Goal: Task Accomplishment & Management: Use online tool/utility

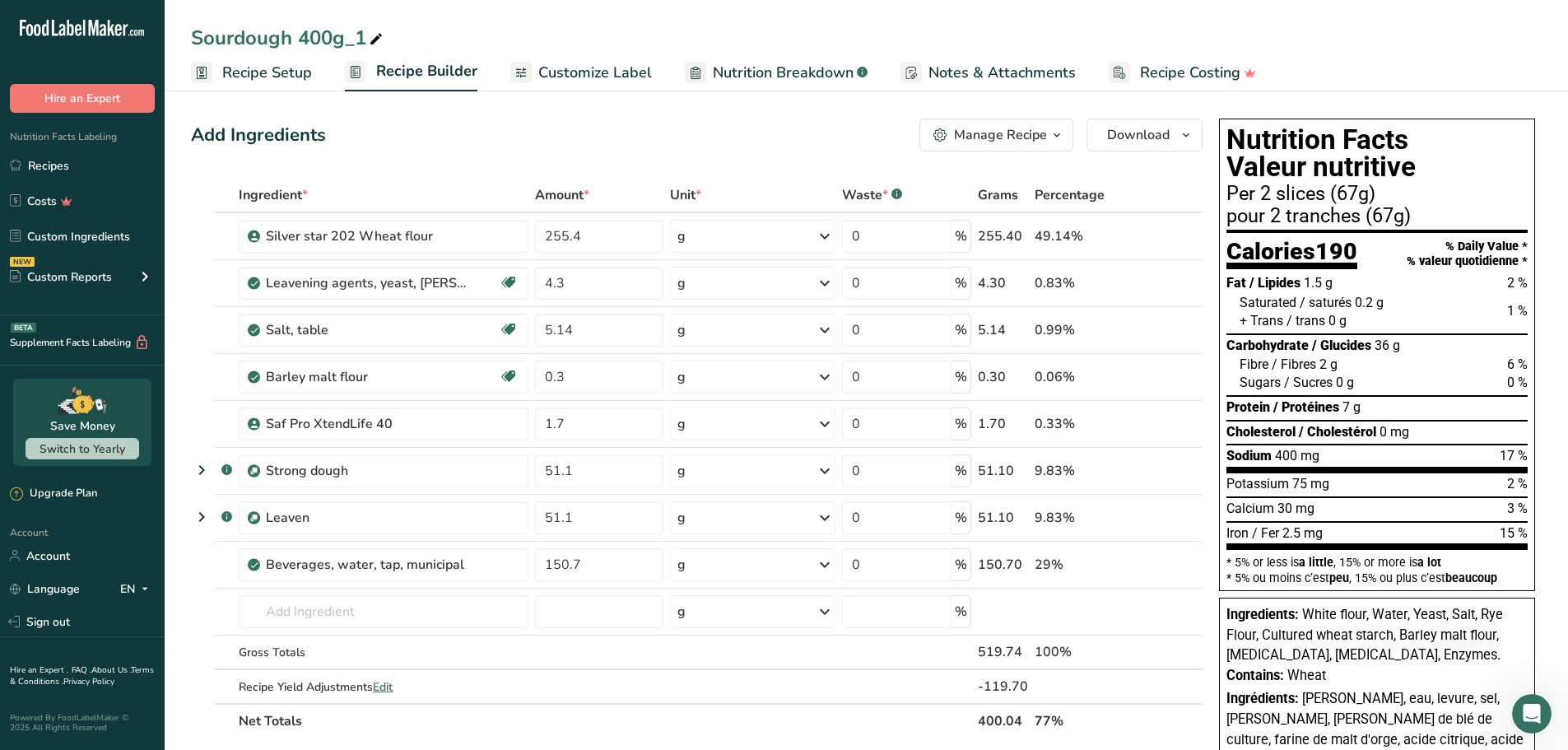
click at [364, 30] on div "Sourdough 400g_1" at bounding box center [288, 38] width 195 height 30
drag, startPoint x: 366, startPoint y: 36, endPoint x: 285, endPoint y: 56, distance: 83.4
click at [286, 56] on div "Sourdough 400g_1 Recipe Setup Recipe Builder Customize Label Nutrition Breakdow…" at bounding box center [866, 46] width 1404 height 91
click at [276, 45] on input "Sourdoug Olive Bread" at bounding box center [867, 38] width 1351 height 30
type input "Sourdough Olive Bread"
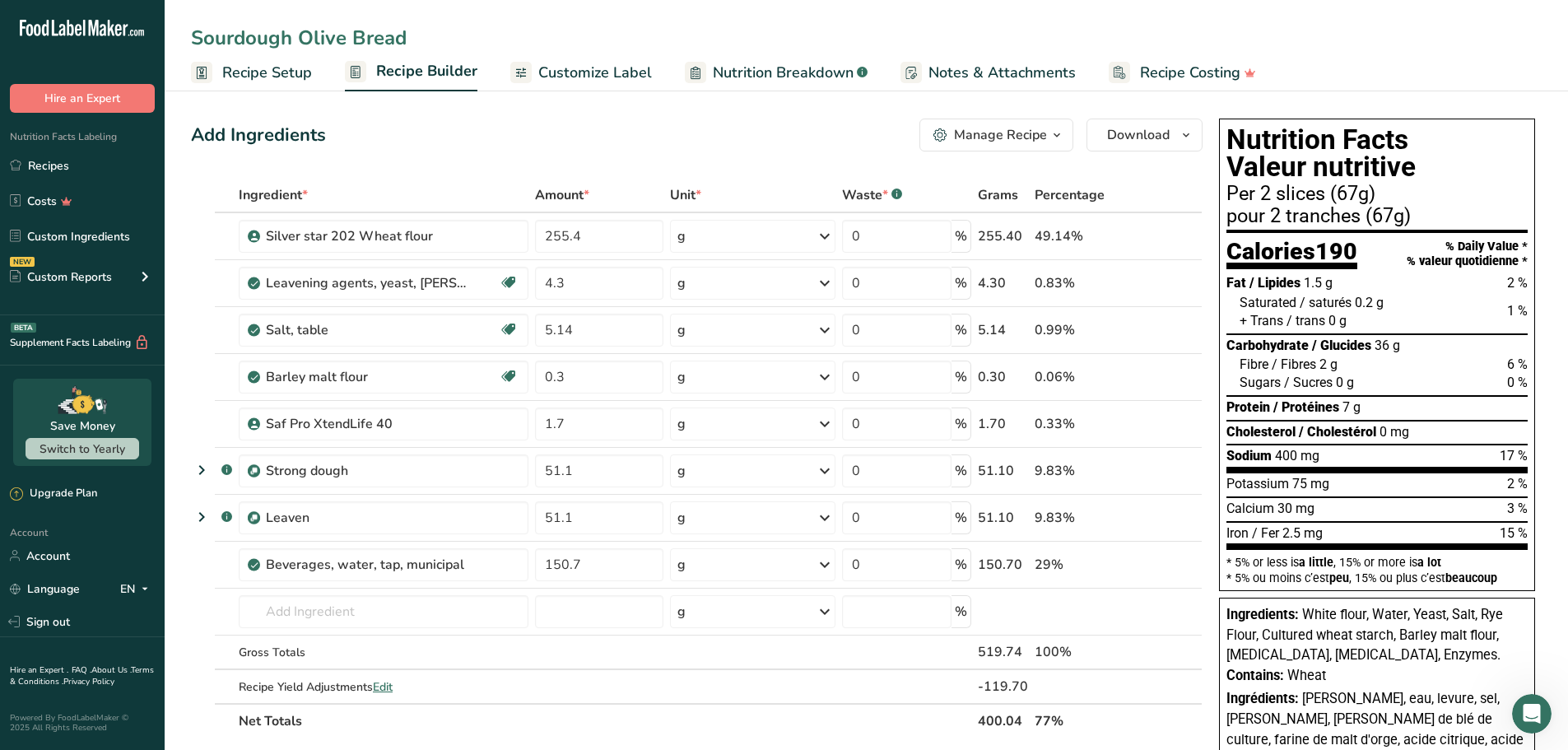
click at [175, 583] on section "Add Ingredients Manage Recipe Delete Recipe Duplicate Recipe Scale Recipe Save …" at bounding box center [866, 716] width 1404 height 1261
click at [388, 124] on div "Add Ingredients Manage Recipe Delete Recipe Duplicate Recipe Scale Recipe Save …" at bounding box center [696, 135] width 1012 height 33
click at [85, 233] on link "Custom Ingredients" at bounding box center [82, 236] width 164 height 32
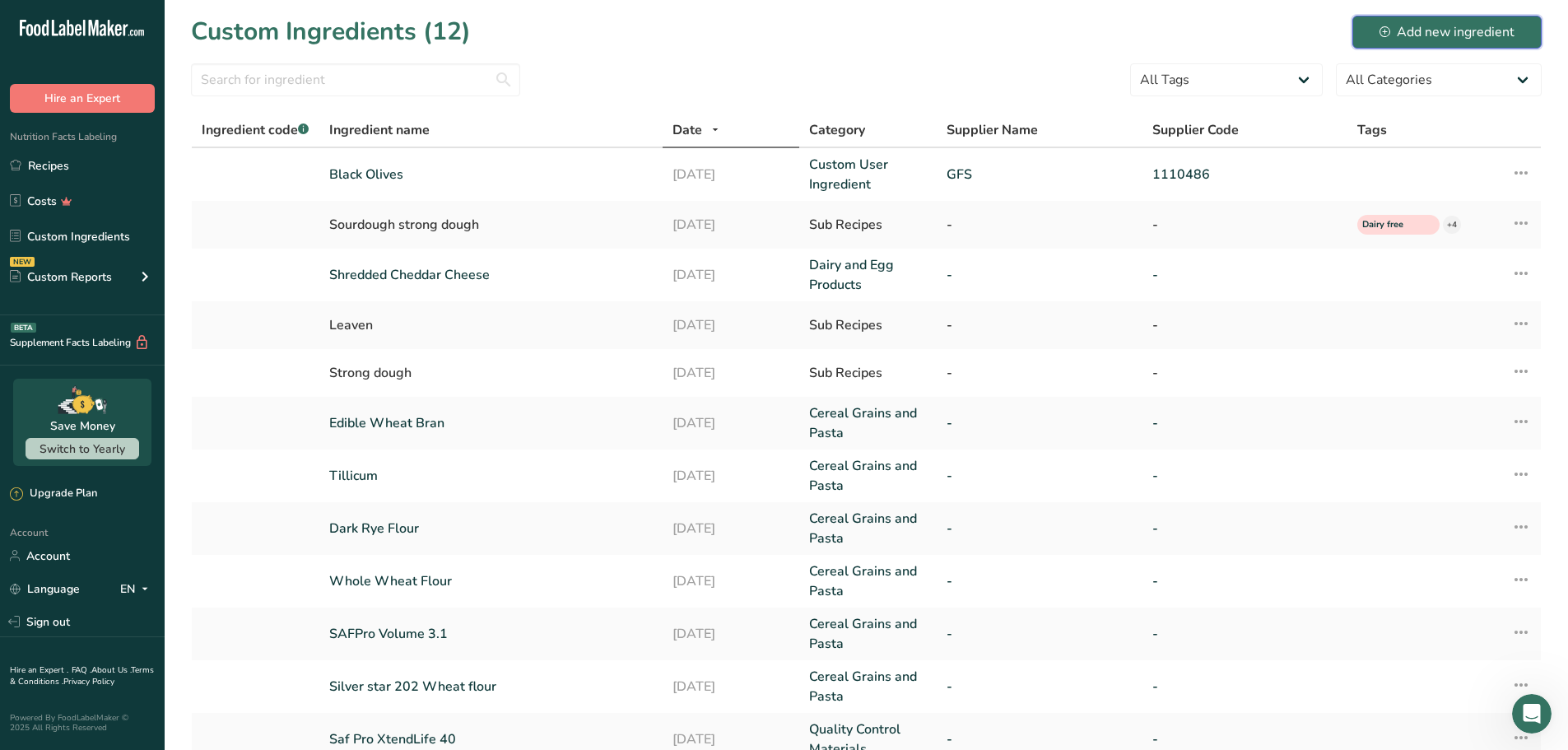
click at [1457, 24] on div "Add new ingredient" at bounding box center [1447, 32] width 135 height 20
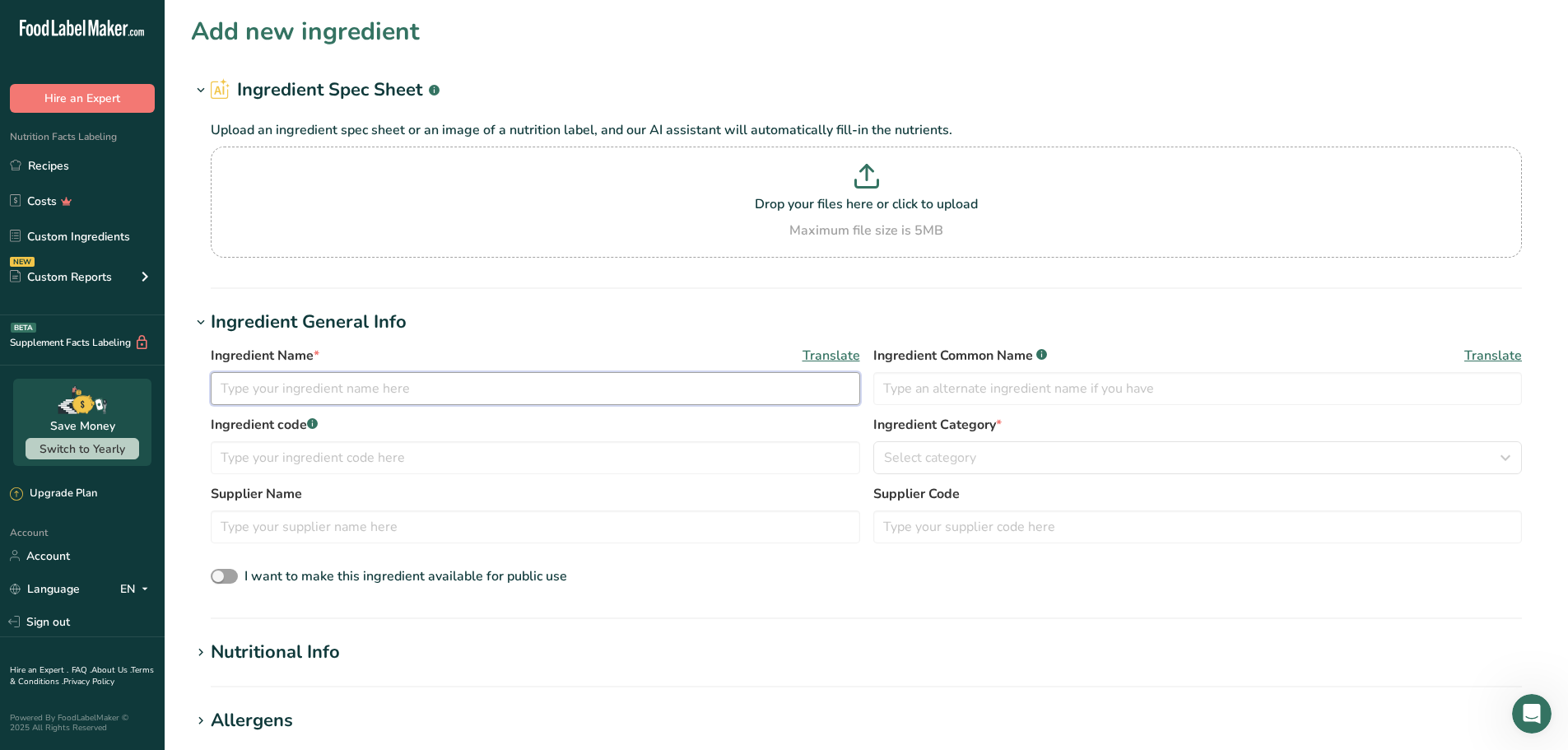
click at [305, 381] on input "text" at bounding box center [535, 388] width 650 height 33
type input "SafPro Starzyme AST 250"
click at [916, 388] on input "text" at bounding box center [1198, 388] width 650 height 33
click at [977, 398] on input "text" at bounding box center [1198, 388] width 650 height 33
paste input "Enriched Wheat Flour (wheat flour, [MEDICAL_DATA], reduced iron, [MEDICAL_DATA]…"
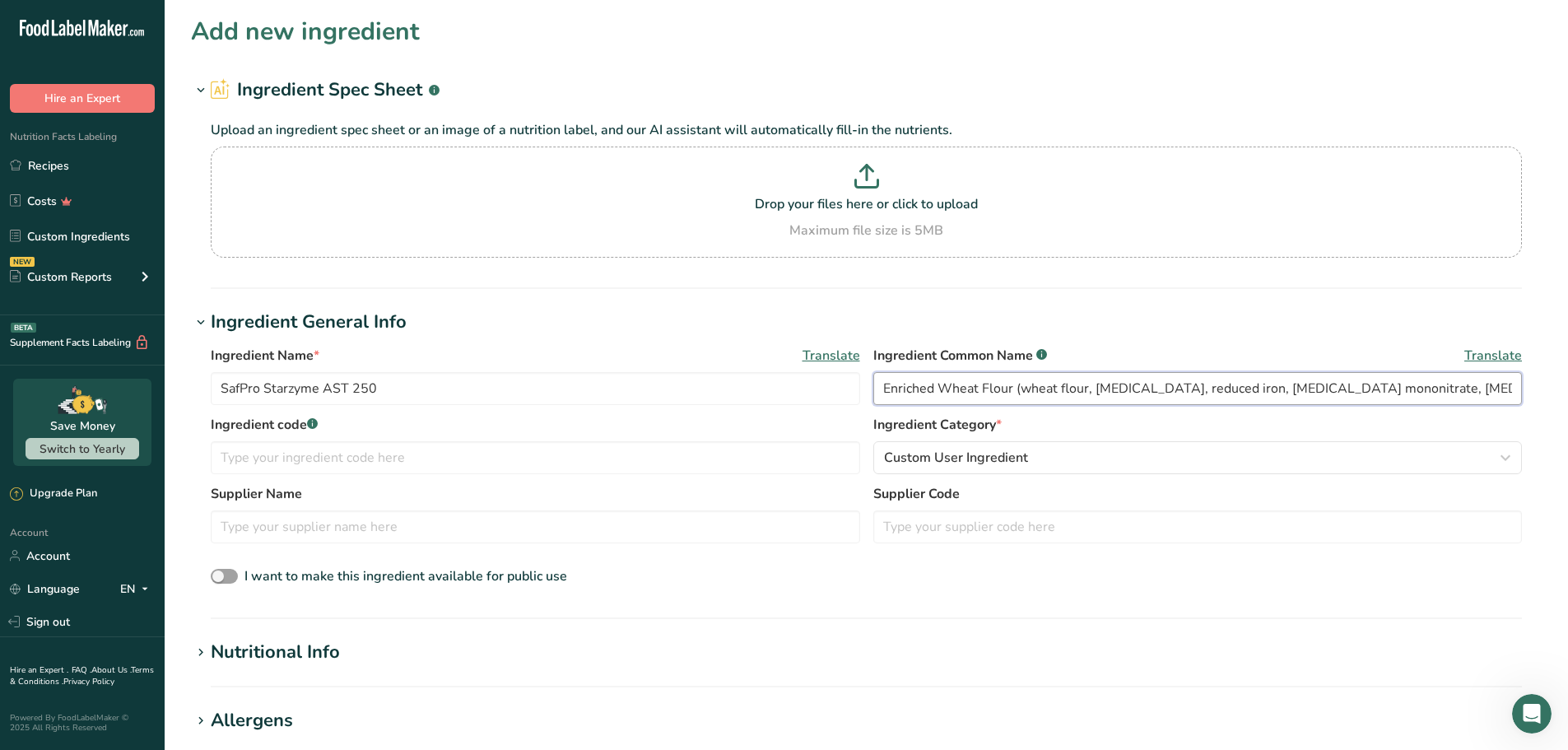
scroll to position [0, 14]
type input "Enriched Wheat Flour (wheat flour, [MEDICAL_DATA], reduced iron, [MEDICAL_DATA]…"
click at [787, 321] on h1 "Ingredient General Info" at bounding box center [867, 322] width 1351 height 27
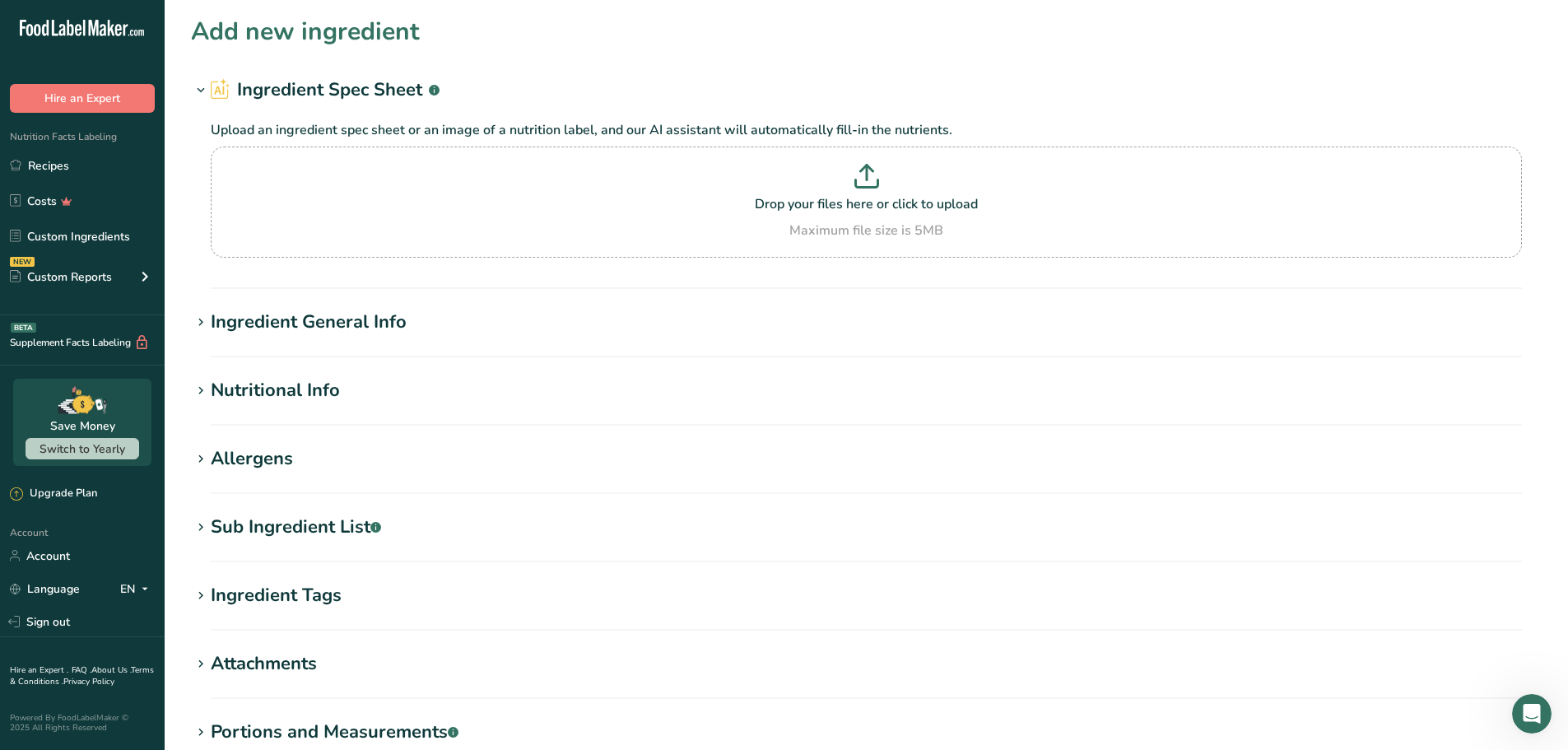
click at [197, 320] on icon at bounding box center [201, 323] width 15 height 23
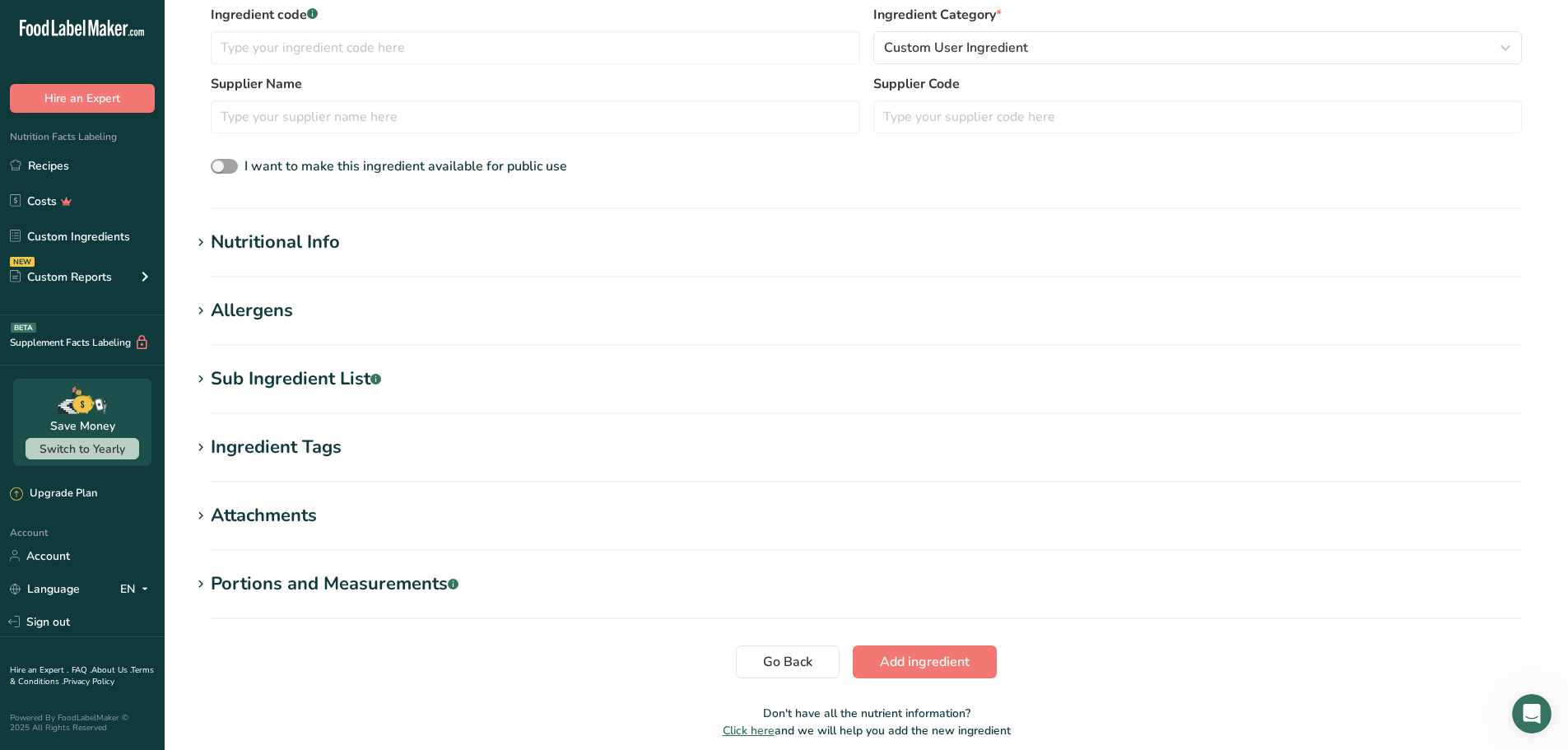
scroll to position [412, 0]
click at [201, 241] on icon at bounding box center [201, 241] width 15 height 23
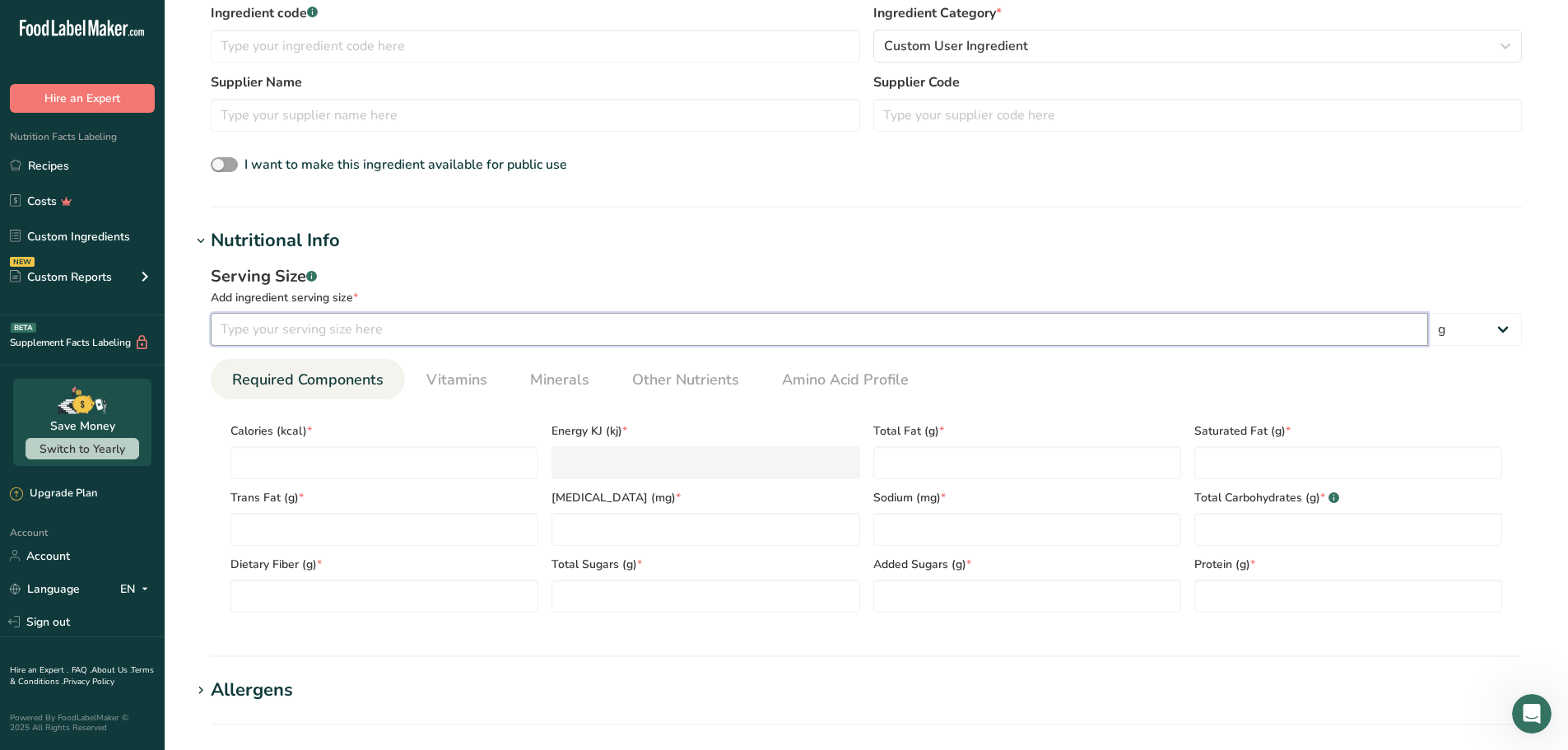
click at [484, 329] on input "number" at bounding box center [819, 329] width 1218 height 33
type input "100"
click at [328, 465] on input "number" at bounding box center [384, 463] width 308 height 33
type input "3"
type KJ "12.6"
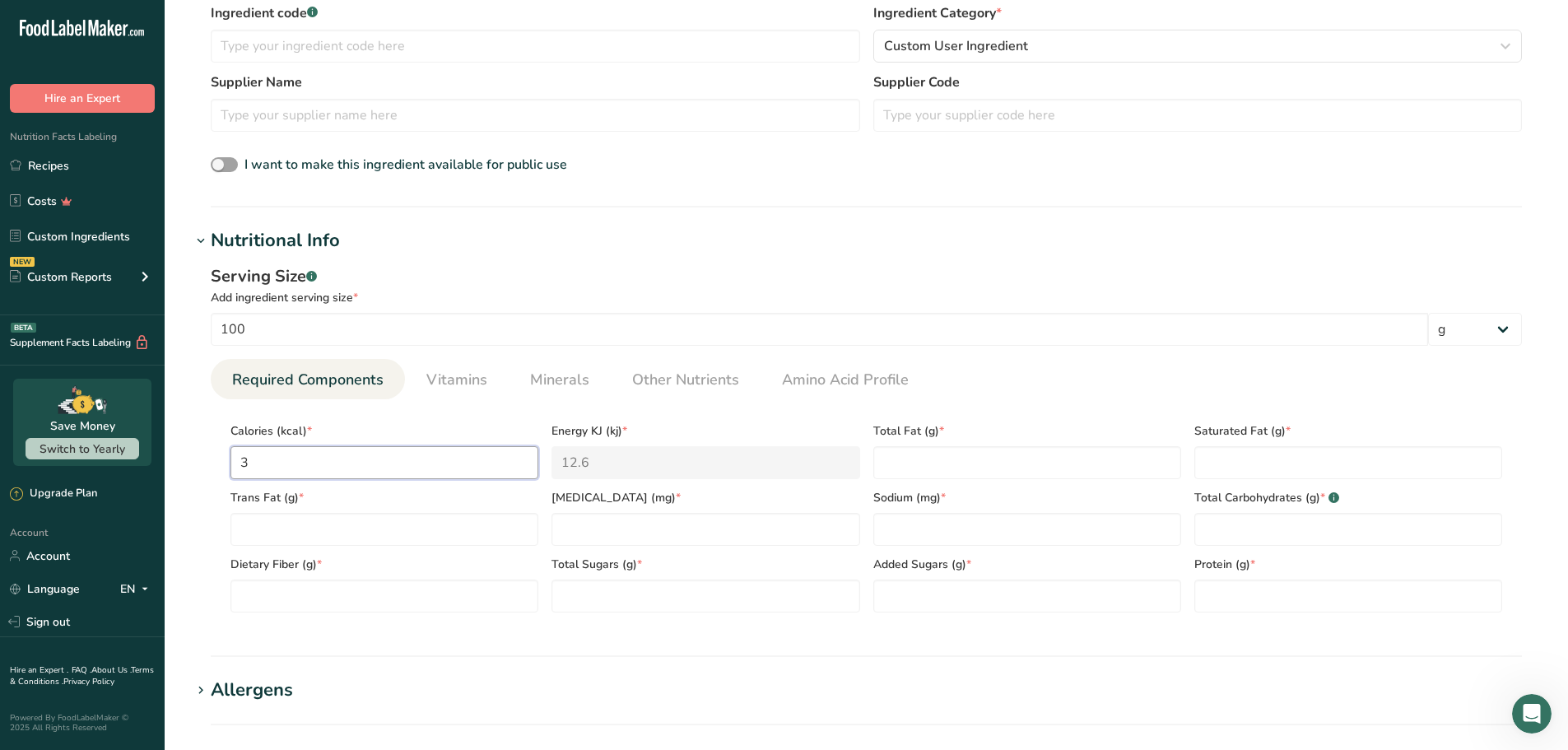
type input "36"
type KJ "150.6"
type input "362"
type KJ "1514.6"
type input "362"
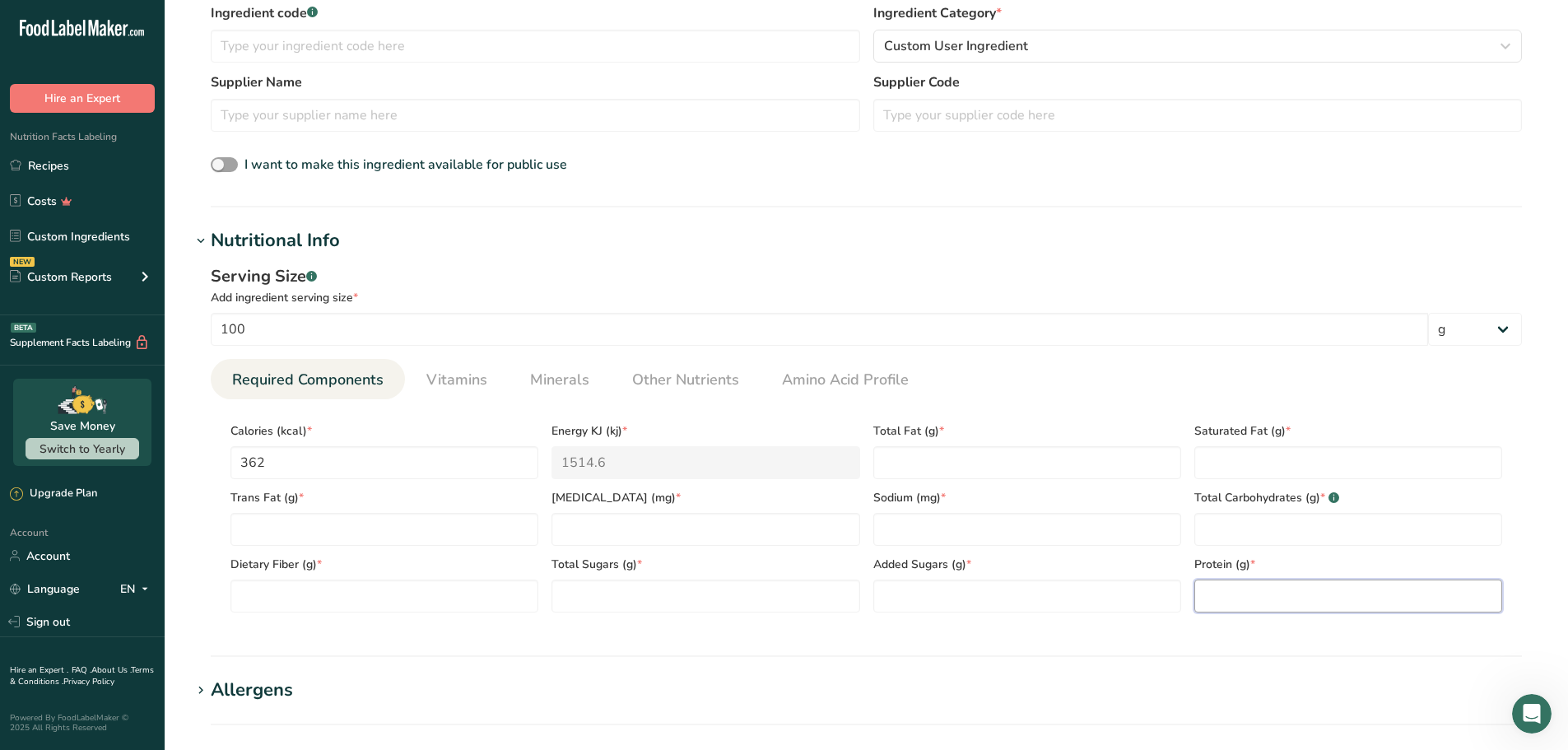
click at [1247, 596] on input "number" at bounding box center [1348, 596] width 308 height 33
type input "7.6"
click at [1002, 467] on Fat "number" at bounding box center [1027, 463] width 308 height 33
type Fat "1.1"
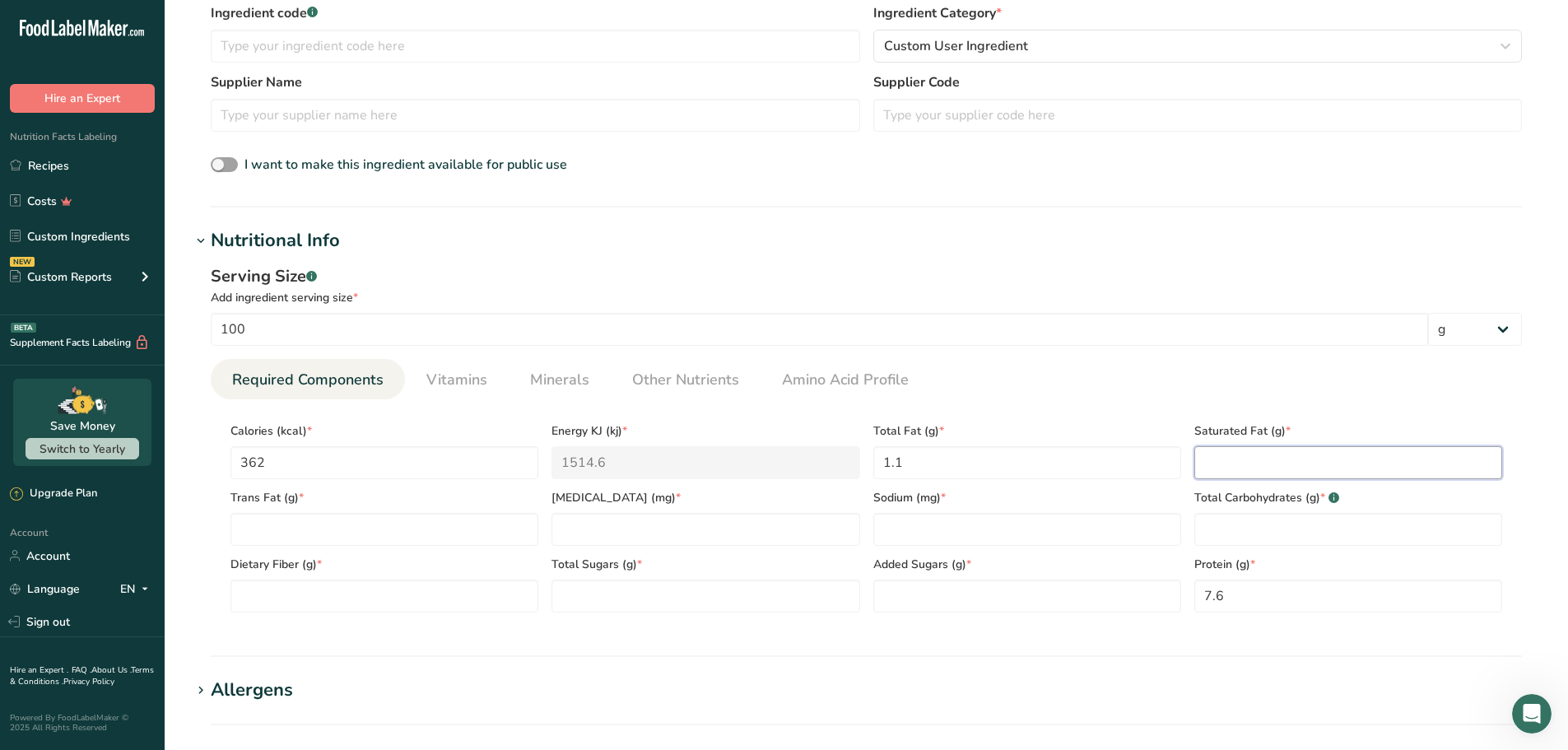
click at [1217, 460] on Fat "number" at bounding box center [1348, 463] width 308 height 33
type Fat "0.4"
click at [293, 536] on Fat "number" at bounding box center [384, 529] width 308 height 33
type Fat "0"
click at [587, 529] on input "number" at bounding box center [706, 529] width 308 height 33
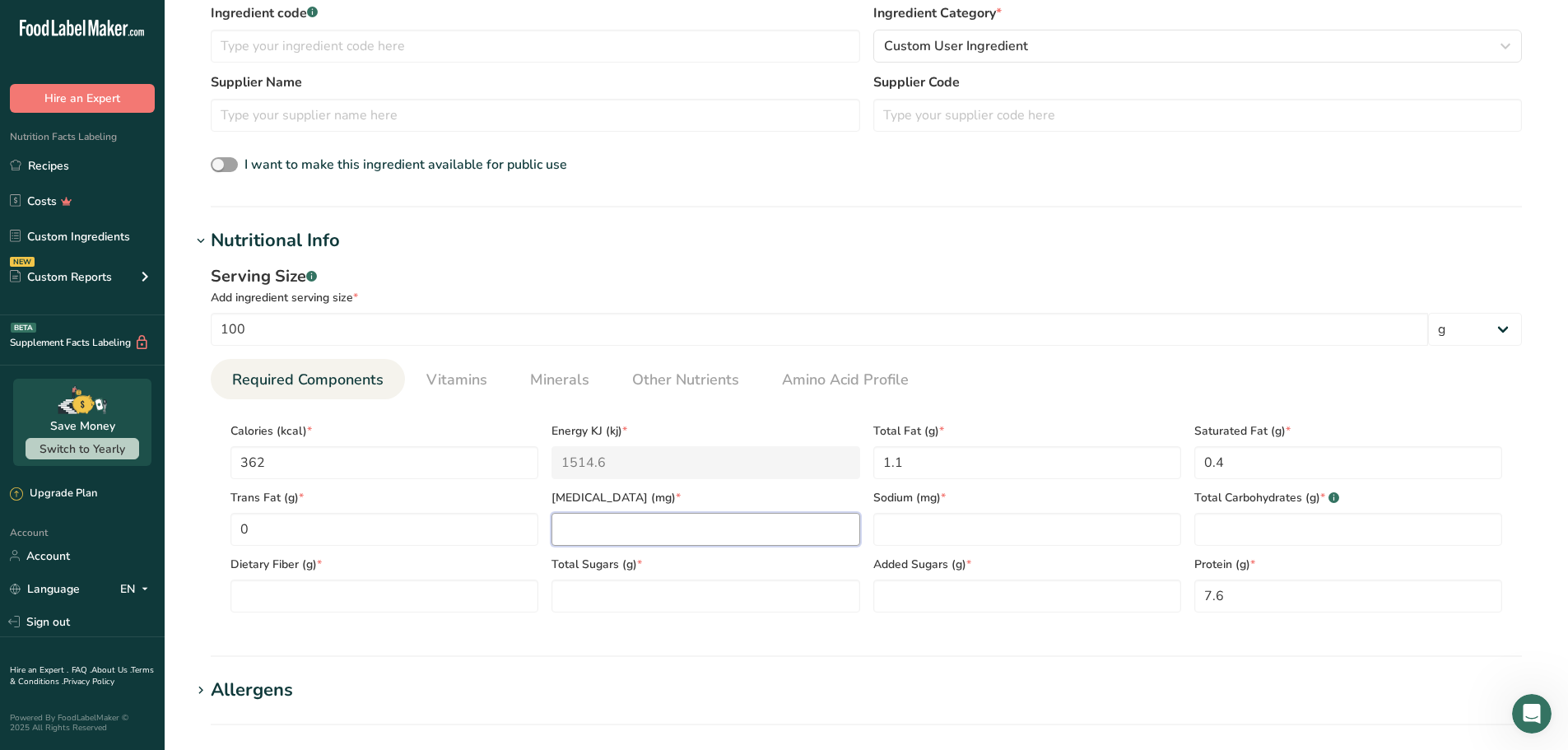
click at [587, 529] on input "number" at bounding box center [706, 529] width 308 height 33
click at [1219, 529] on Carbohydrates "number" at bounding box center [1348, 529] width 308 height 33
type Carbohydrates "82.5"
click at [621, 593] on Sugars "number" at bounding box center [706, 596] width 308 height 33
type Sugars "0.2"
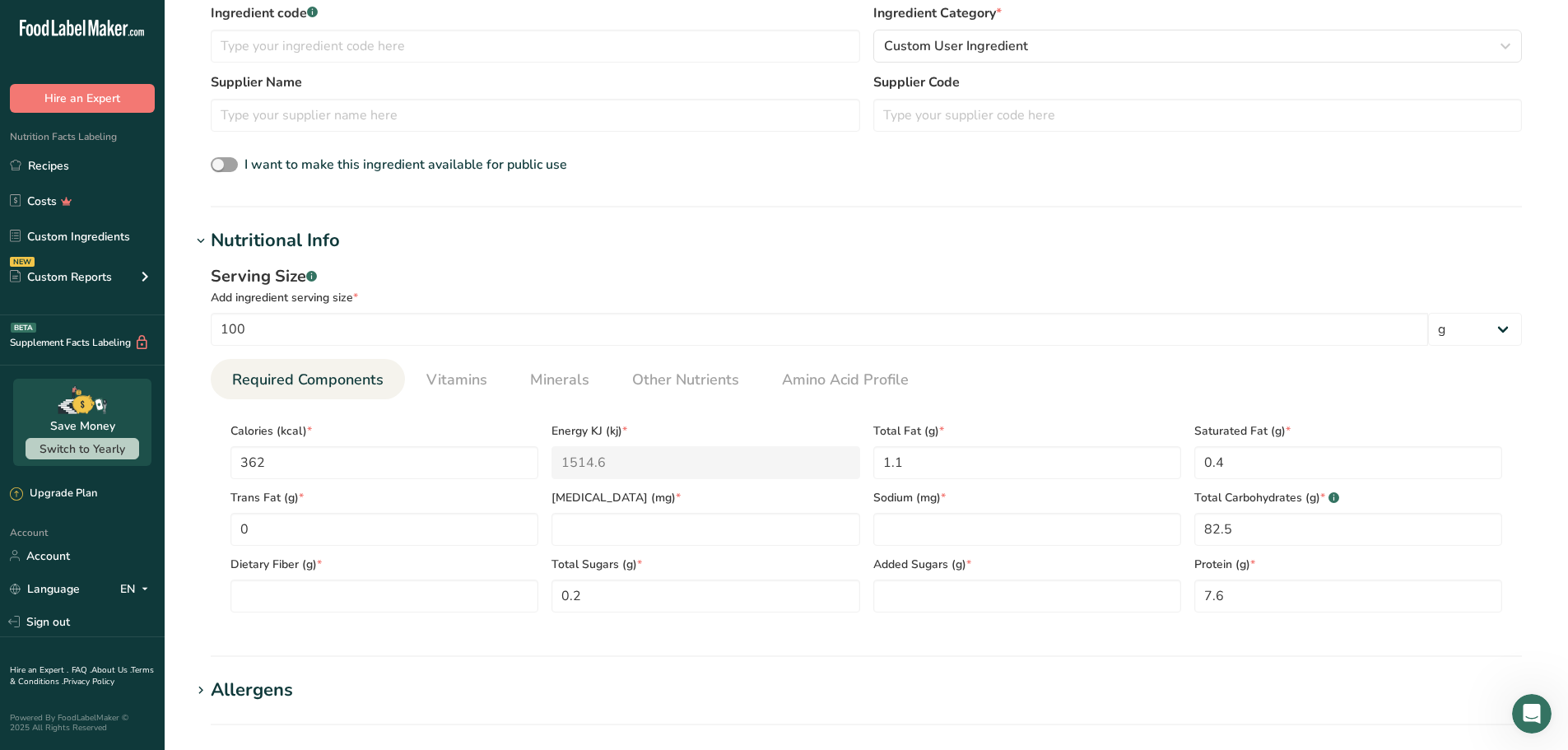
click at [708, 640] on section "Nutritional Info Serving Size .a-a{fill:#347362;}.b-a{fill:#fff;} Add ingredien…" at bounding box center [867, 442] width 1351 height 430
click at [967, 595] on Sugars "number" at bounding box center [1027, 596] width 308 height 33
type Sugars "0"
click at [941, 631] on div "Serving Size .a-a{fill:#347362;}.b-a{fill:#fff;} Add ingredient serving size * …" at bounding box center [867, 444] width 1351 height 381
click at [891, 533] on input "number" at bounding box center [1027, 529] width 308 height 33
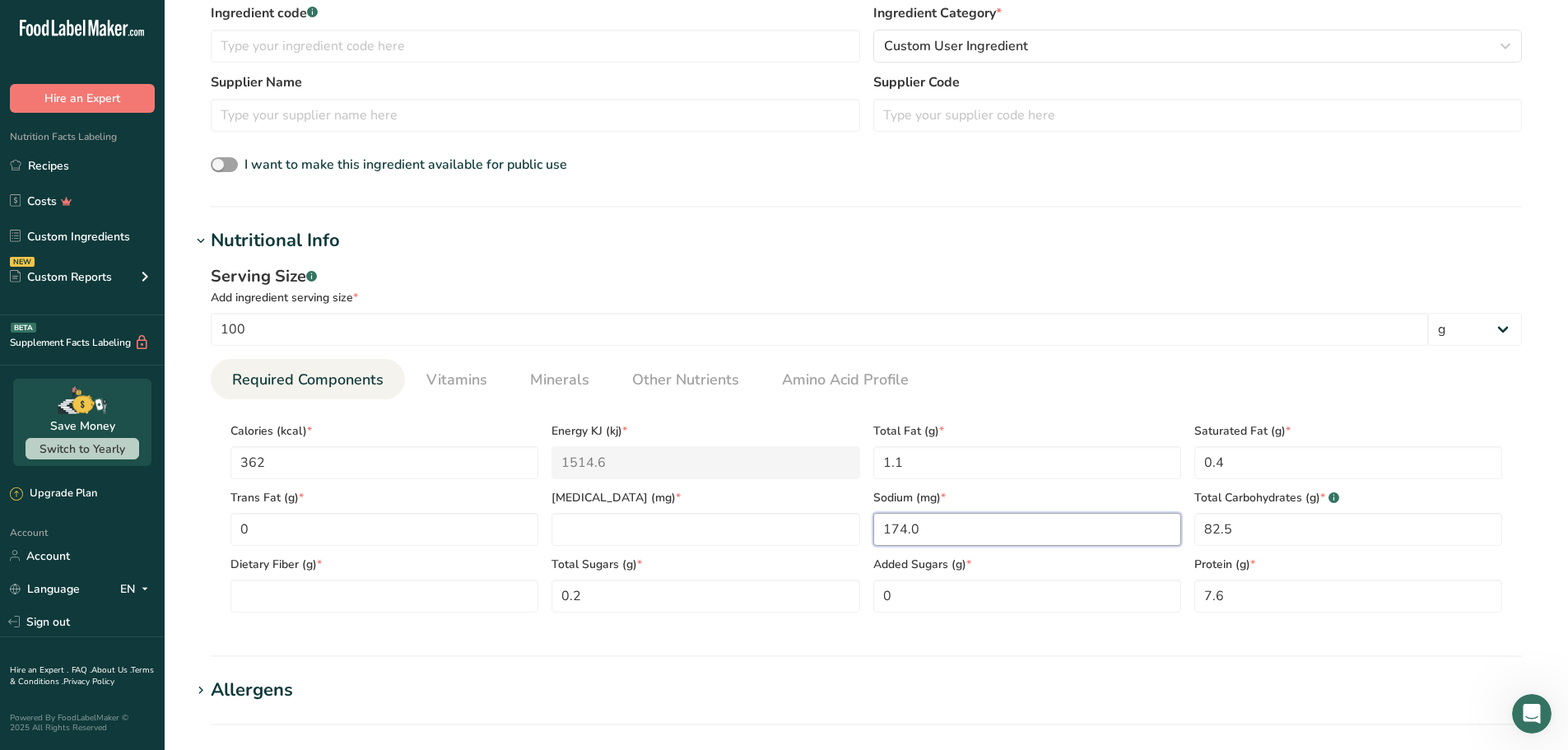
type input "174.0"
click at [931, 644] on section "Nutritional Info Serving Size .a-a{fill:#347362;}.b-a{fill:#fff;} Add ingredien…" at bounding box center [867, 442] width 1351 height 430
click at [317, 593] on Fiber "number" at bounding box center [384, 596] width 308 height 33
type Fiber "3.3"
click at [327, 637] on section "Nutritional Info Serving Size .a-a{fill:#347362;}.b-a{fill:#fff;} Add ingredien…" at bounding box center [867, 442] width 1351 height 430
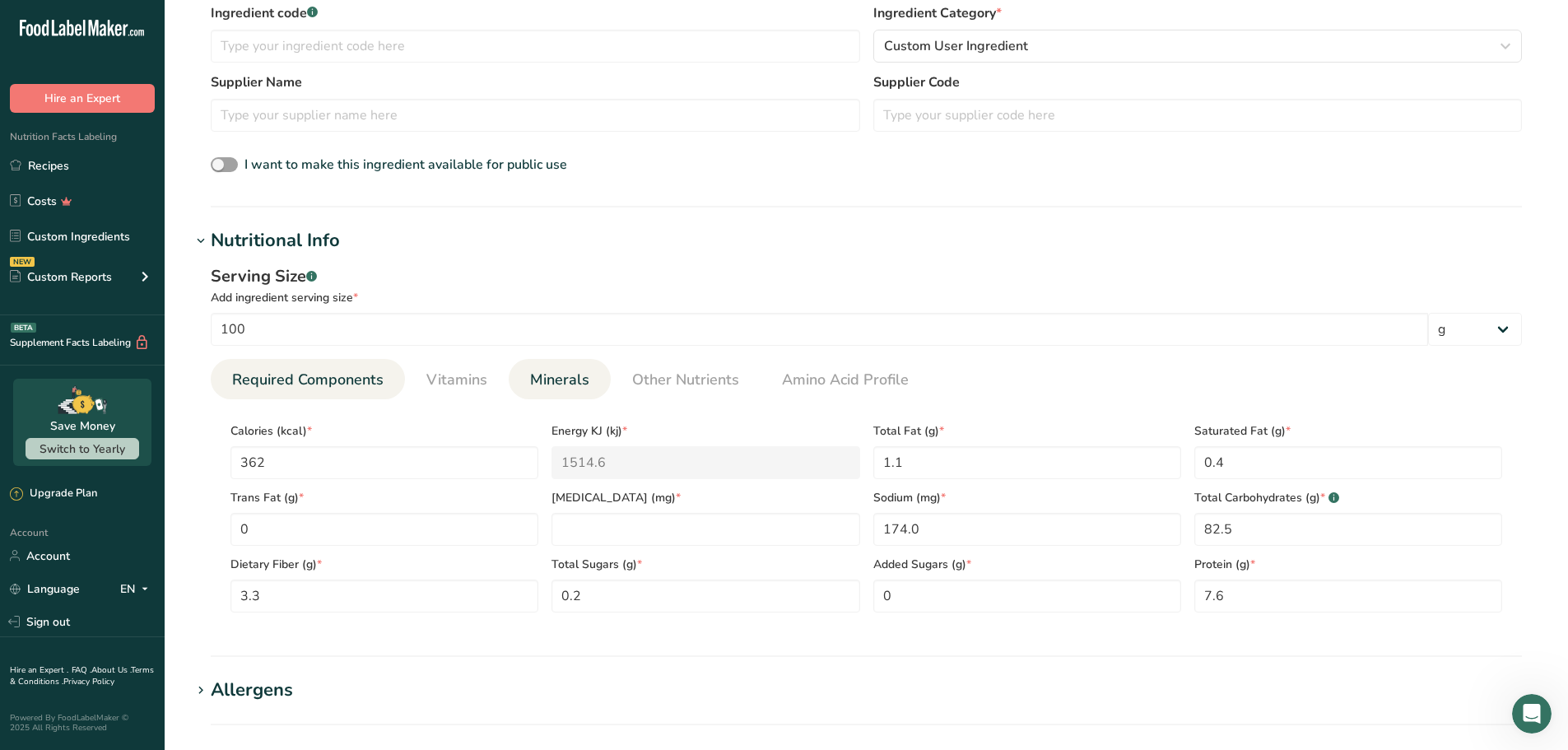
click at [562, 373] on span "Minerals" at bounding box center [559, 379] width 59 height 22
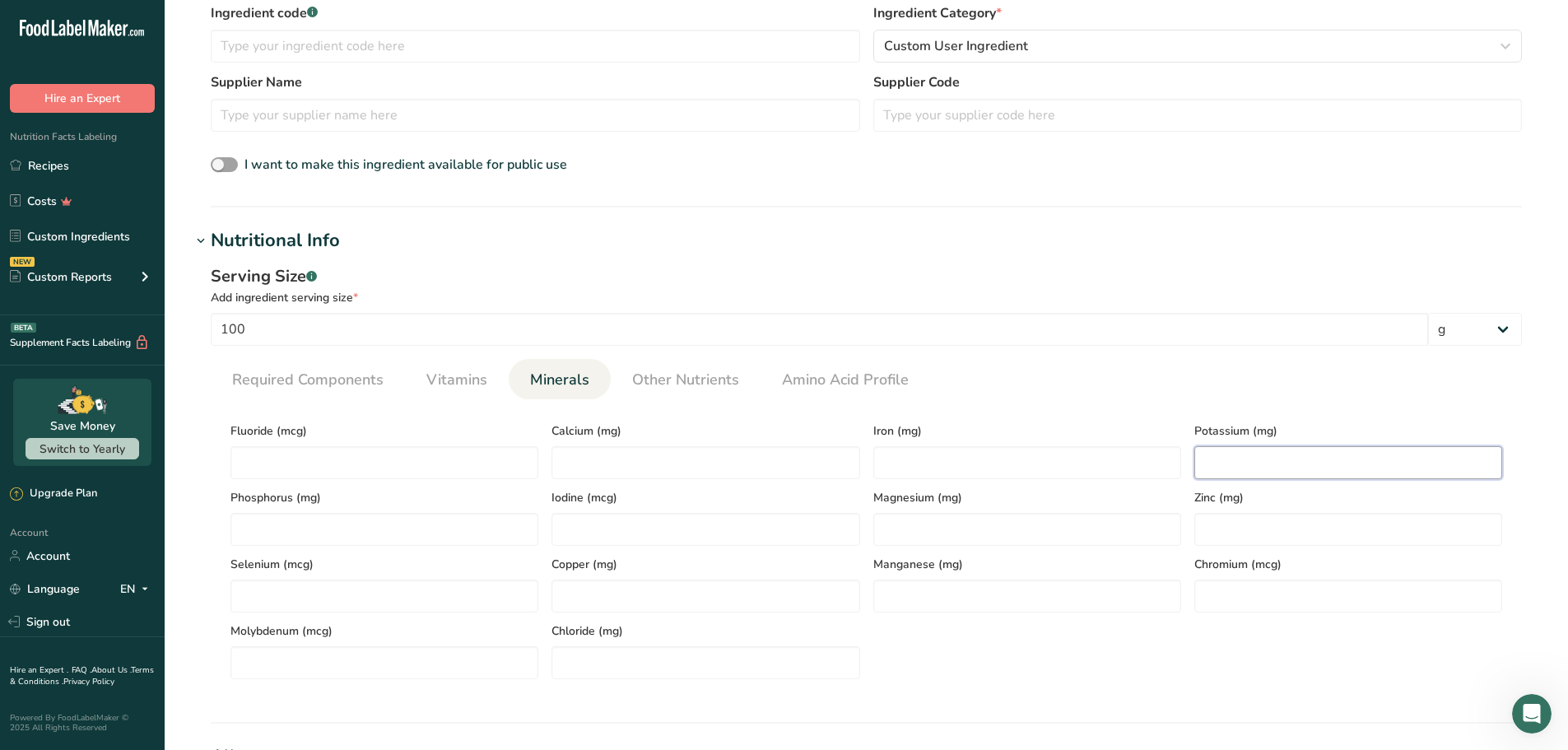
click at [1207, 468] on input "number" at bounding box center [1348, 463] width 308 height 33
type input "94.5"
click at [1126, 411] on section "Calories (kcal) * 362 Energy KJ (kj) * 1514.6 Total Fat (g) * 1.1 Saturated Fat…" at bounding box center [867, 545] width 1312 height 293
click at [652, 456] on input "number" at bounding box center [706, 463] width 308 height 33
type input "12.9"
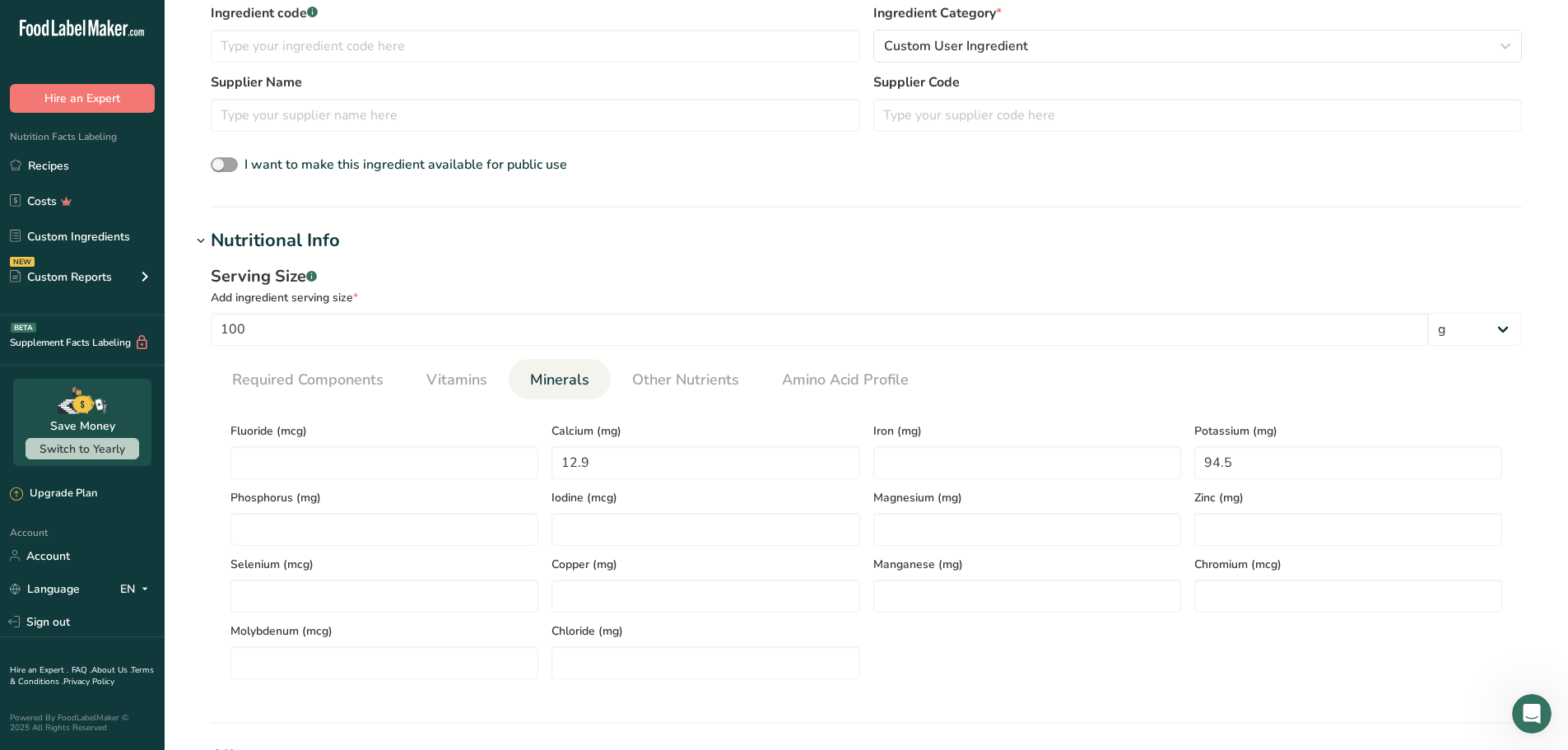
click at [705, 418] on div "Calcium (mg) 12.9" at bounding box center [706, 446] width 321 height 66
click at [902, 474] on input "number" at bounding box center [1027, 463] width 308 height 33
type input "4.2"
click at [958, 413] on div "Iron (mg) 4.2" at bounding box center [1027, 446] width 321 height 66
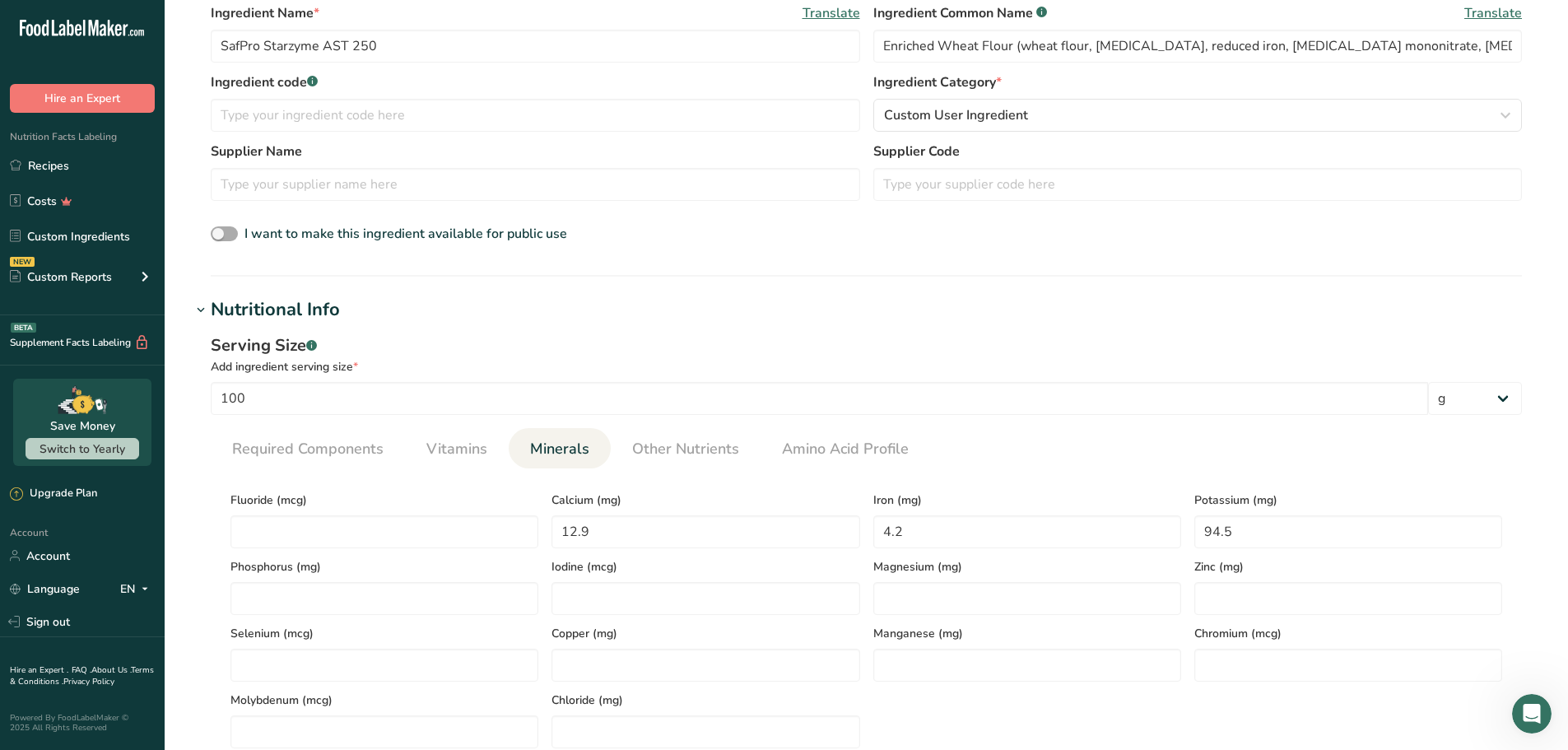
scroll to position [185, 0]
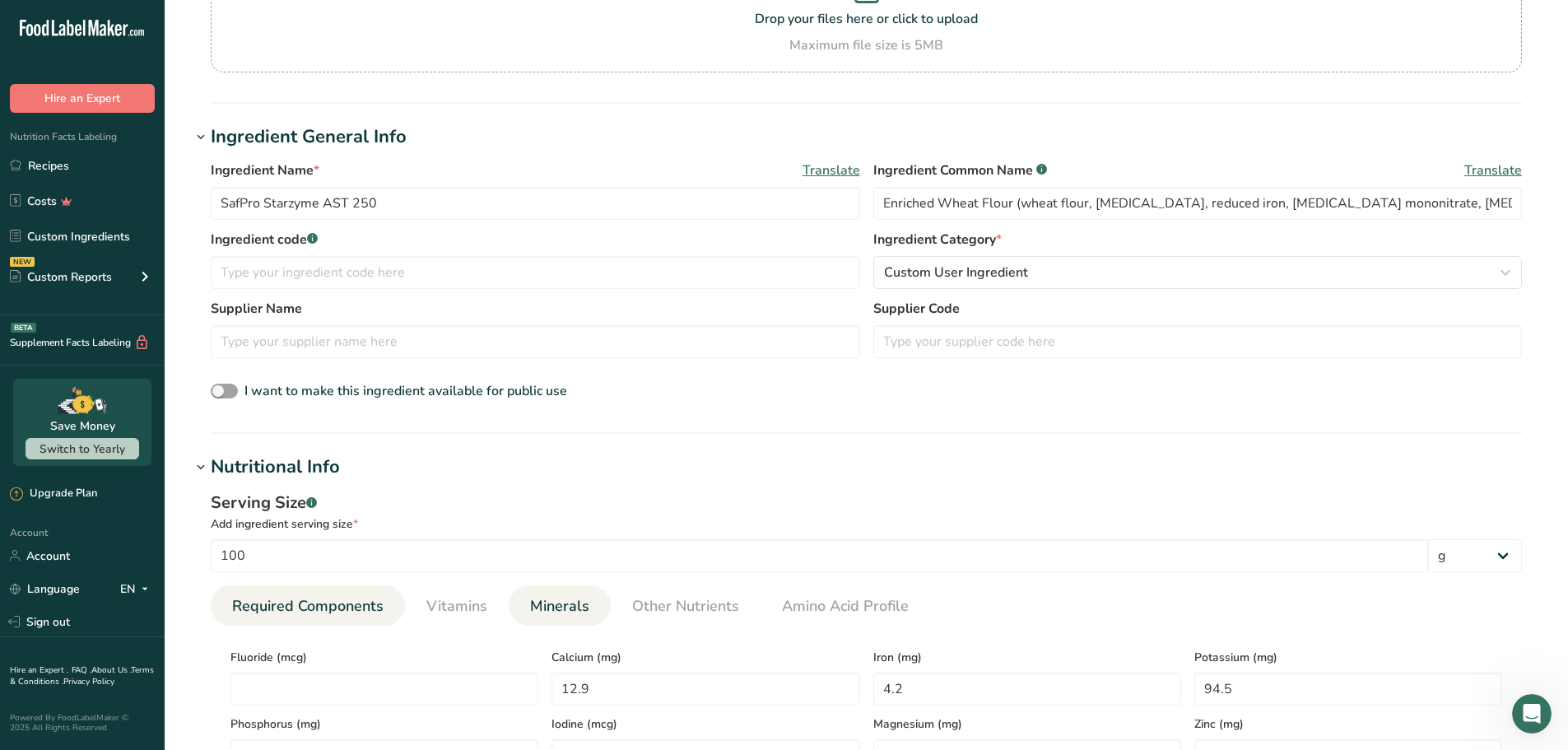
click at [300, 606] on span "Required Components" at bounding box center [308, 606] width 151 height 22
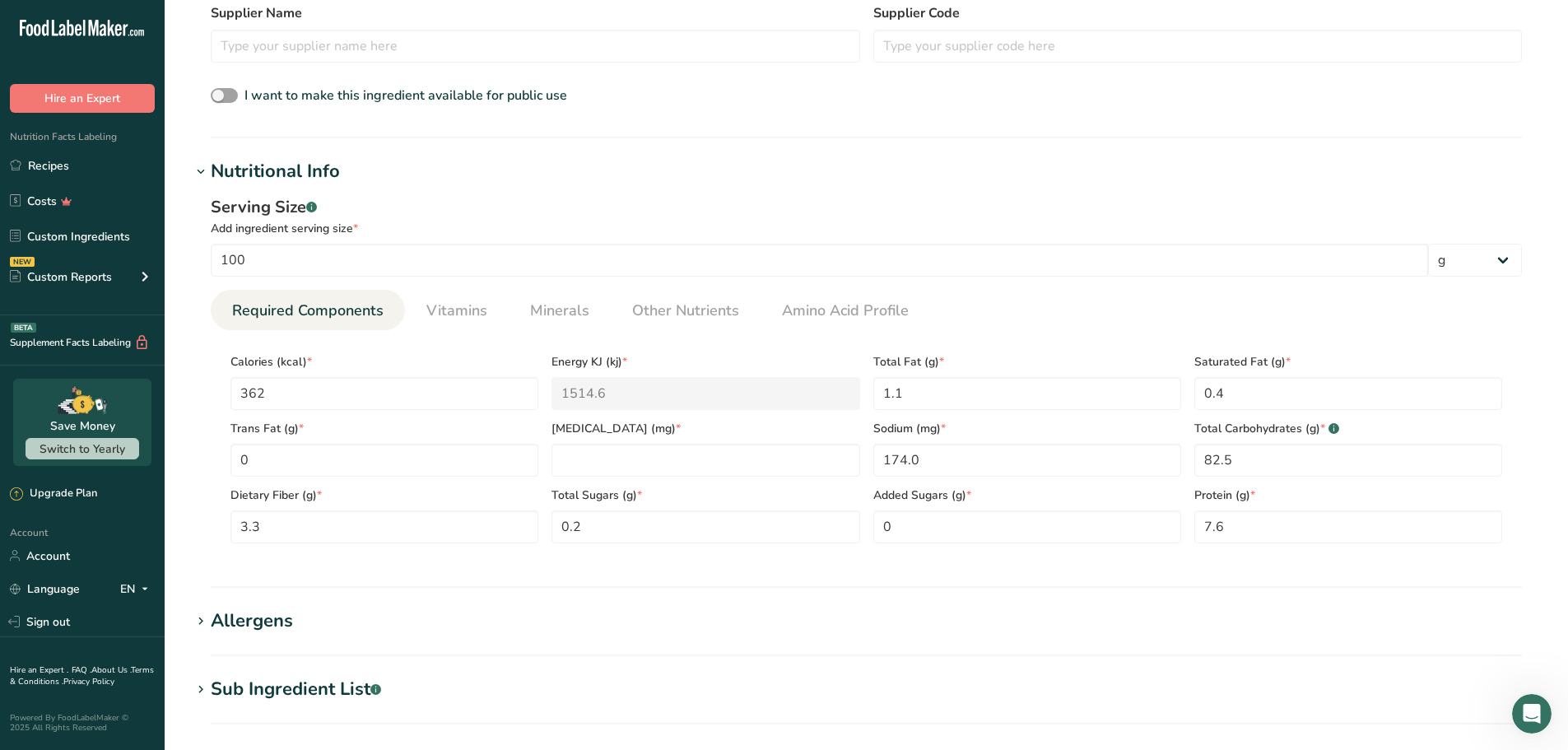
scroll to position [514, 0]
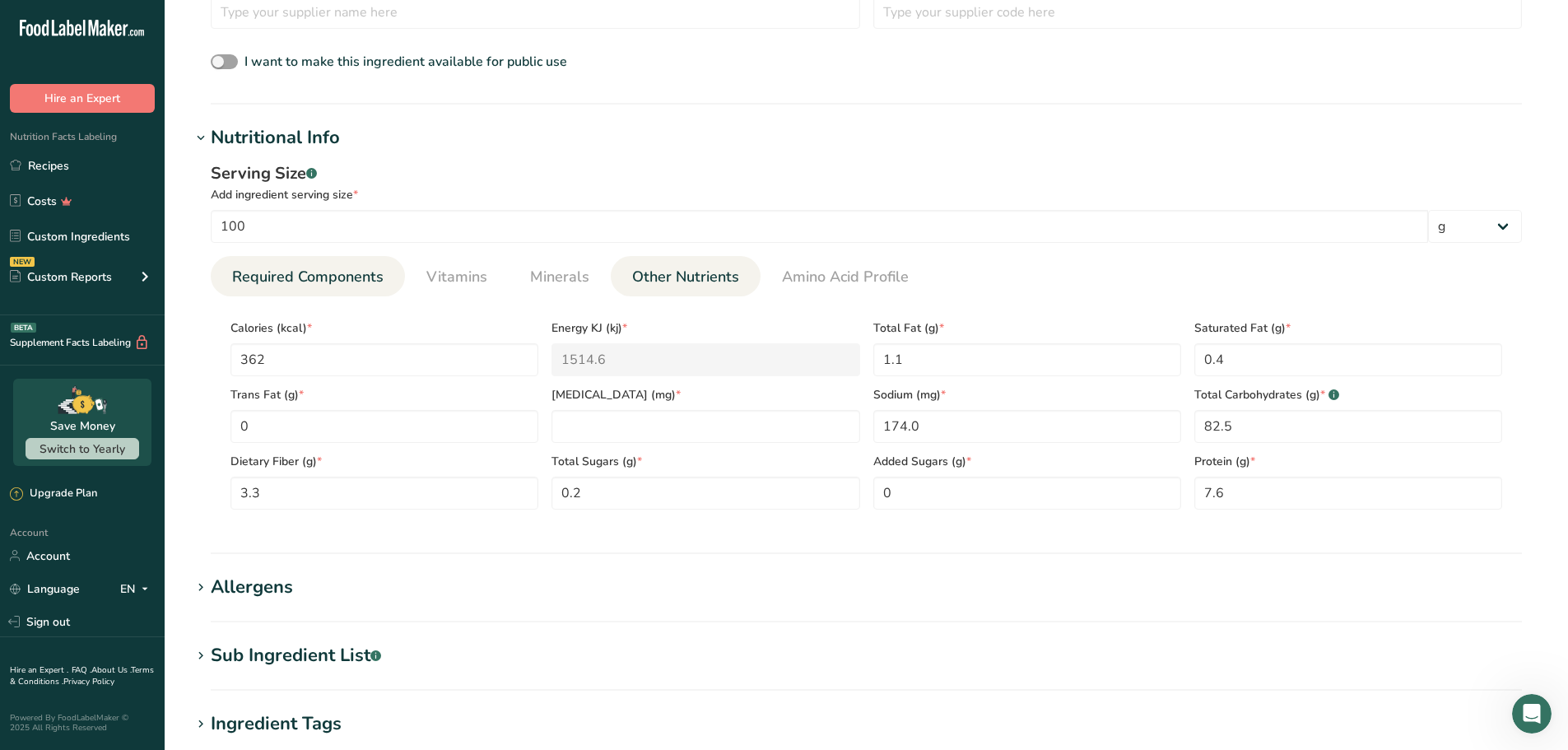
click at [678, 280] on span "Other Nutrients" at bounding box center [686, 276] width 107 height 22
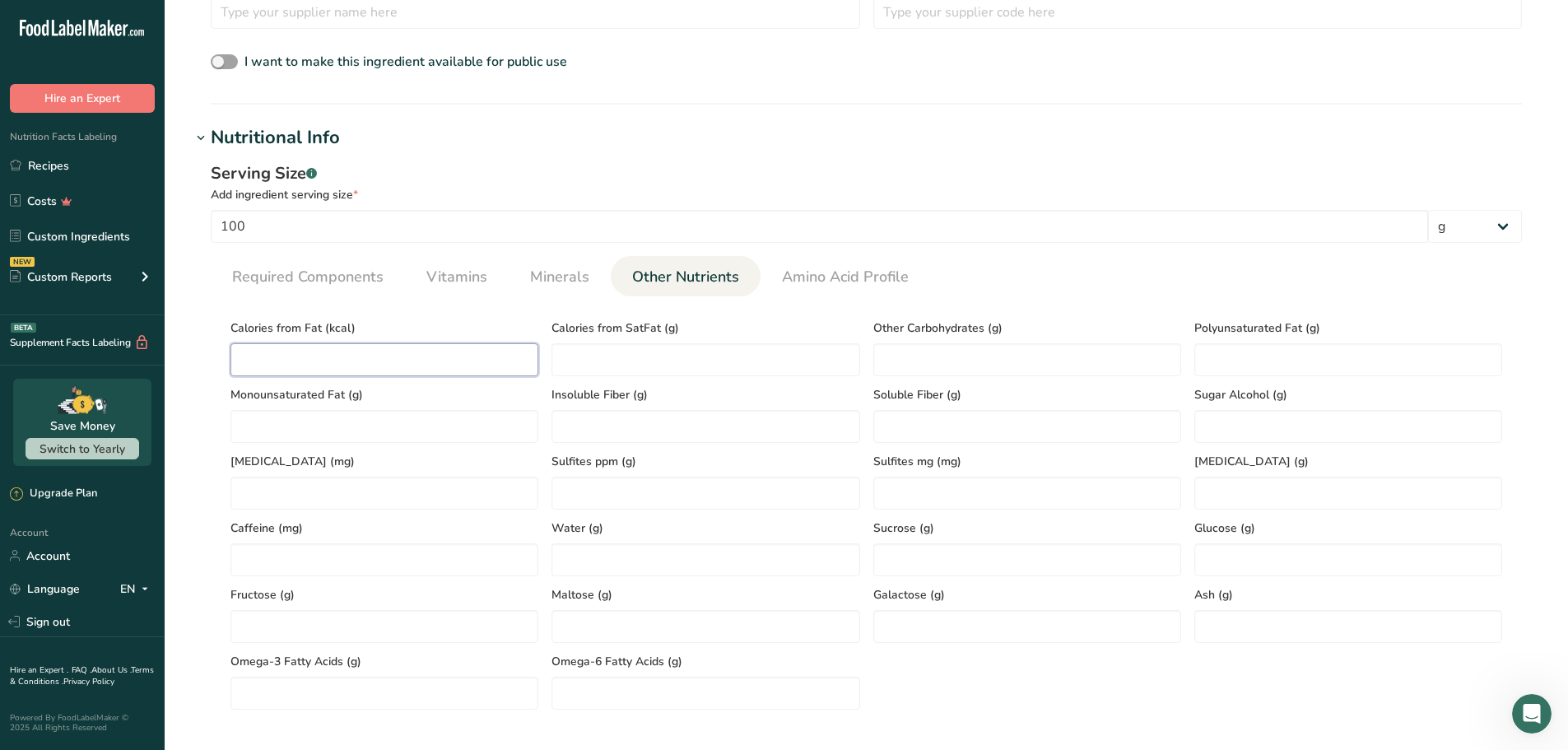
click at [491, 368] on Fat "number" at bounding box center [384, 360] width 308 height 33
type Fat "9.5"
click at [493, 318] on div "Calories from Fat (kcal) 9.5" at bounding box center [384, 343] width 321 height 66
click at [633, 423] on Fiber "number" at bounding box center [706, 426] width 308 height 33
type Fiber "3"
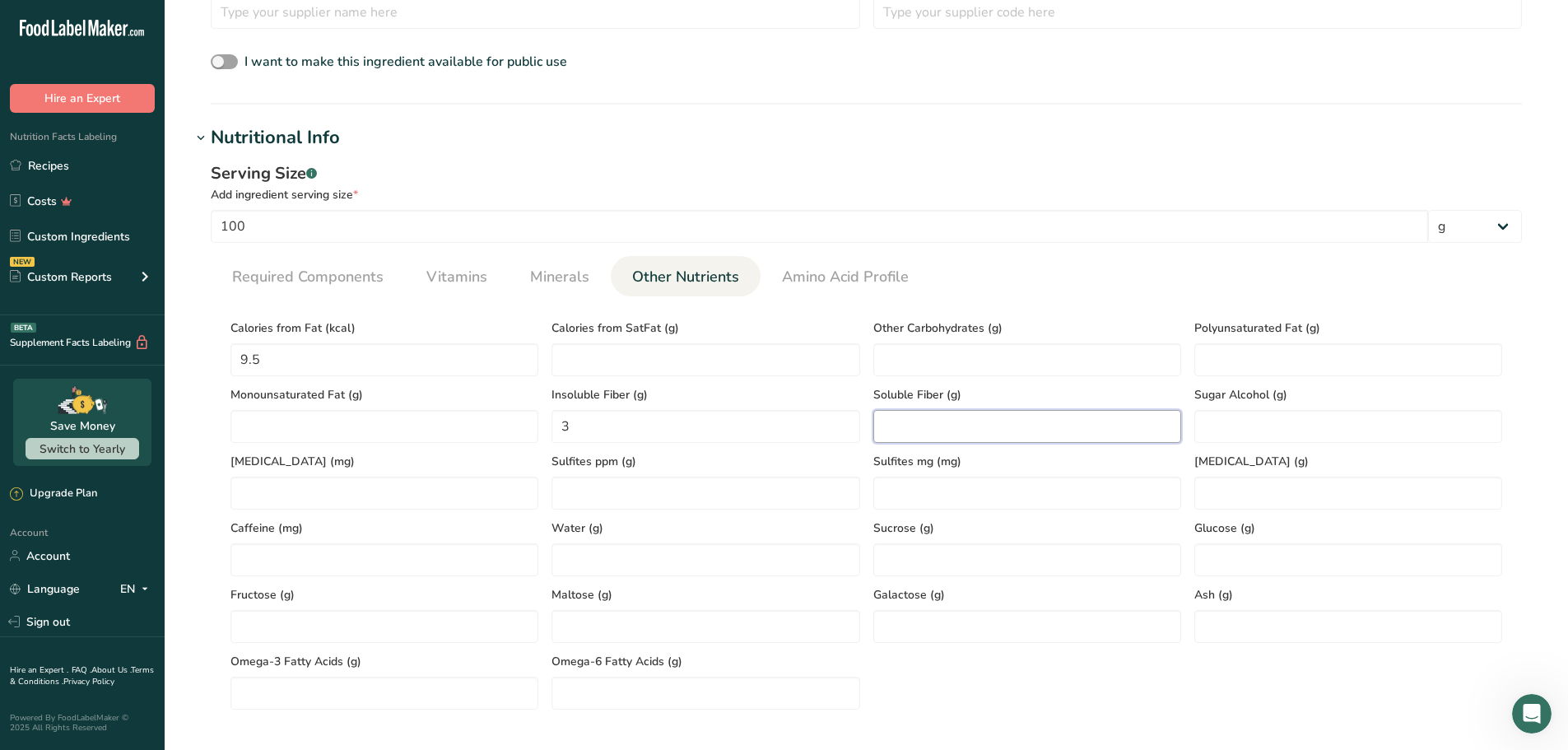
click at [926, 421] on Fiber "number" at bounding box center [1027, 426] width 308 height 33
type Fiber "0.3"
click at [574, 563] on input "number" at bounding box center [706, 560] width 308 height 33
type input "7.4"
click at [541, 655] on div "Omega-3 Fatty Acids (g)" at bounding box center [384, 676] width 321 height 66
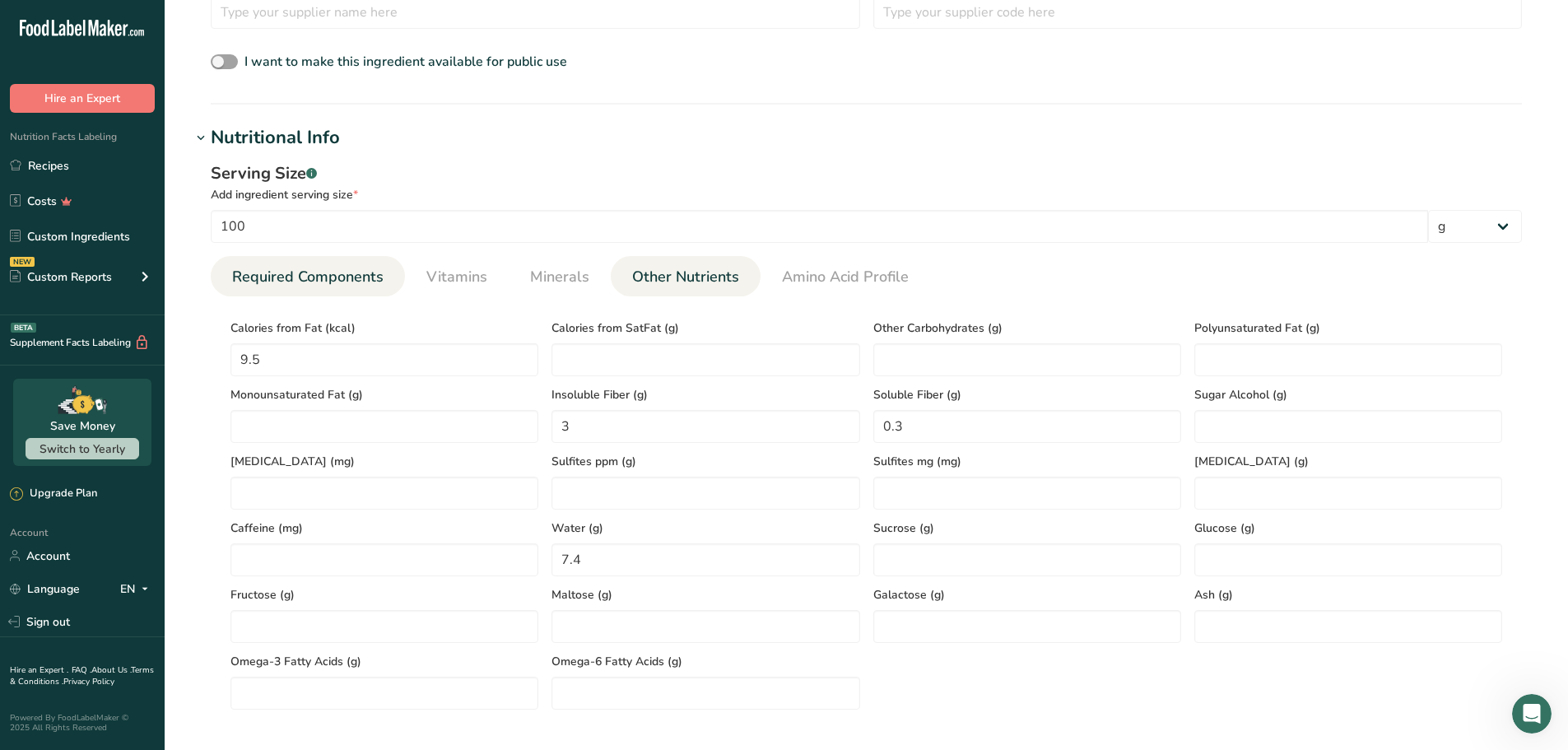
click at [335, 270] on span "Required Components" at bounding box center [308, 276] width 151 height 22
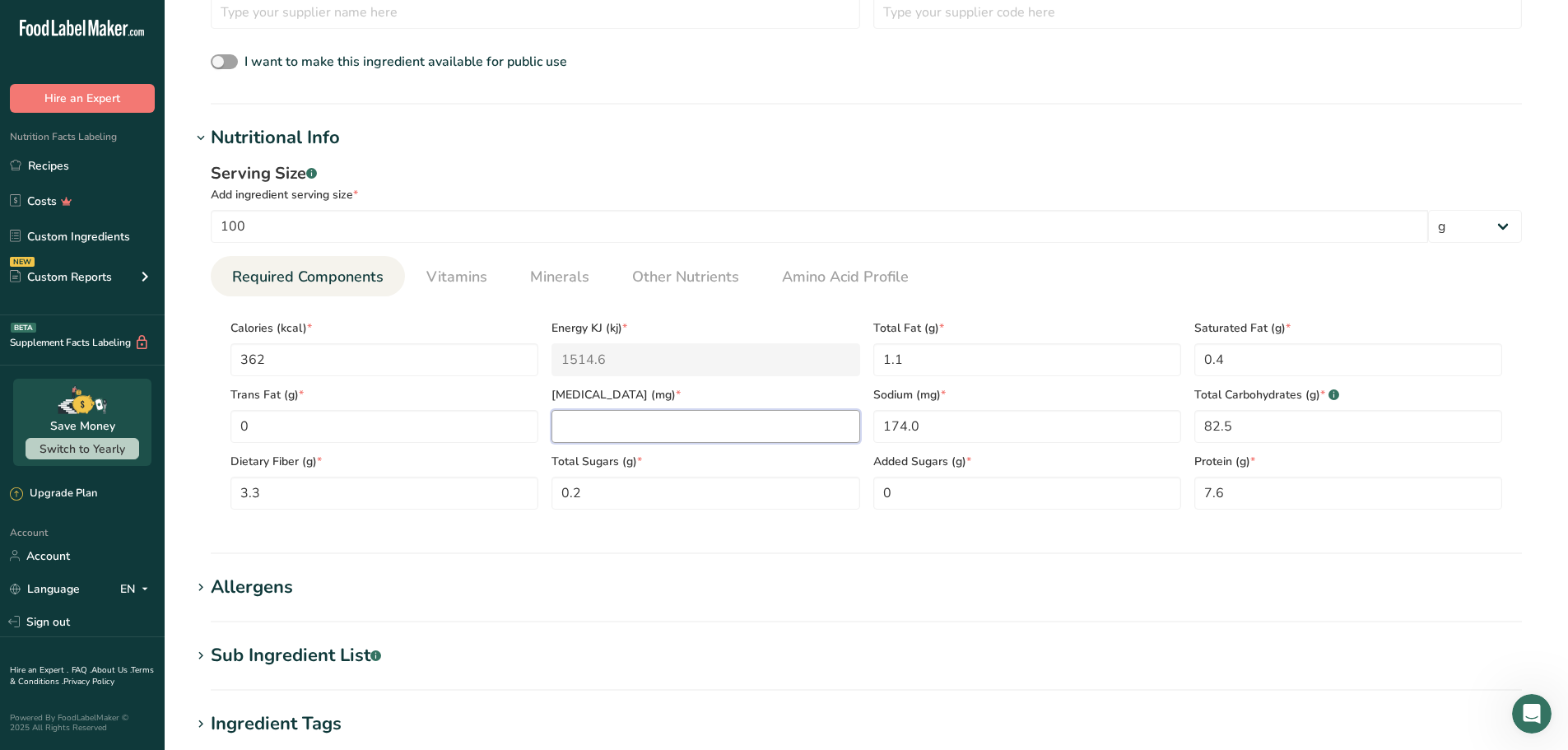
click at [754, 437] on input "number" at bounding box center [706, 426] width 308 height 33
type input "0"
click at [745, 530] on div "Serving Size .a-a{fill:#347362;}.b-a{fill:#fff;} Add ingredient serving size * …" at bounding box center [867, 341] width 1351 height 381
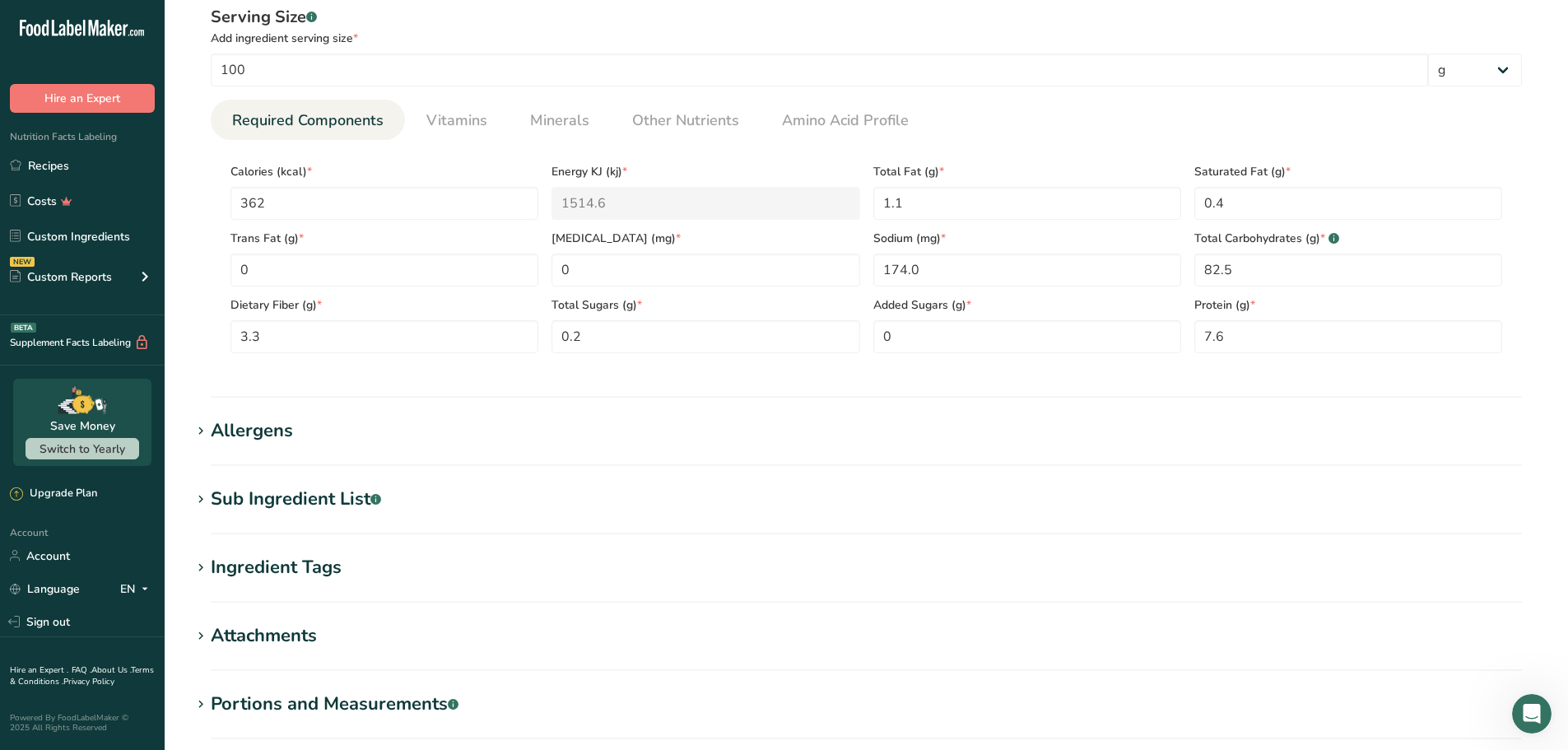
scroll to position [679, 0]
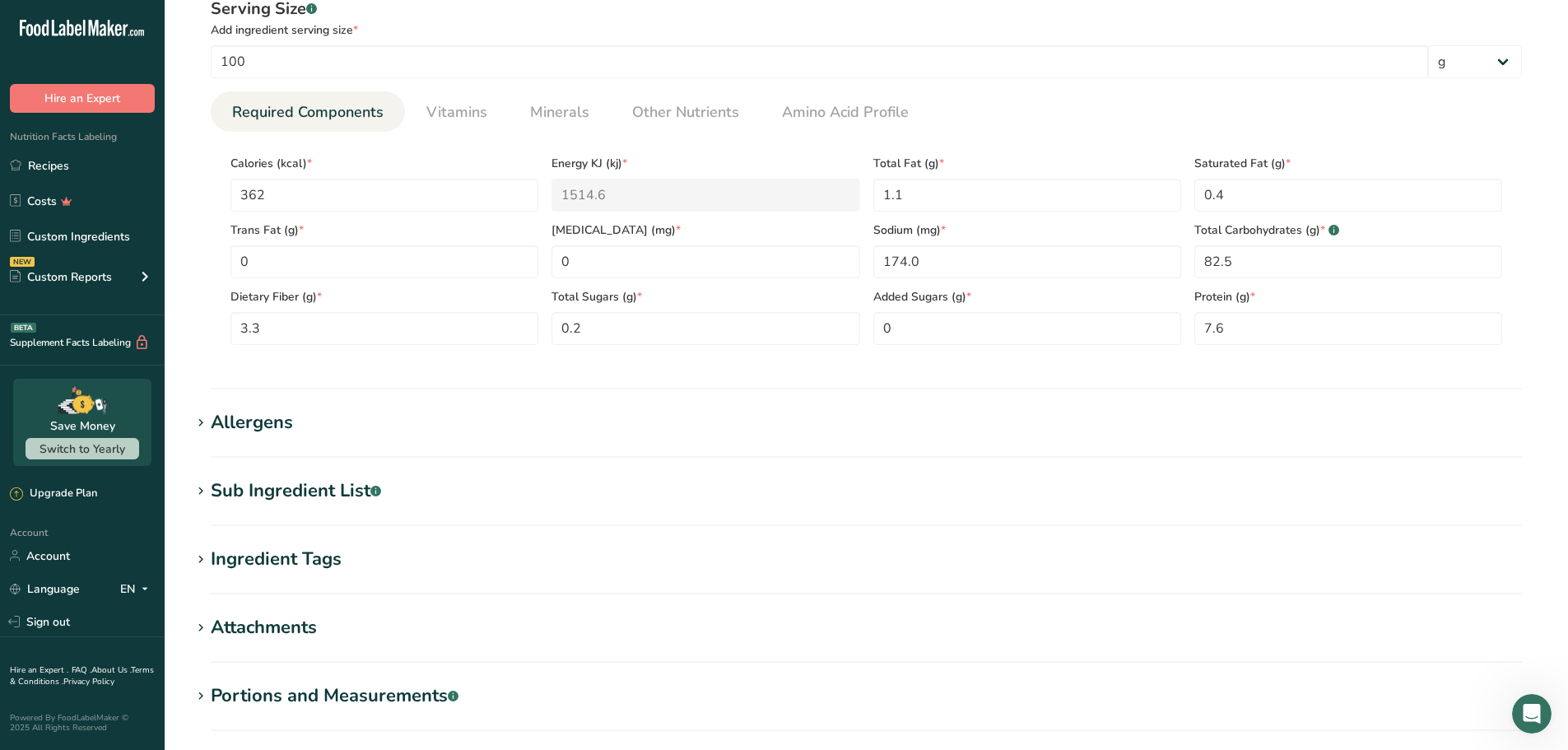
click at [203, 489] on icon at bounding box center [201, 491] width 15 height 23
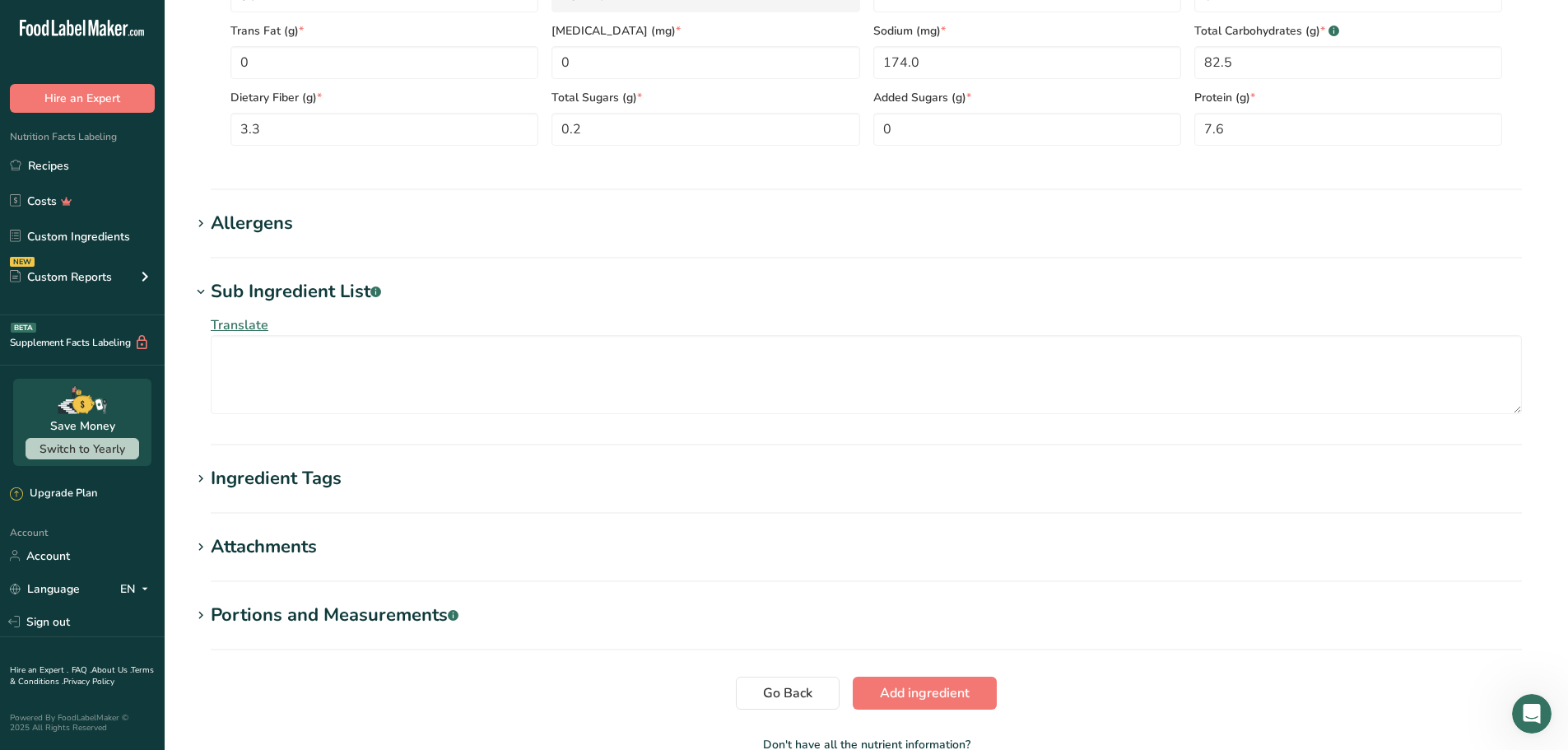
scroll to position [926, 0]
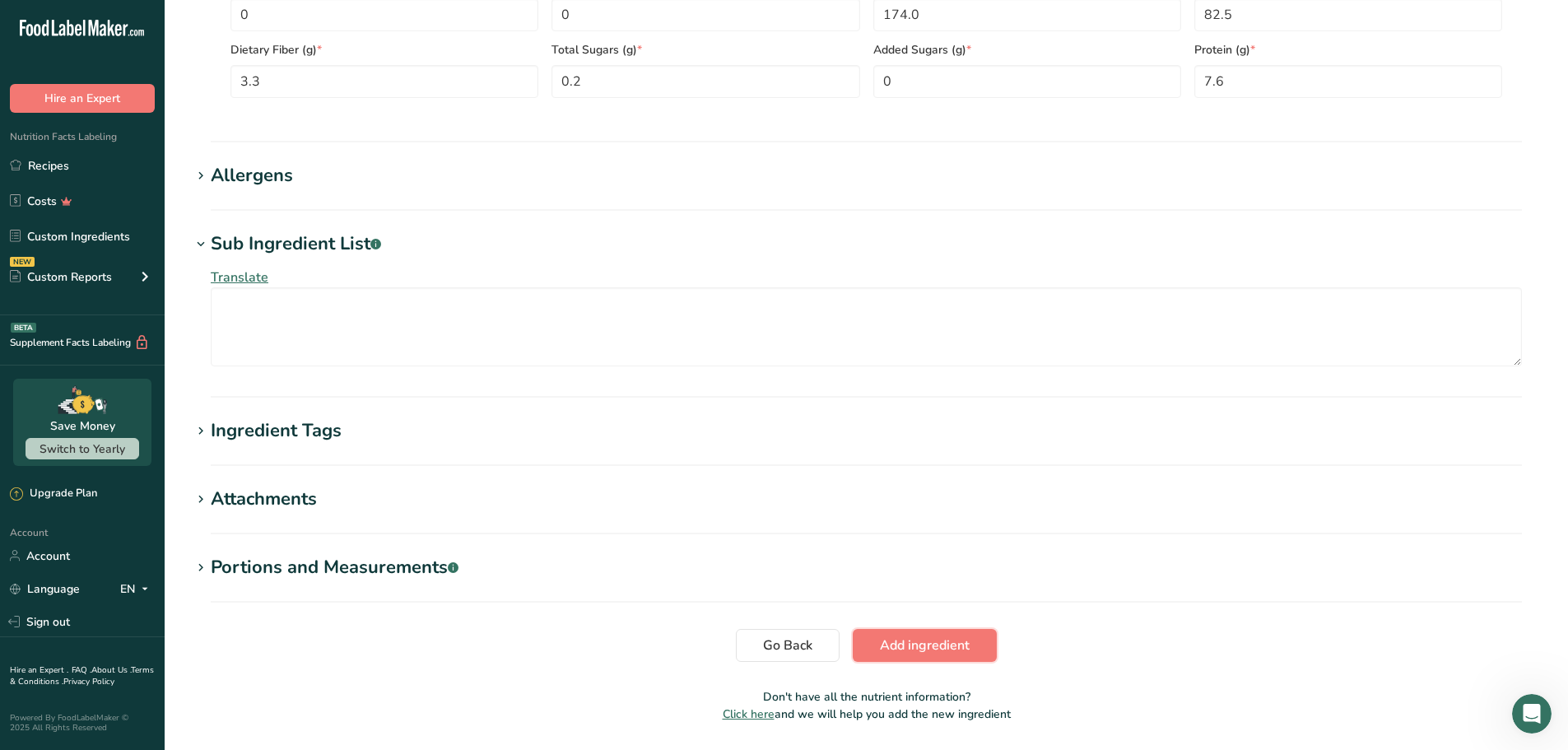
click at [906, 638] on span "Add ingredient" at bounding box center [925, 645] width 90 height 20
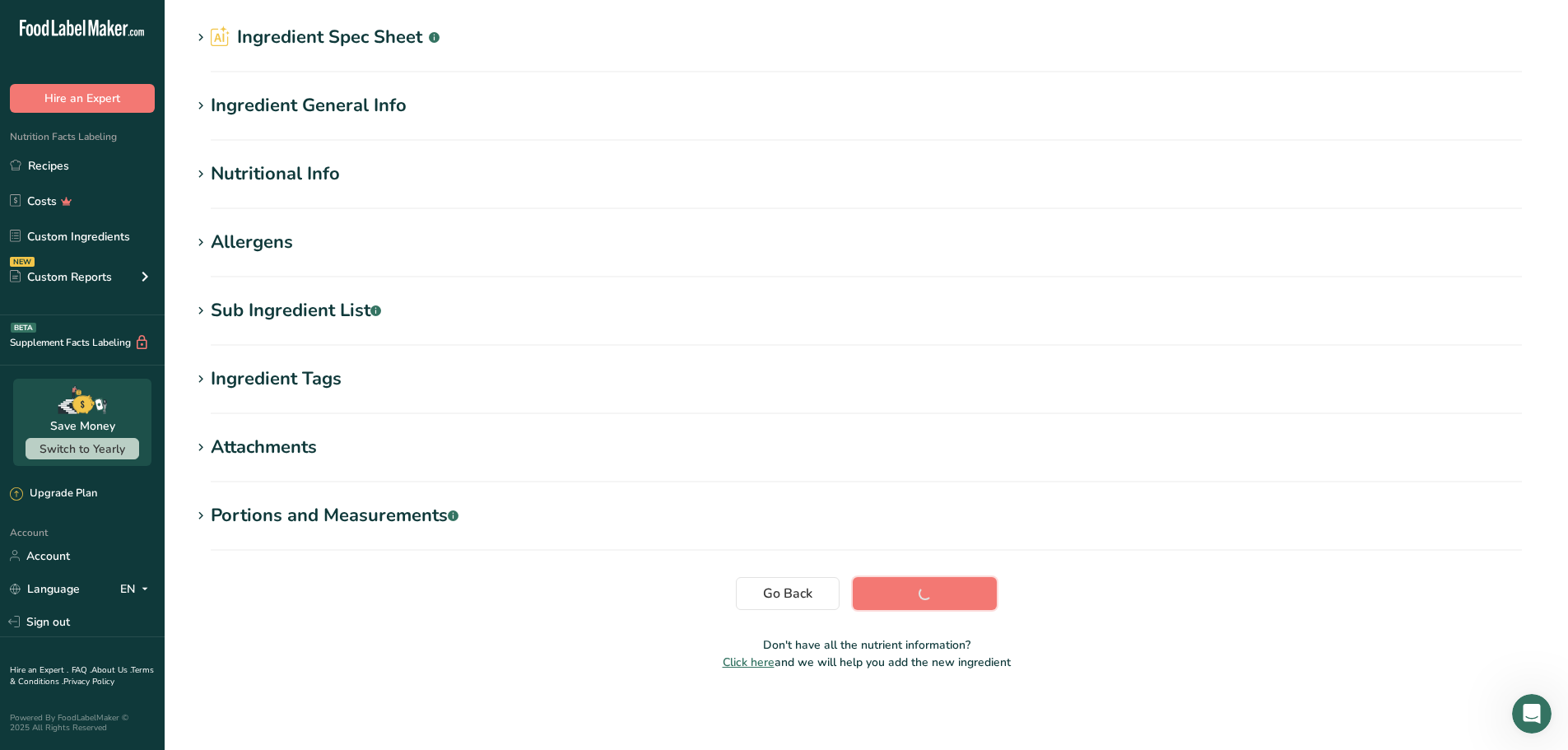
scroll to position [52, 0]
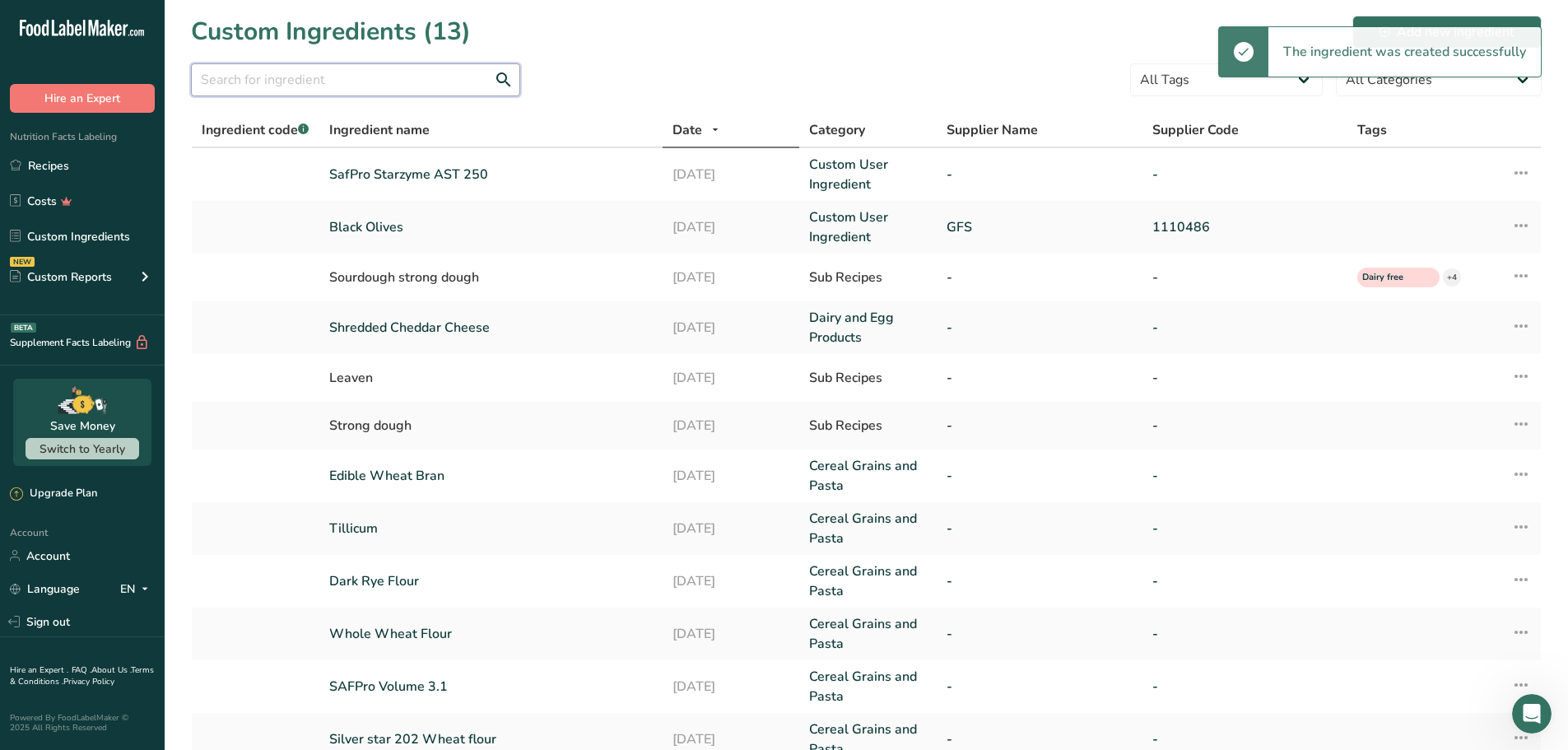
click at [253, 82] on input "text" at bounding box center [355, 80] width 330 height 33
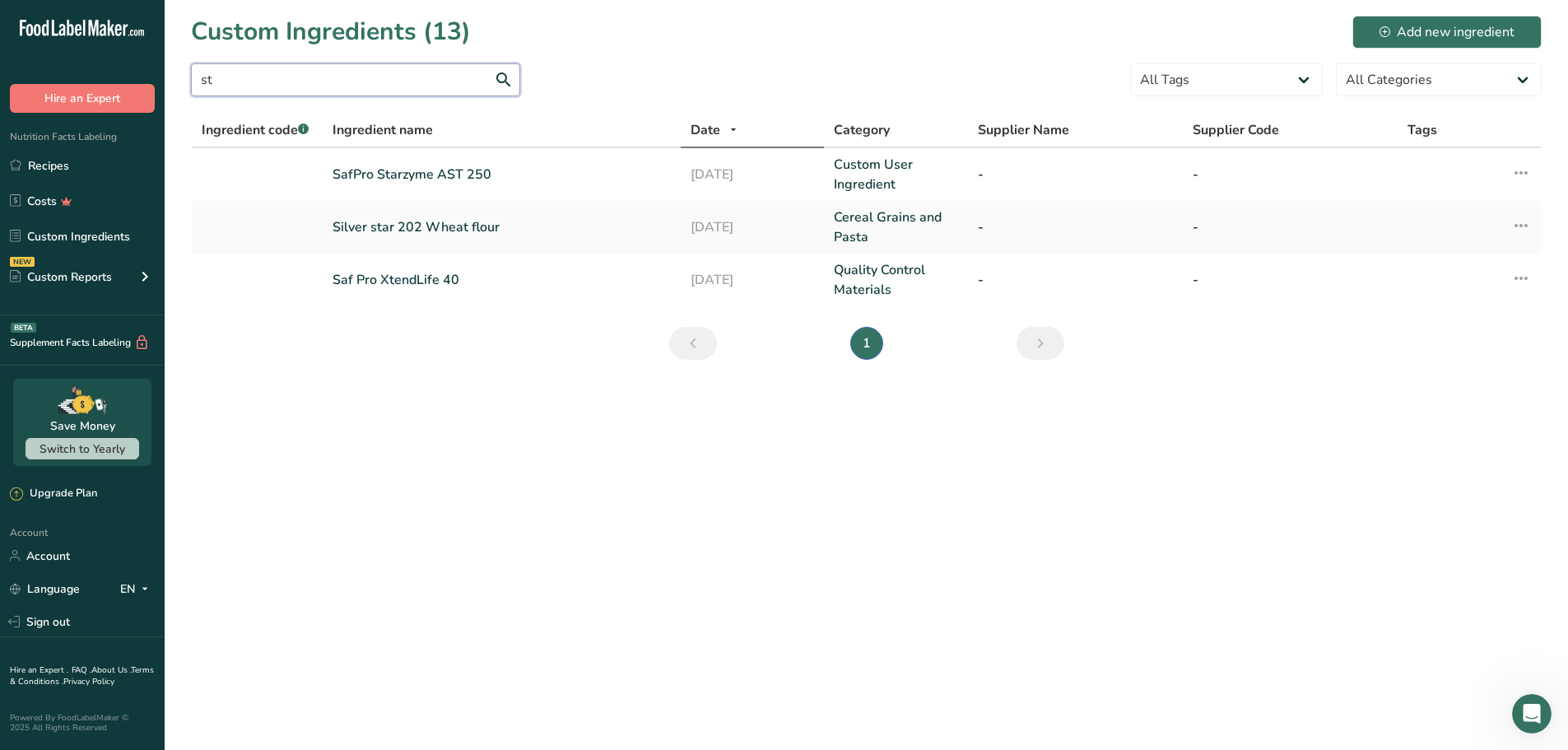
type input "s"
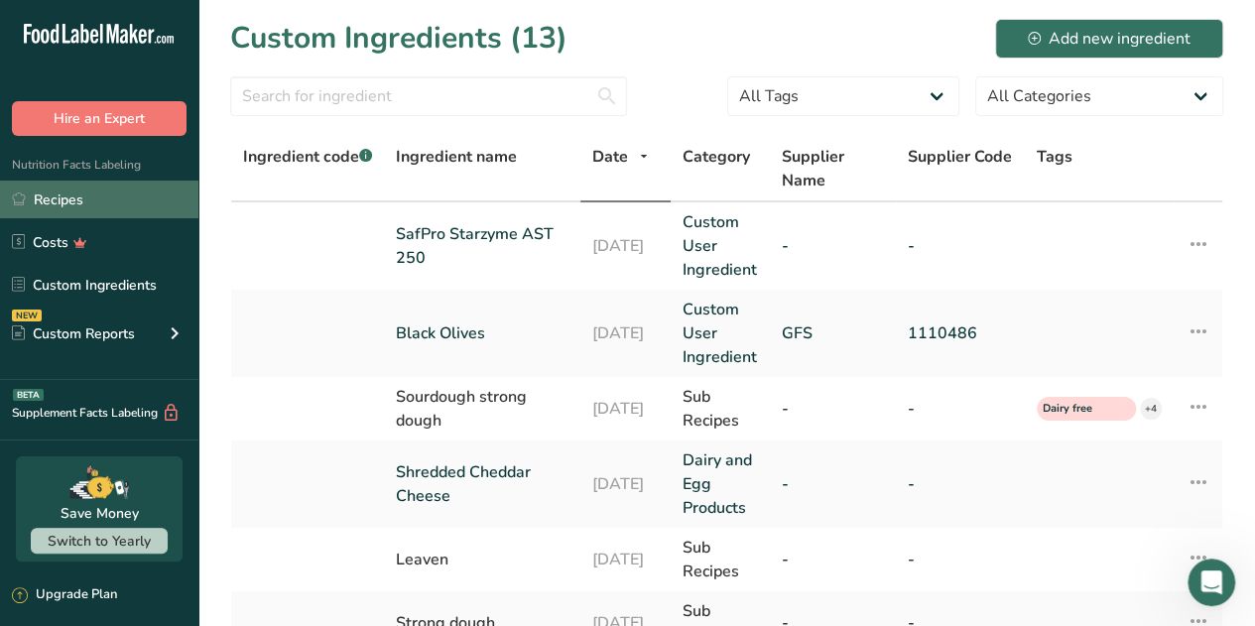
click at [88, 197] on link "Recipes" at bounding box center [99, 200] width 198 height 38
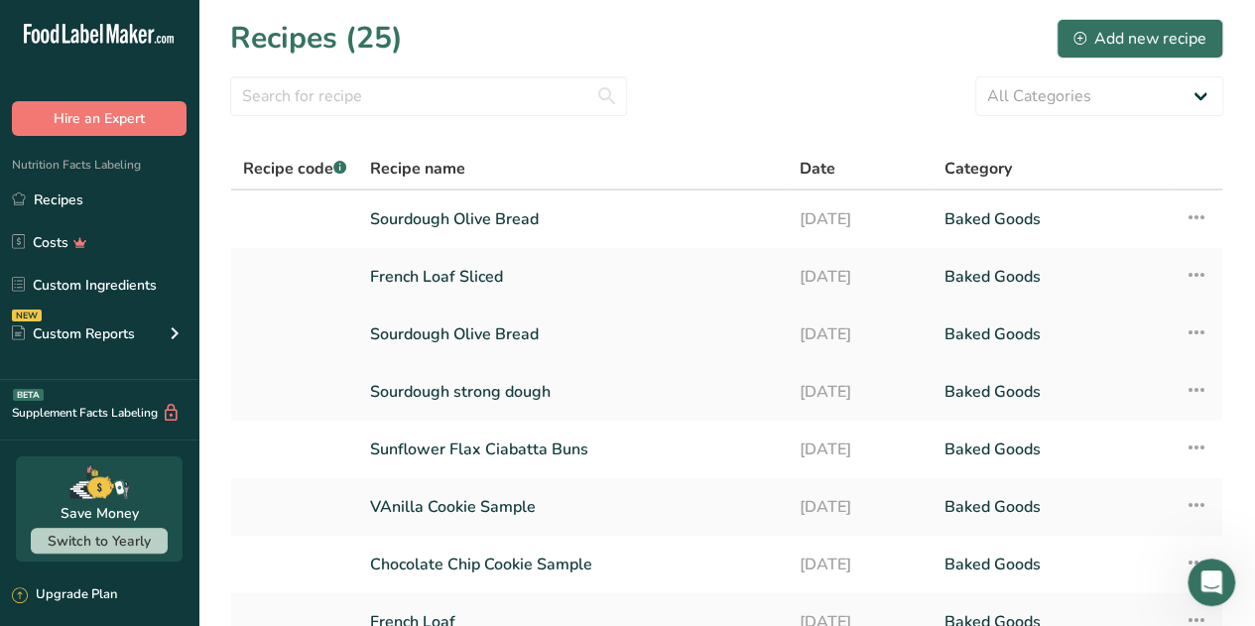
click at [1200, 332] on icon at bounding box center [1196, 332] width 24 height 36
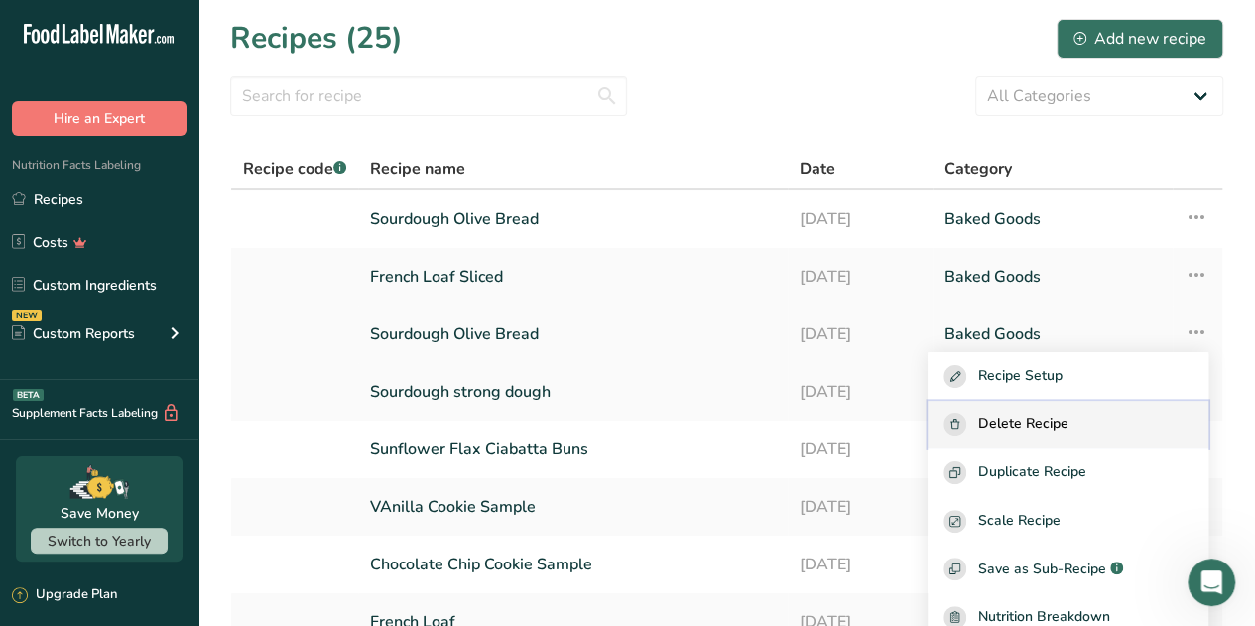
click at [1051, 419] on span "Delete Recipe" at bounding box center [1023, 424] width 90 height 23
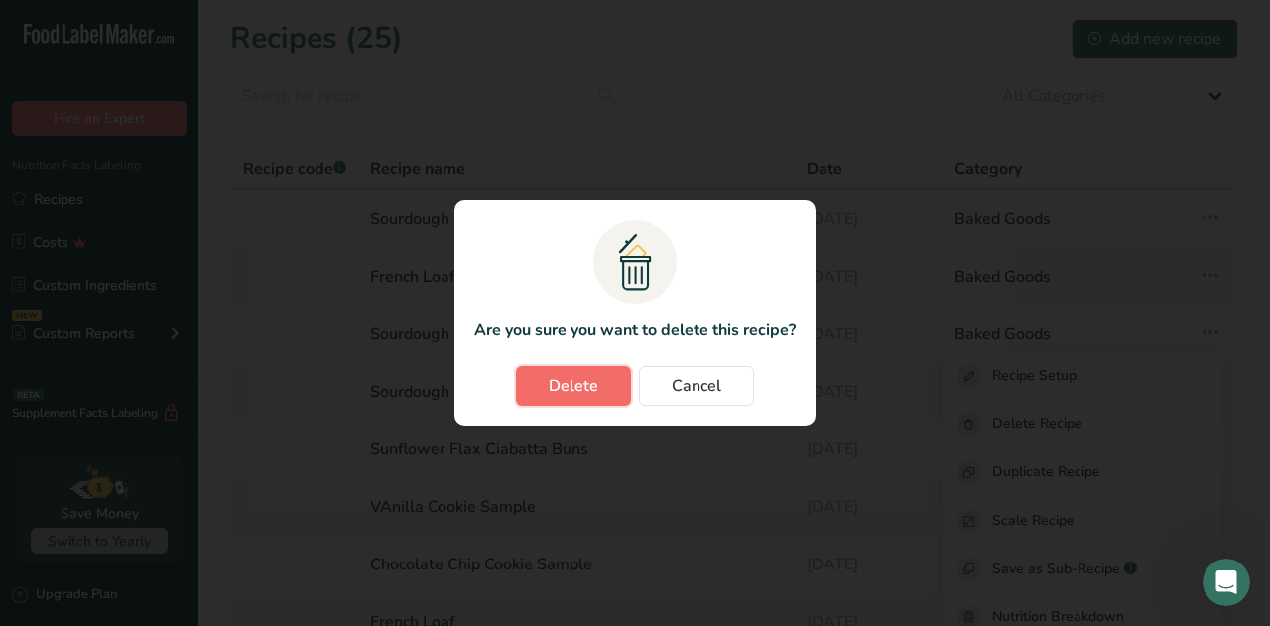
click at [584, 386] on span "Delete" at bounding box center [573, 386] width 50 height 24
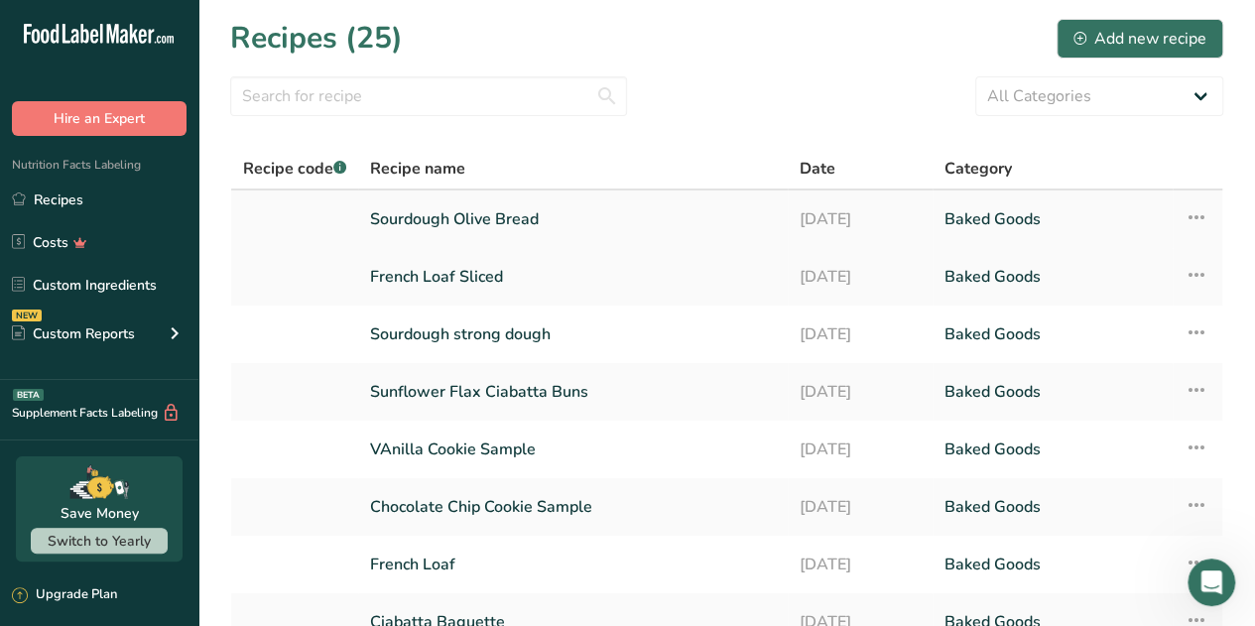
click at [515, 217] on link "Sourdough Olive Bread" at bounding box center [573, 219] width 406 height 42
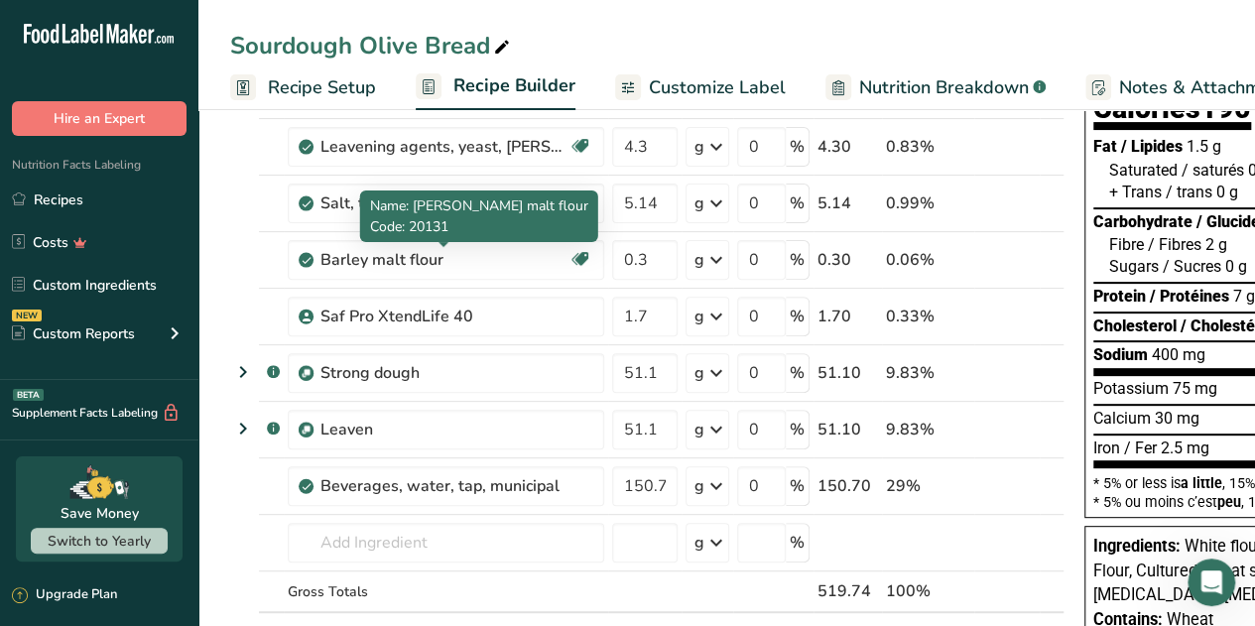
scroll to position [198, 0]
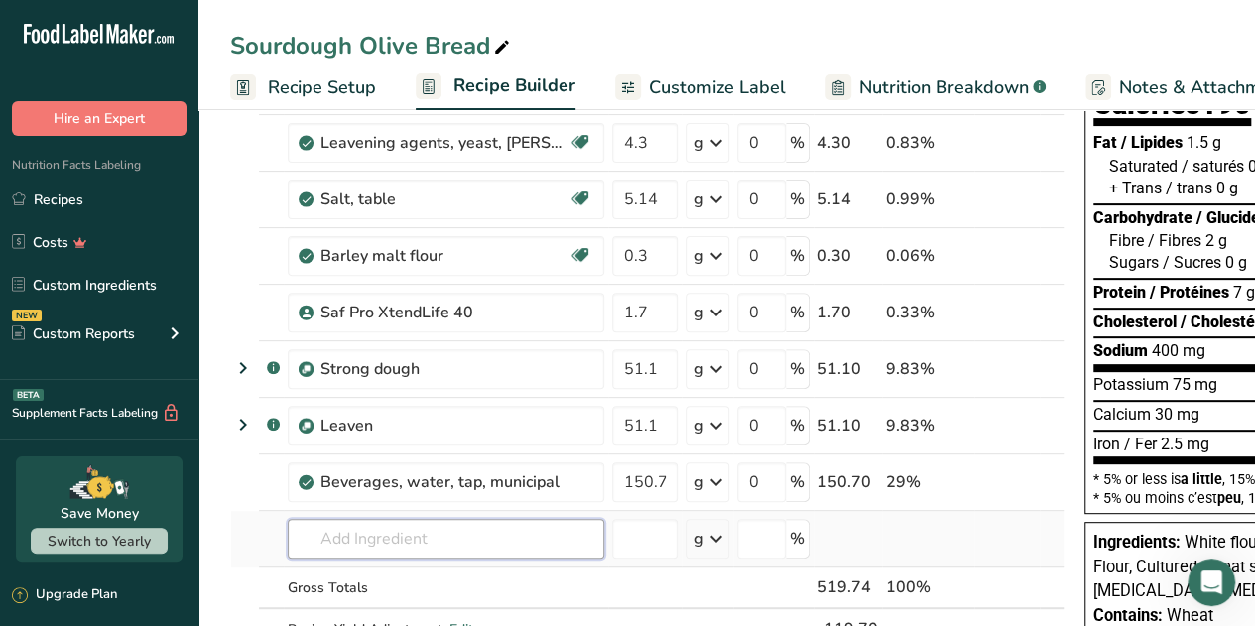
click at [339, 525] on input "text" at bounding box center [446, 539] width 316 height 40
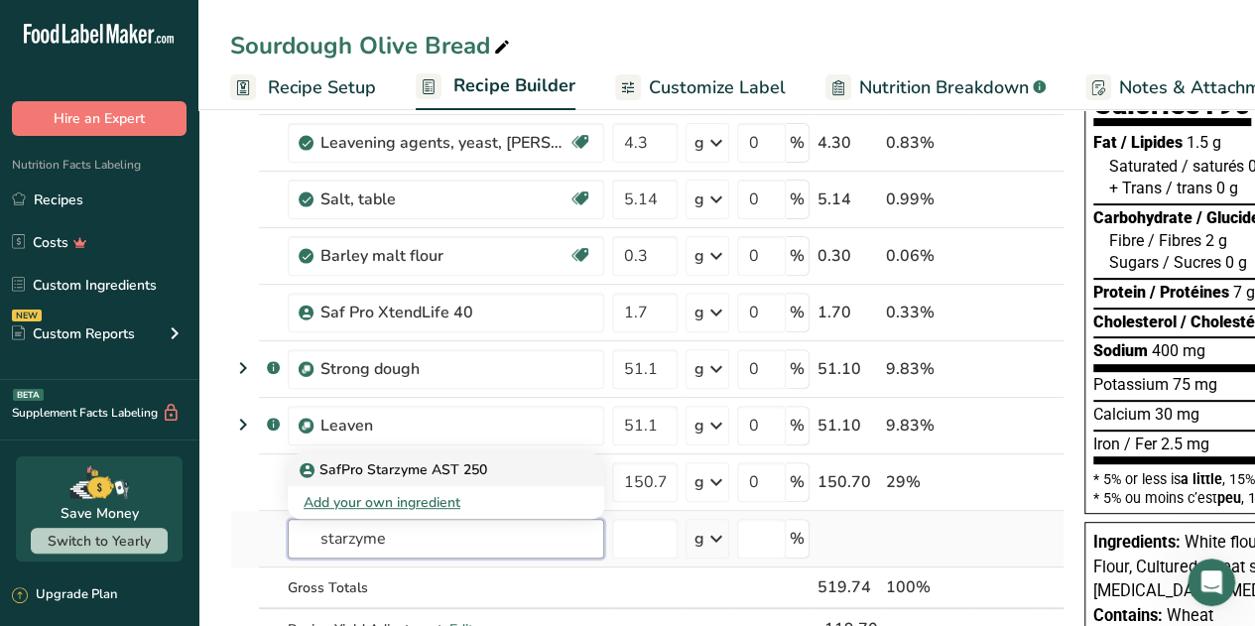
type input "starzyme"
click at [387, 465] on p "SafPro Starzyme AST 250" at bounding box center [394, 469] width 183 height 21
type input "SafPro Starzyme AST 250"
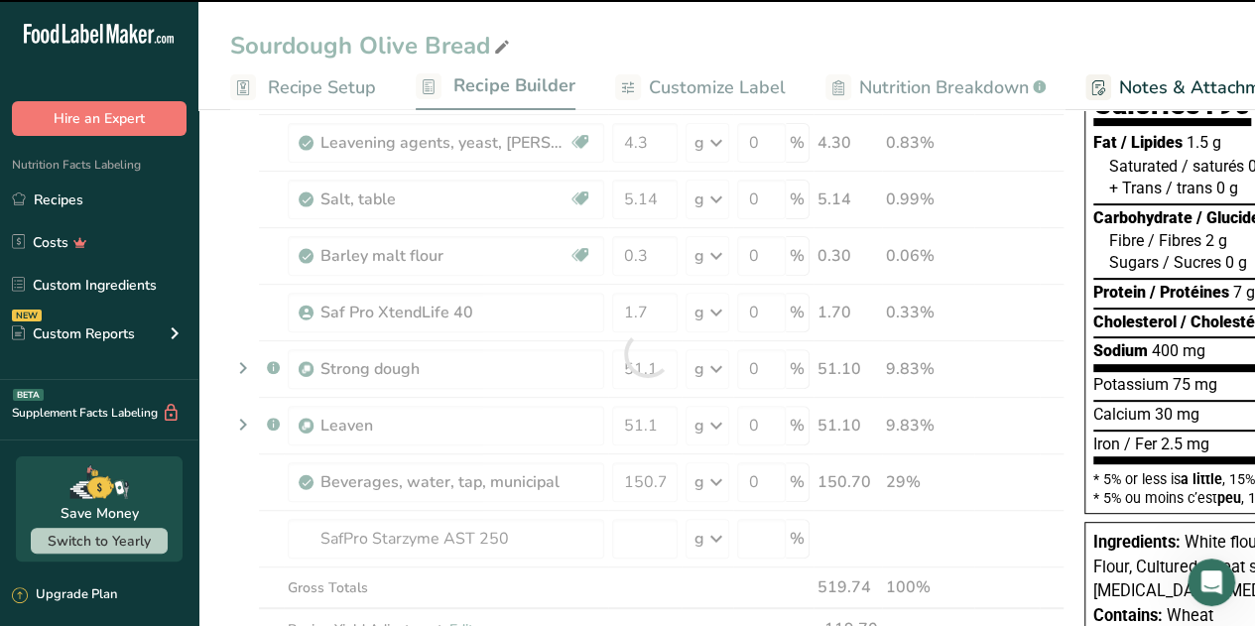
type input "0"
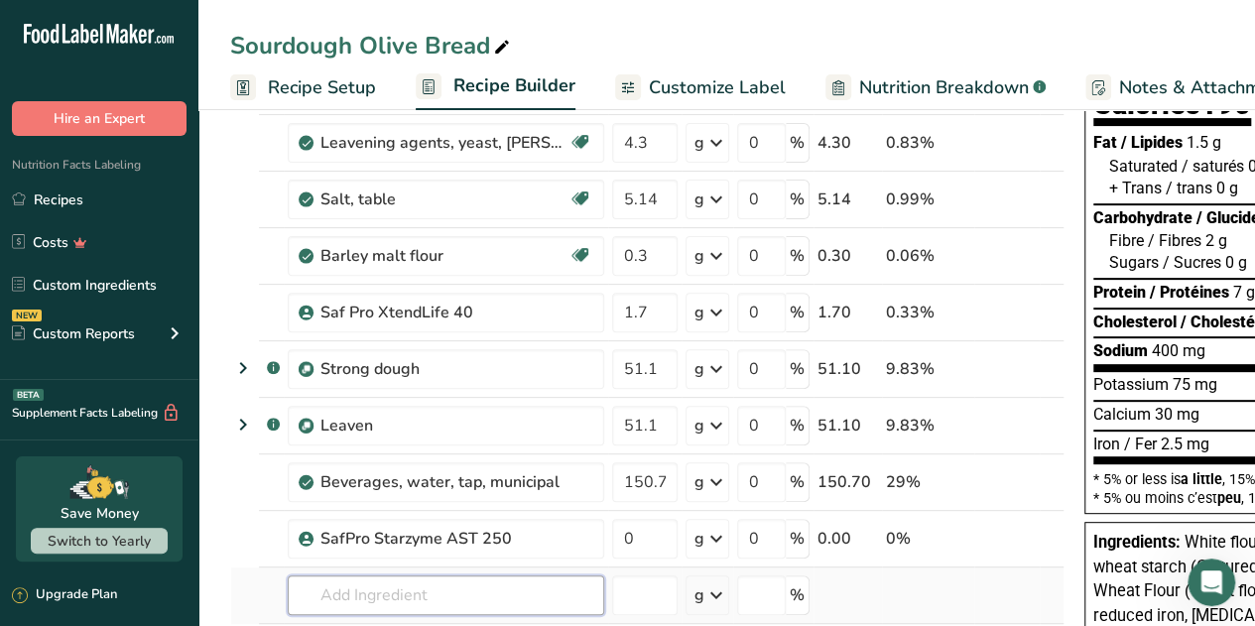
click at [401, 592] on input "text" at bounding box center [446, 595] width 316 height 40
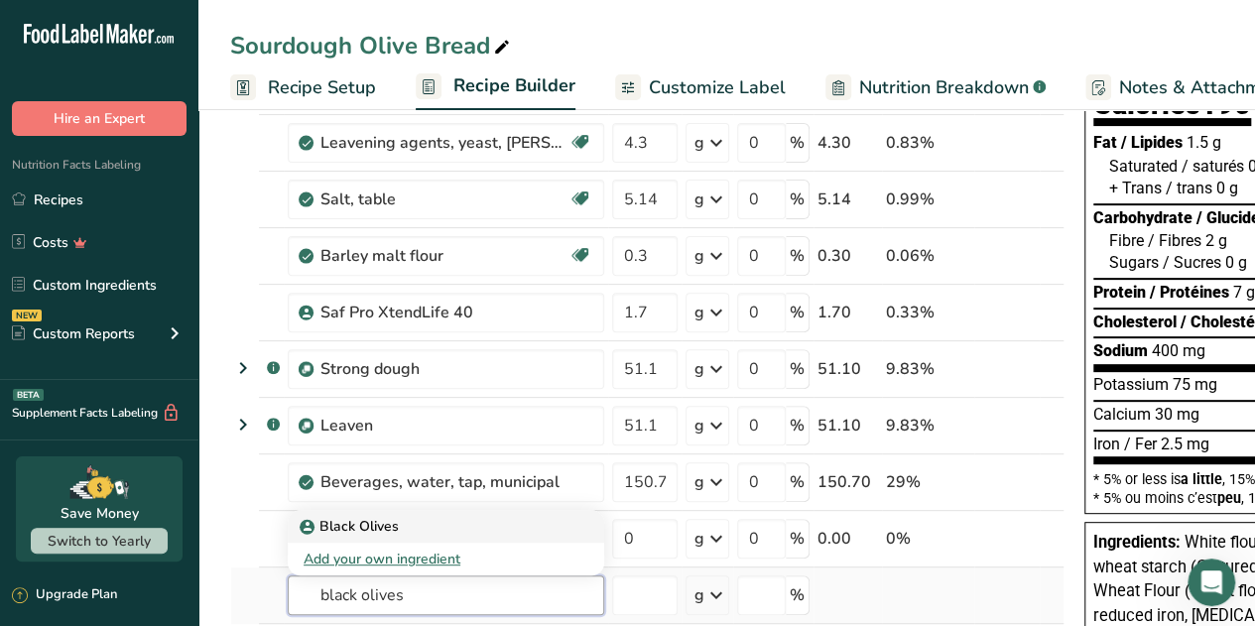
type input "black olives"
click at [393, 521] on p "Black Olives" at bounding box center [350, 526] width 95 height 21
type input "Black Olives"
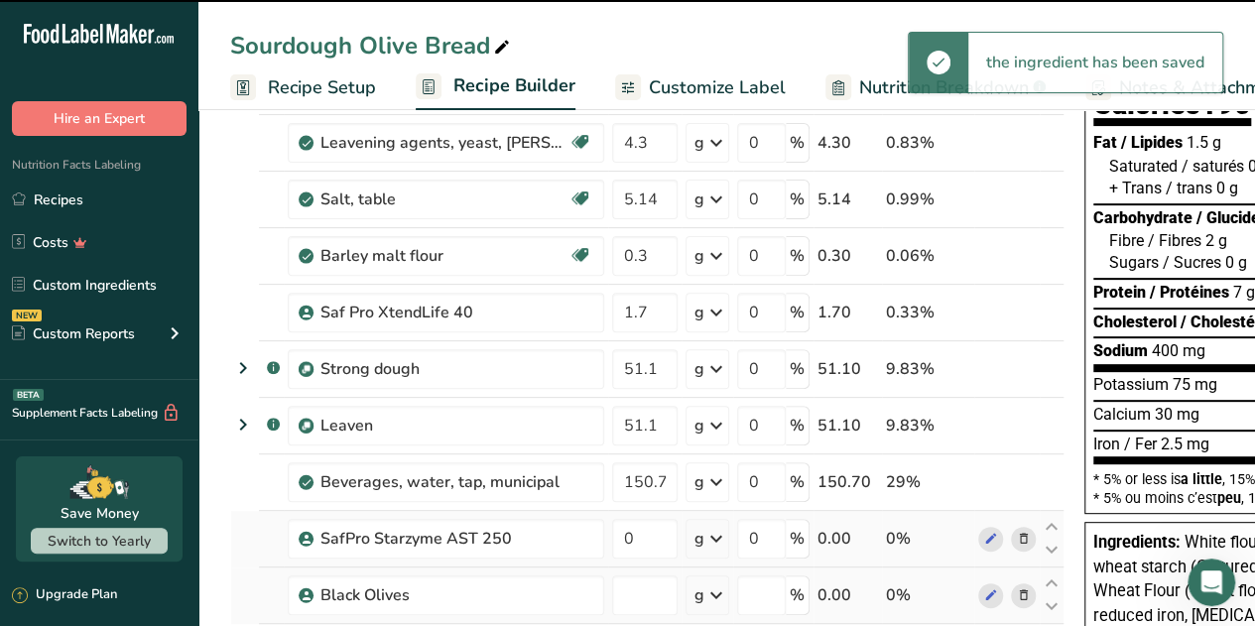
type input "0"
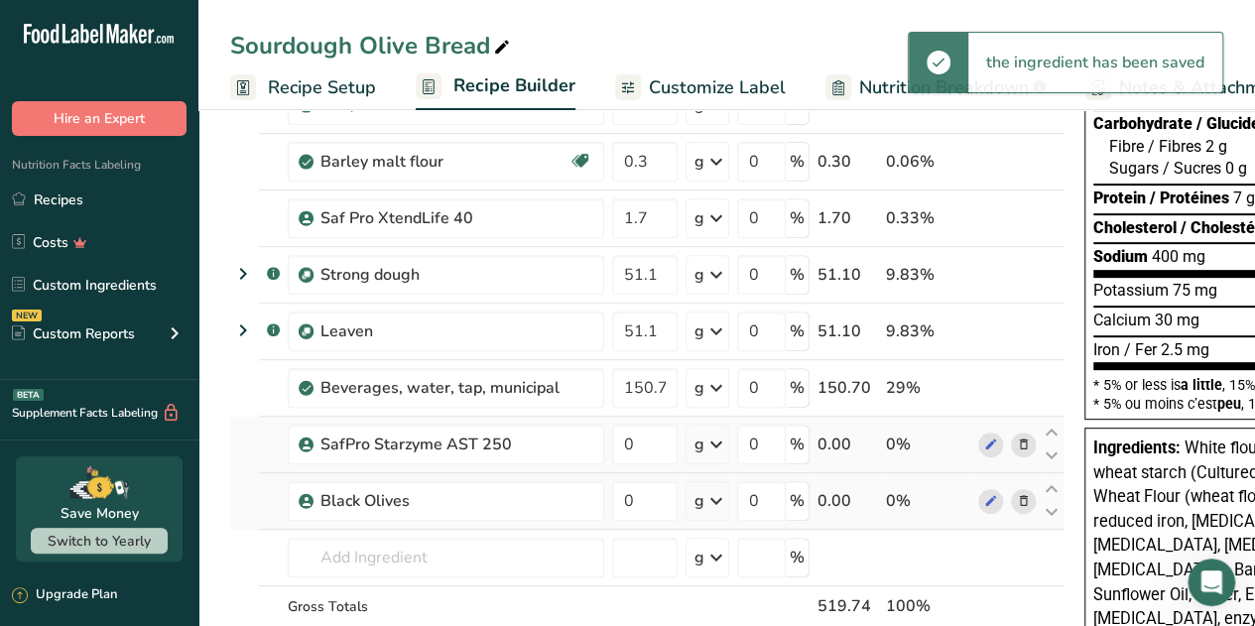
scroll to position [298, 0]
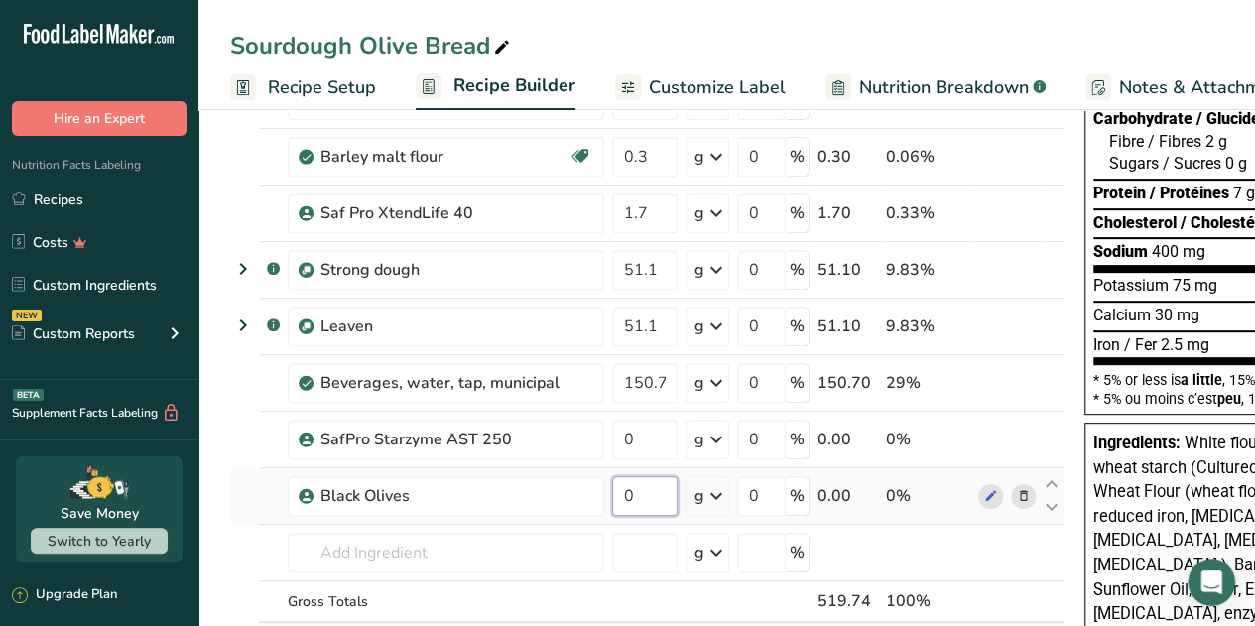
drag, startPoint x: 643, startPoint y: 497, endPoint x: 621, endPoint y: 491, distance: 22.6
click at [621, 491] on input "0" at bounding box center [644, 496] width 65 height 40
click at [643, 500] on input "0" at bounding box center [644, 496] width 65 height 40
drag, startPoint x: 637, startPoint y: 490, endPoint x: 618, endPoint y: 484, distance: 19.8
click at [618, 484] on input "0" at bounding box center [644, 496] width 65 height 40
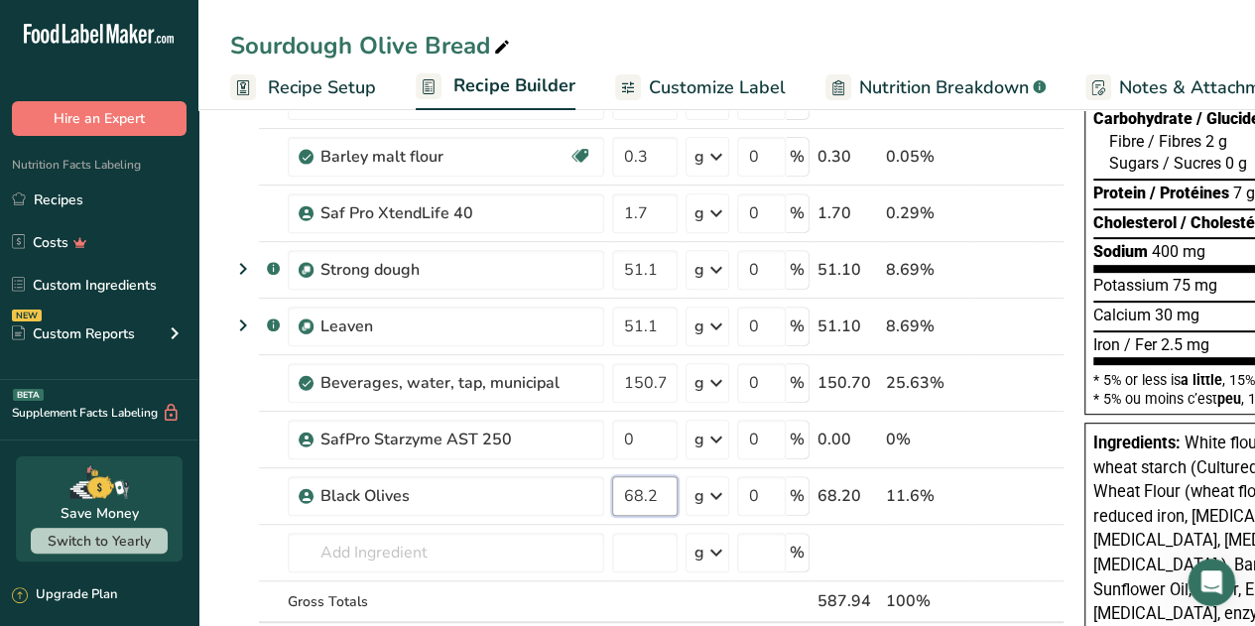
type input "68.2"
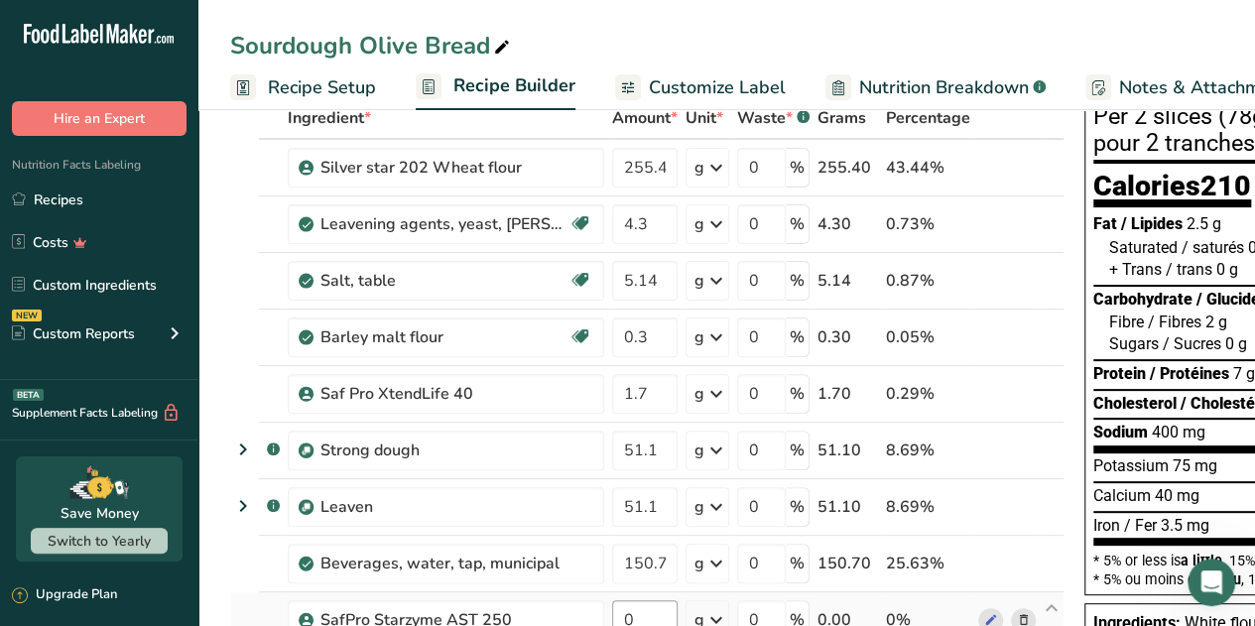
scroll to position [0, 0]
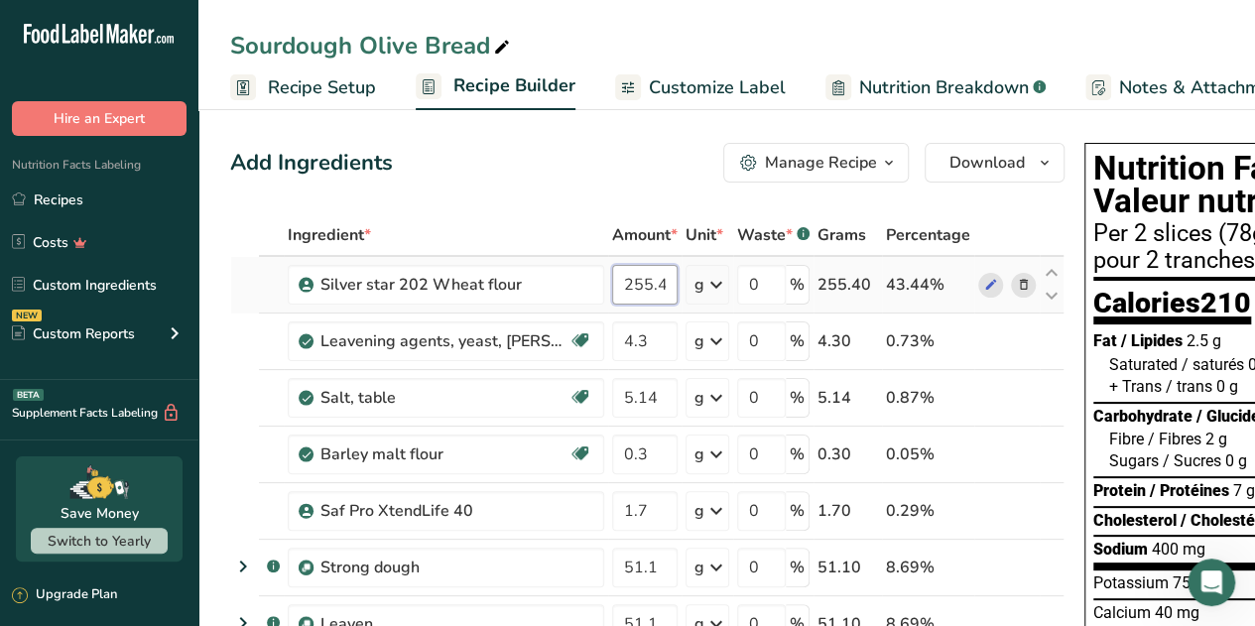
click at [642, 285] on input "255.4" at bounding box center [644, 285] width 65 height 40
drag, startPoint x: 652, startPoint y: 285, endPoint x: 678, endPoint y: 291, distance: 27.4
click at [678, 291] on td "245.4" at bounding box center [644, 285] width 73 height 57
type input "245"
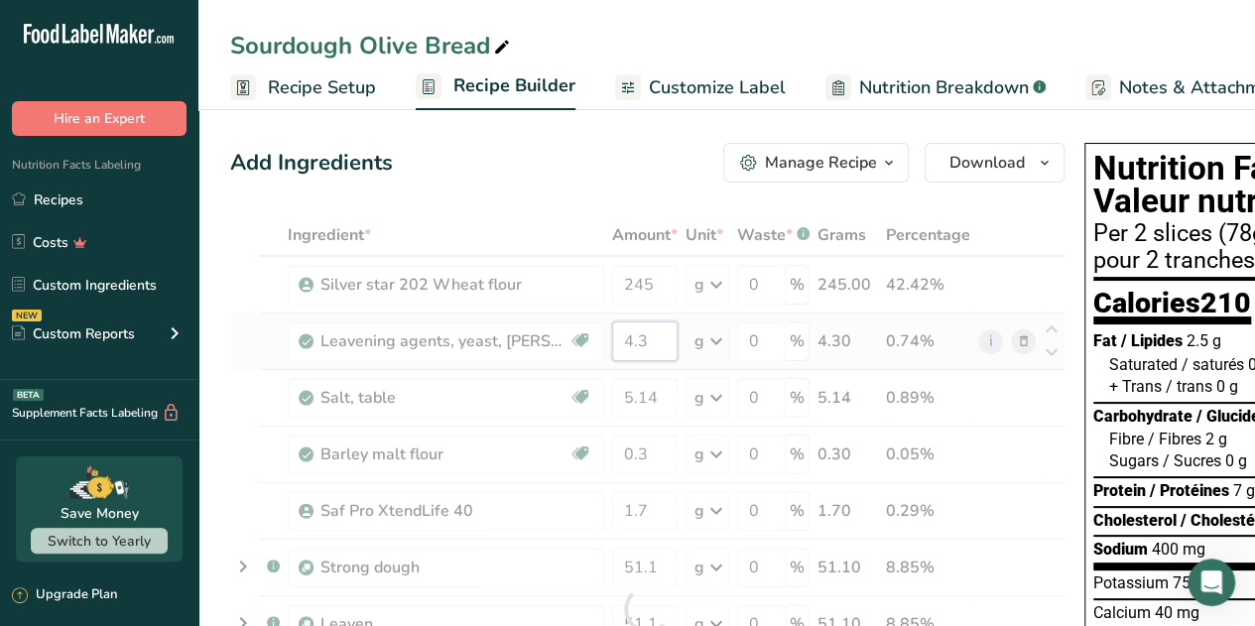
click at [657, 339] on div "Ingredient * Amount * Unit * Waste * .a-a{fill:#347362;}.b-a{fill:#fff;} Grams …" at bounding box center [647, 608] width 834 height 789
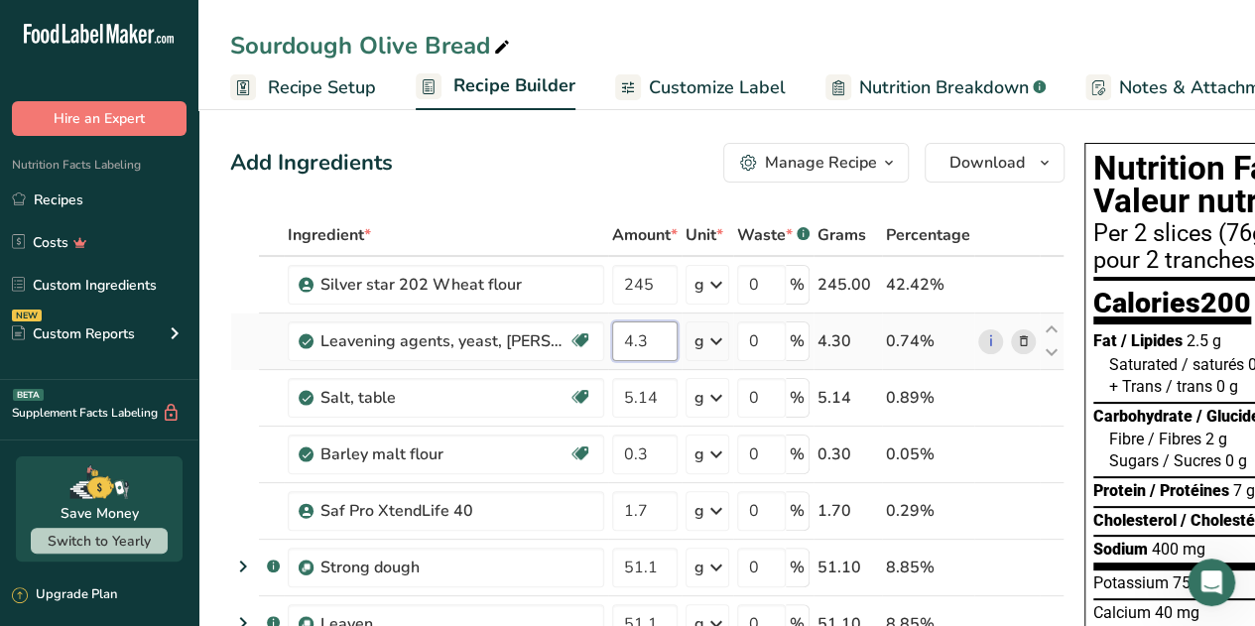
drag, startPoint x: 654, startPoint y: 340, endPoint x: 613, endPoint y: 332, distance: 41.4
click at [613, 332] on input "4.3" at bounding box center [644, 341] width 65 height 40
click at [661, 334] on input "4.3" at bounding box center [644, 341] width 65 height 40
type input "3.5"
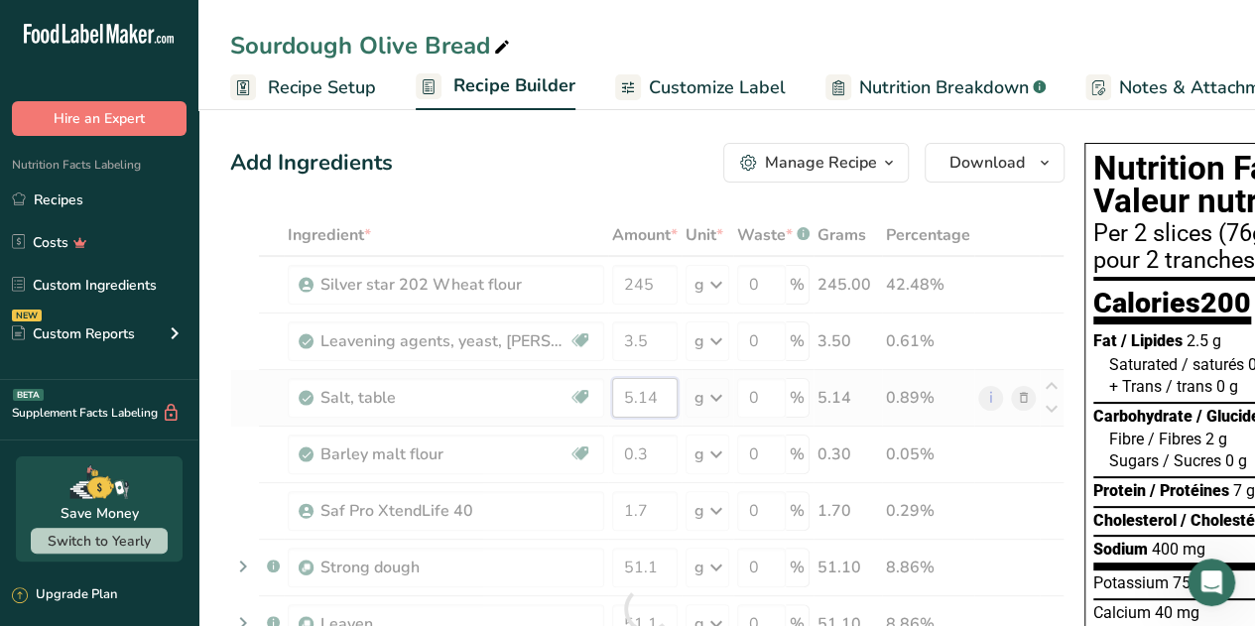
click at [655, 396] on div "Ingredient * Amount * Unit * Waste * .a-a{fill:#347362;}.b-a{fill:#fff;} Grams …" at bounding box center [647, 608] width 834 height 789
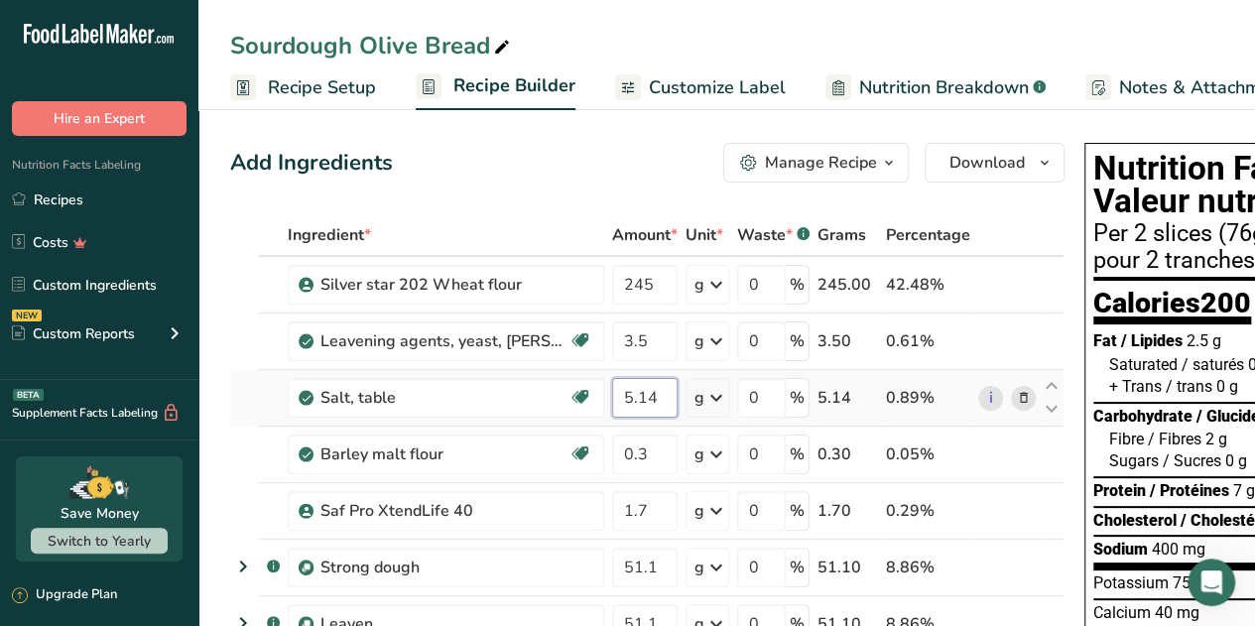
drag, startPoint x: 657, startPoint y: 393, endPoint x: 612, endPoint y: 380, distance: 46.5
click at [612, 380] on input "5.14" at bounding box center [644, 398] width 65 height 40
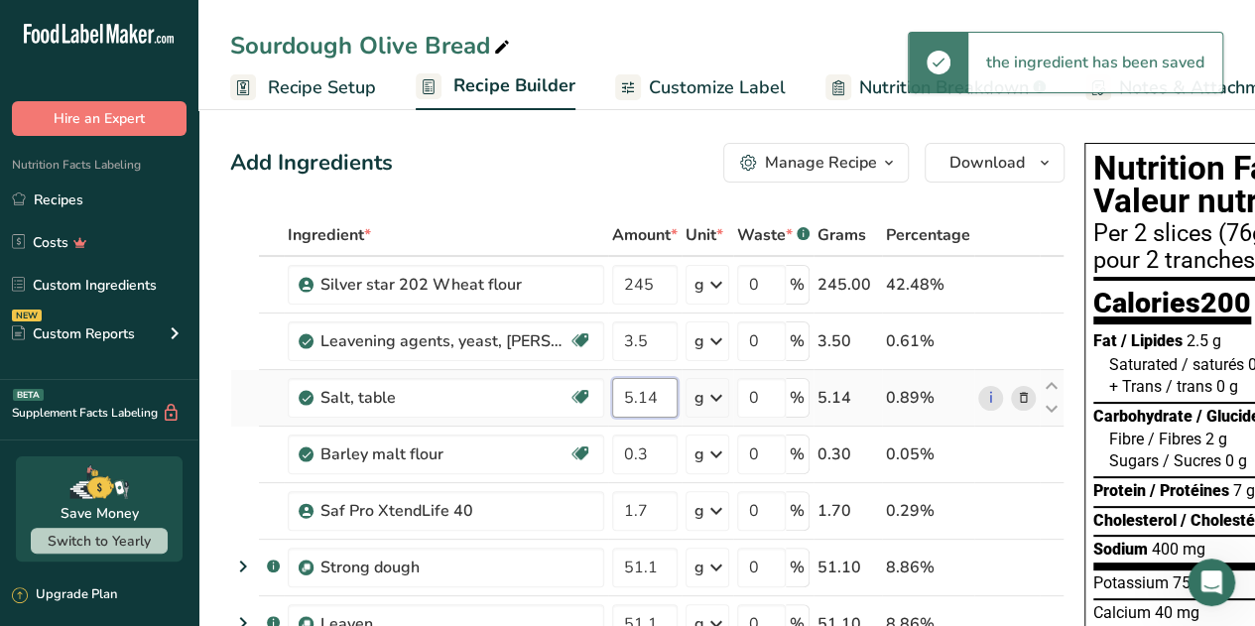
click at [662, 399] on input "5.14" at bounding box center [644, 398] width 65 height 40
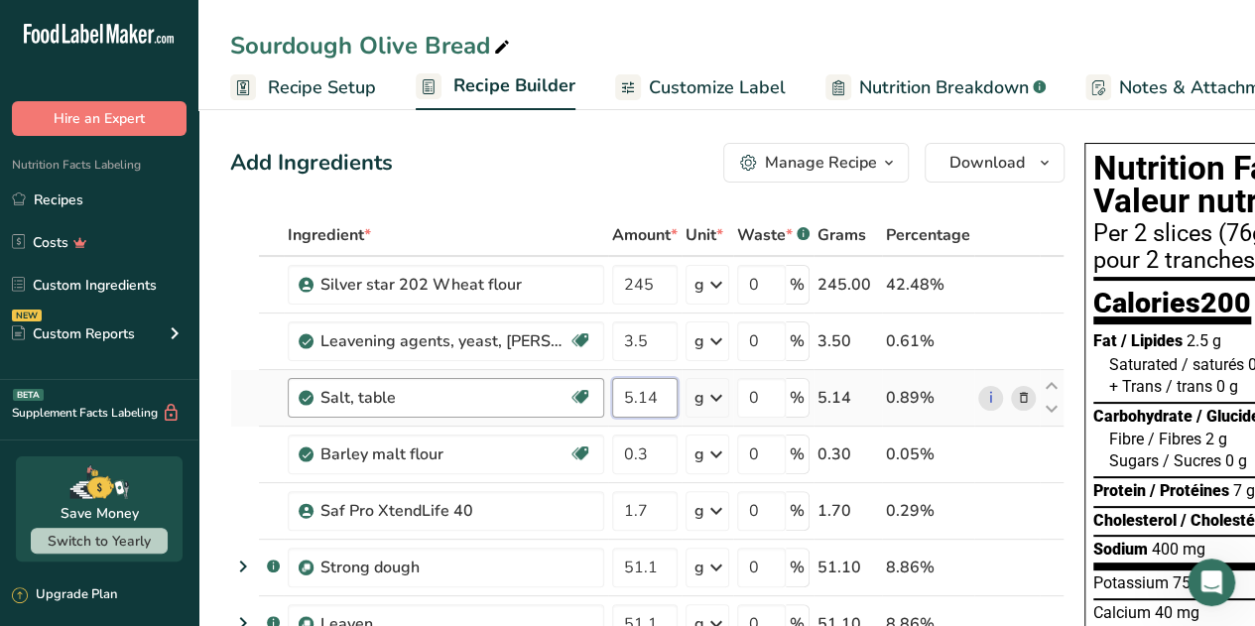
drag, startPoint x: 662, startPoint y: 399, endPoint x: 597, endPoint y: 392, distance: 64.8
click at [597, 392] on tr "Salt, table Dairy free Gluten free Vegan Vegetarian Soy free 5.14 g Portions 1 …" at bounding box center [647, 398] width 832 height 57
type input "4.48"
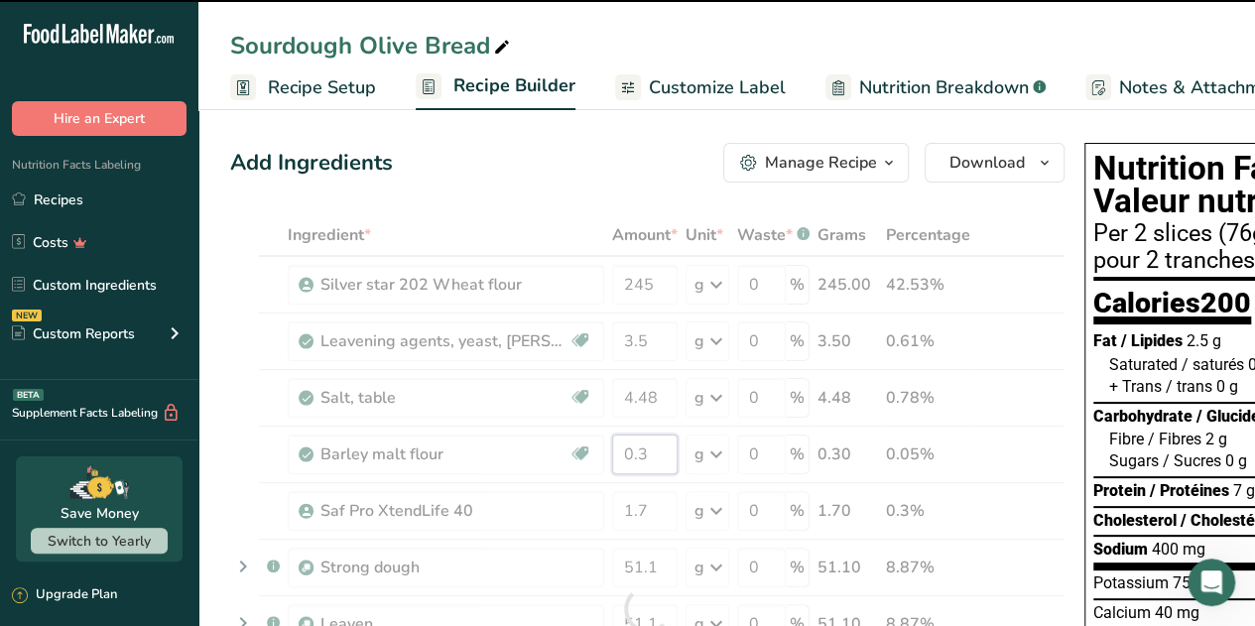
drag, startPoint x: 643, startPoint y: 456, endPoint x: 609, endPoint y: 453, distance: 33.9
click at [609, 453] on div "Ingredient * Amount * Unit * Waste * .a-a{fill:#347362;}.b-a{fill:#fff;} Grams …" at bounding box center [647, 608] width 834 height 789
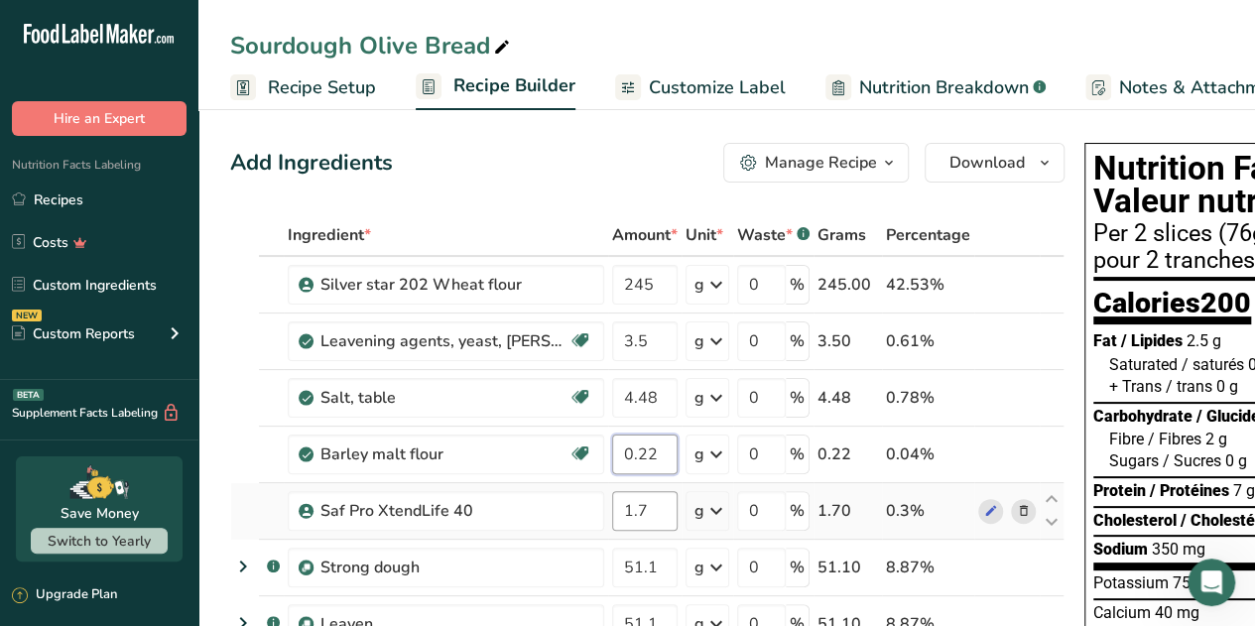
type input "0.22"
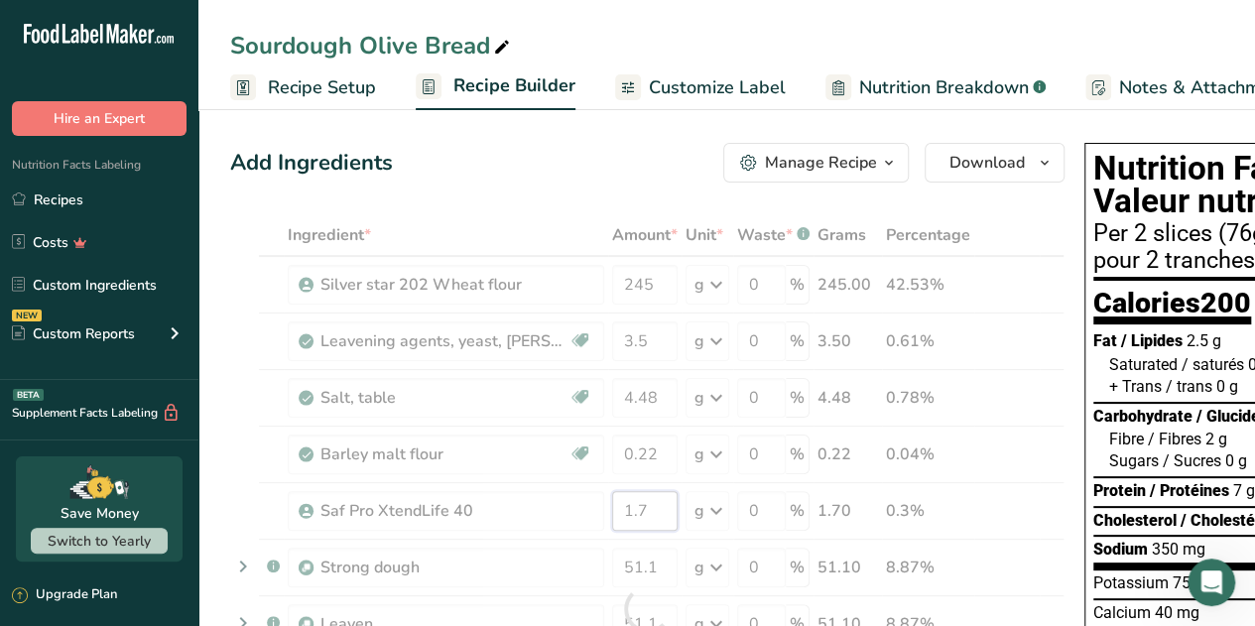
drag, startPoint x: 647, startPoint y: 507, endPoint x: 611, endPoint y: 501, distance: 36.2
click at [611, 501] on div "Ingredient * Amount * Unit * Waste * .a-a{fill:#347362;}.b-a{fill:#fff;} Grams …" at bounding box center [647, 608] width 834 height 789
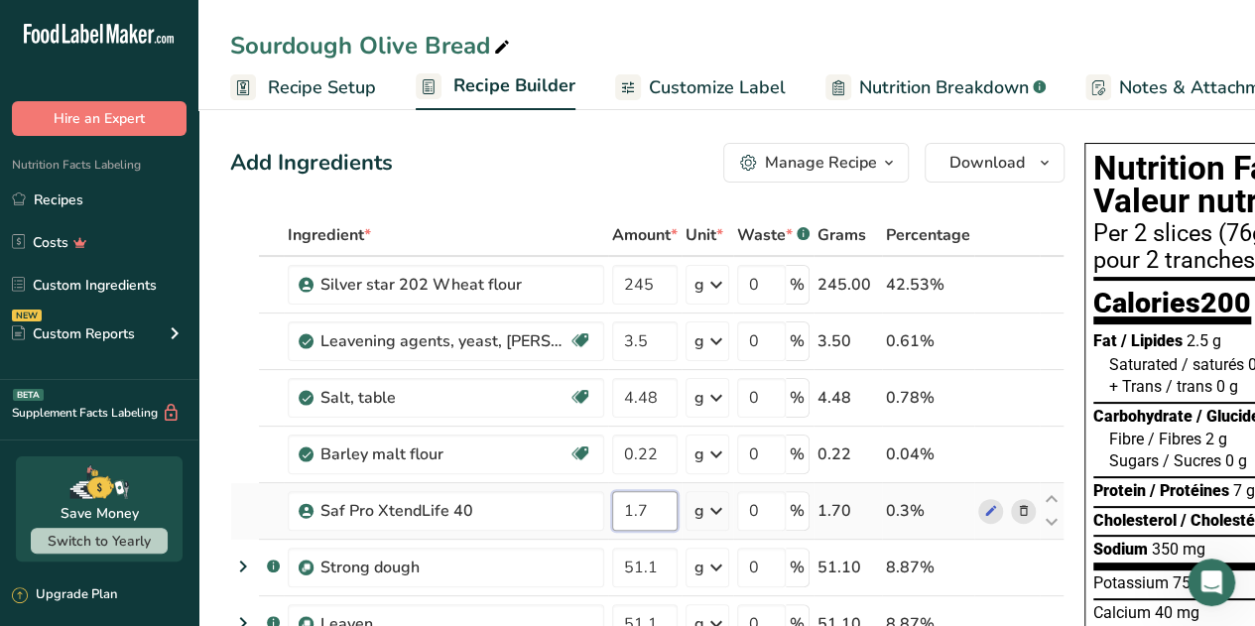
click at [652, 509] on input "1.7" at bounding box center [644, 511] width 65 height 40
type input "2.6"
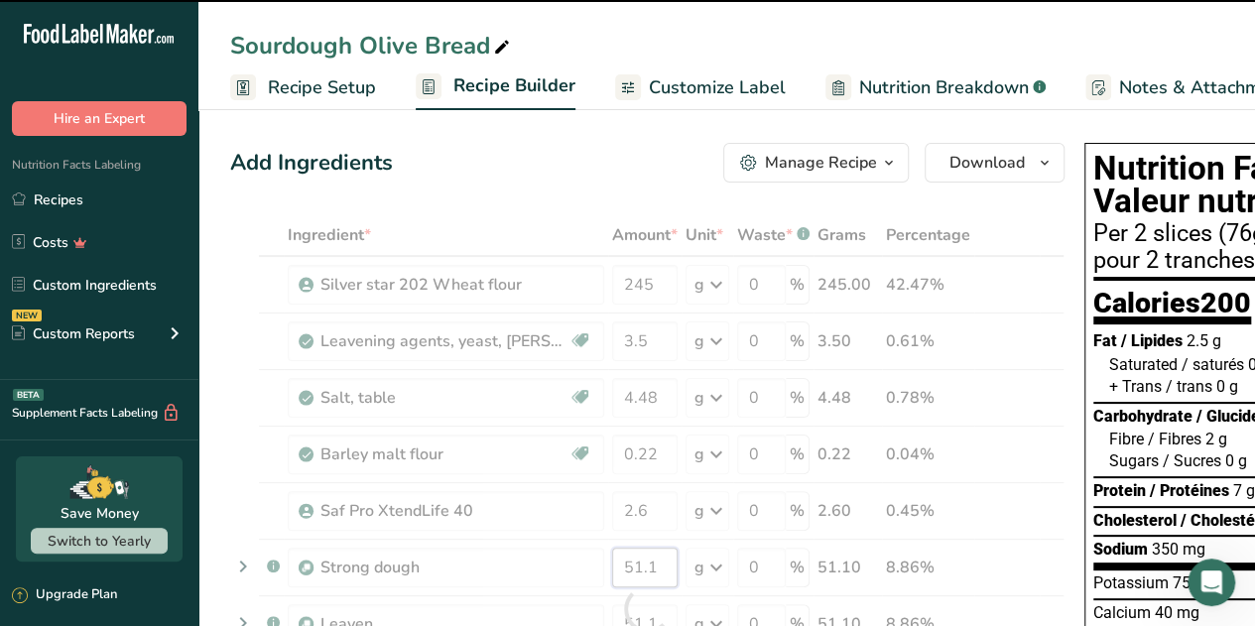
drag, startPoint x: 662, startPoint y: 558, endPoint x: 592, endPoint y: 541, distance: 71.7
click at [589, 542] on div "Ingredient * Amount * Unit * Waste * .a-a{fill:#347362;}.b-a{fill:#fff;} Grams …" at bounding box center [647, 608] width 834 height 789
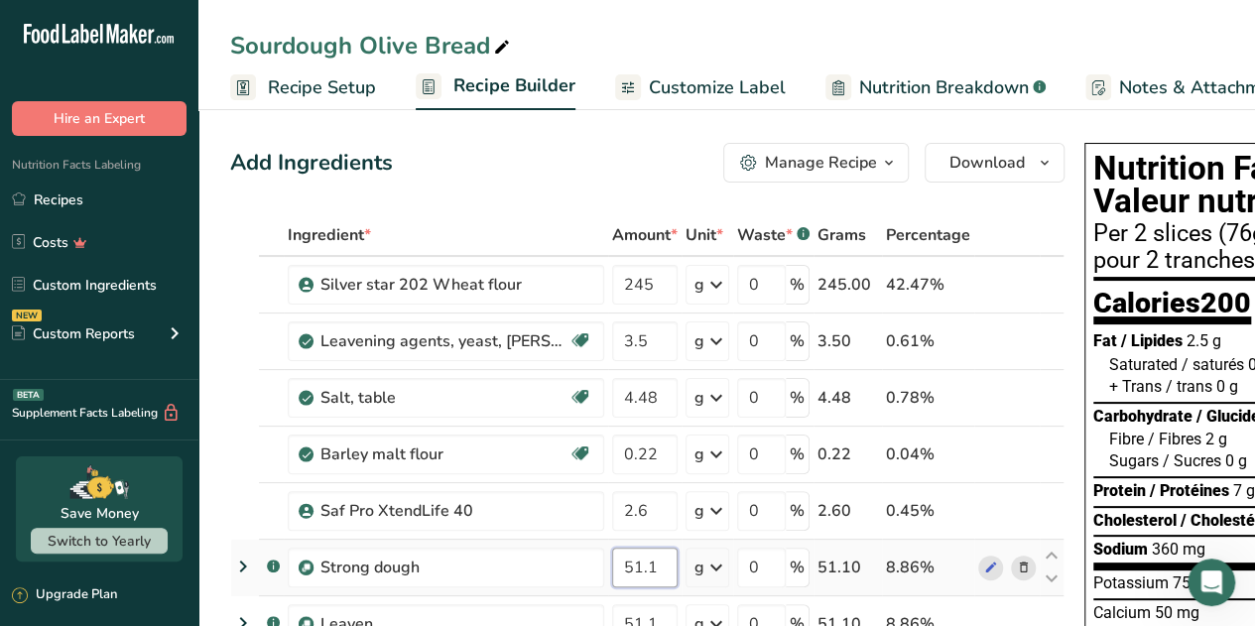
click at [662, 563] on input "51.1" at bounding box center [644, 567] width 65 height 40
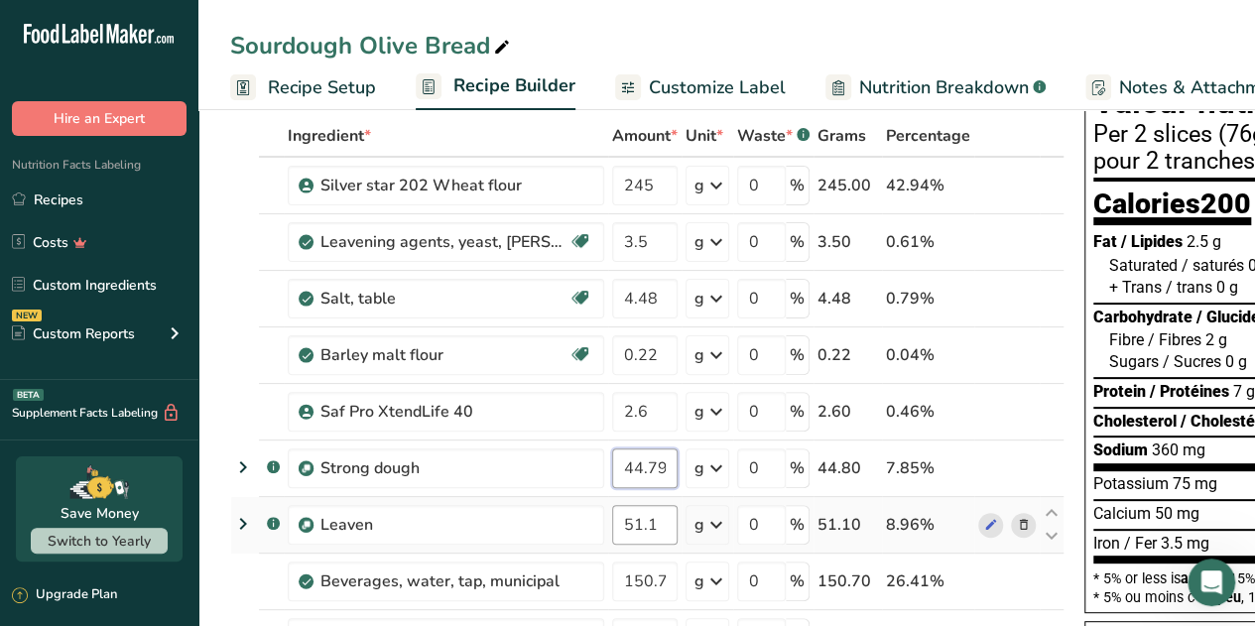
type input "44.799999"
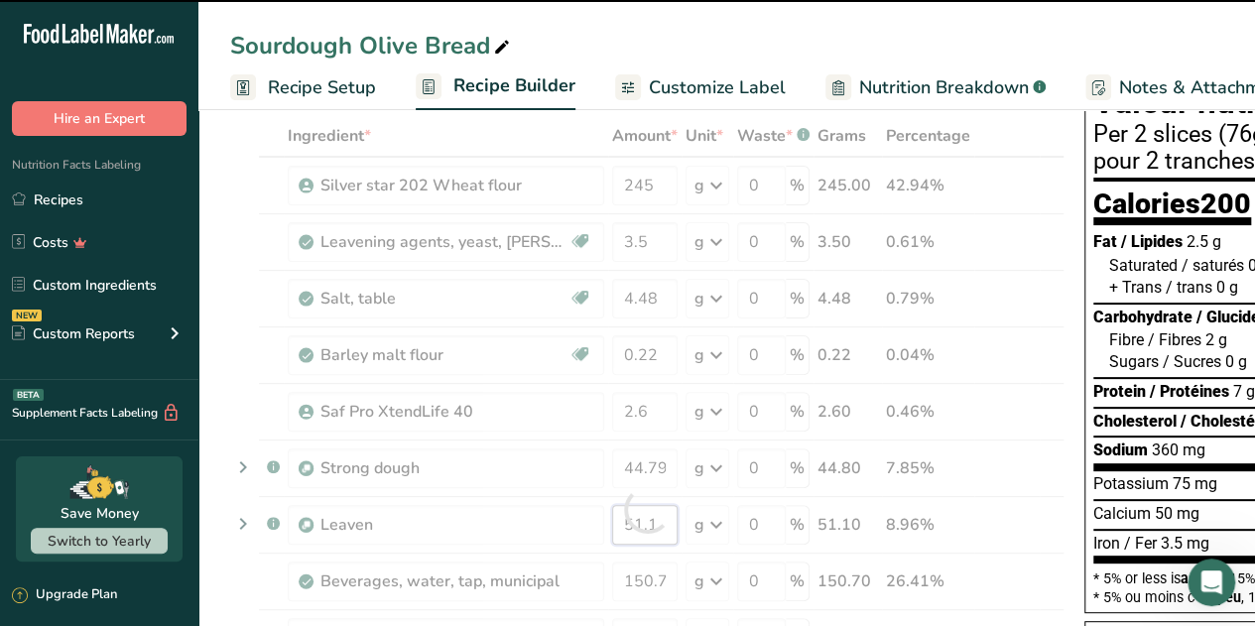
drag, startPoint x: 668, startPoint y: 520, endPoint x: 599, endPoint y: 519, distance: 69.4
click at [599, 519] on div "Ingredient * Amount * Unit * Waste * .a-a{fill:#347362;}.b-a{fill:#fff;} Grams …" at bounding box center [647, 509] width 834 height 789
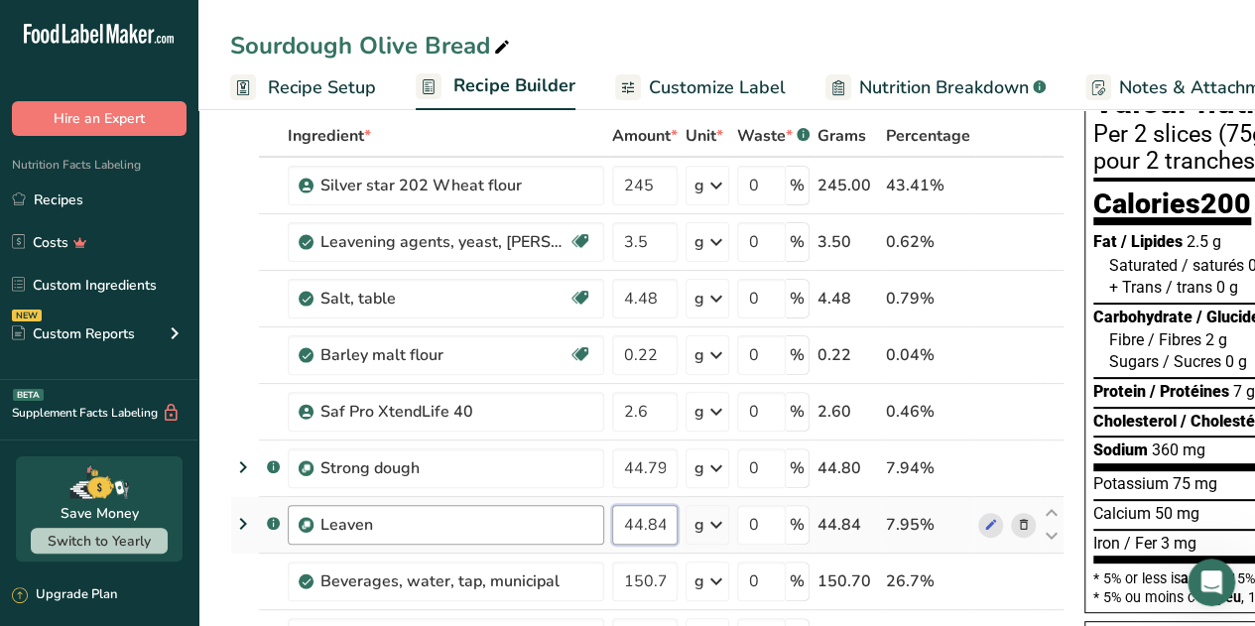
scroll to position [0, 6]
type input "44.849"
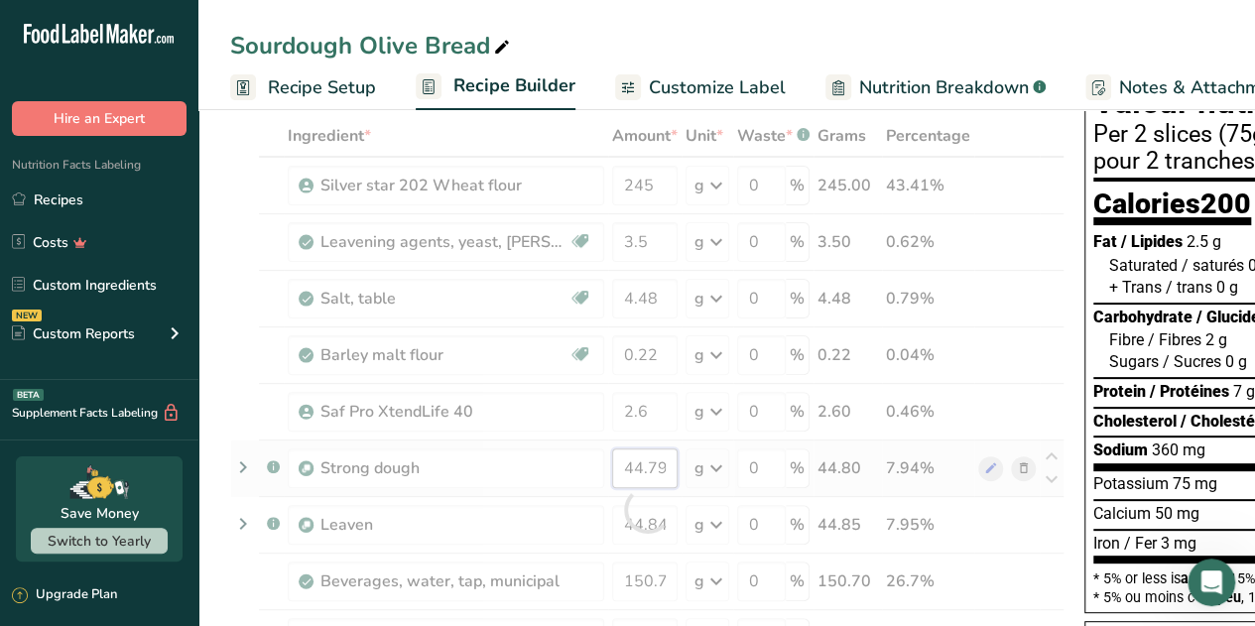
click at [652, 466] on div "Ingredient * Amount * Unit * Waste * .a-a{fill:#347362;}.b-a{fill:#fff;} Grams …" at bounding box center [647, 509] width 834 height 789
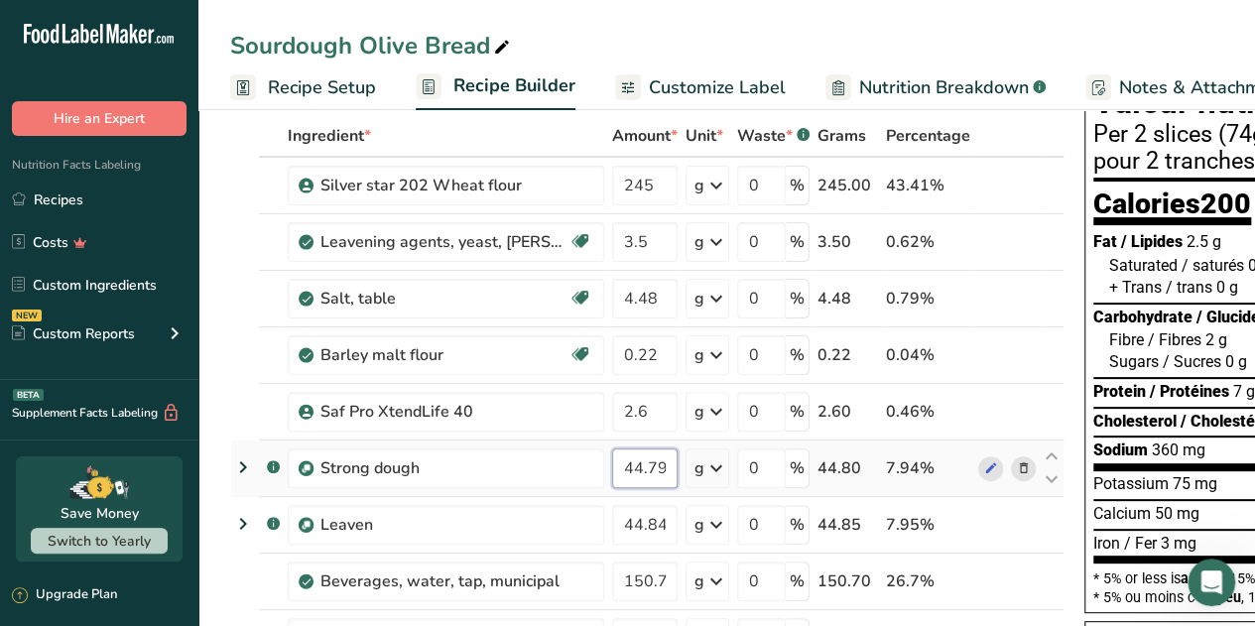
scroll to position [0, 36]
drag, startPoint x: 650, startPoint y: 465, endPoint x: 698, endPoint y: 449, distance: 51.1
click at [698, 449] on tr ".a-a{fill:#347362;}.b-a{fill:#fff;} Strong dough 44.799999 g Weight Units g kg …" at bounding box center [647, 468] width 832 height 57
type input "44.849"
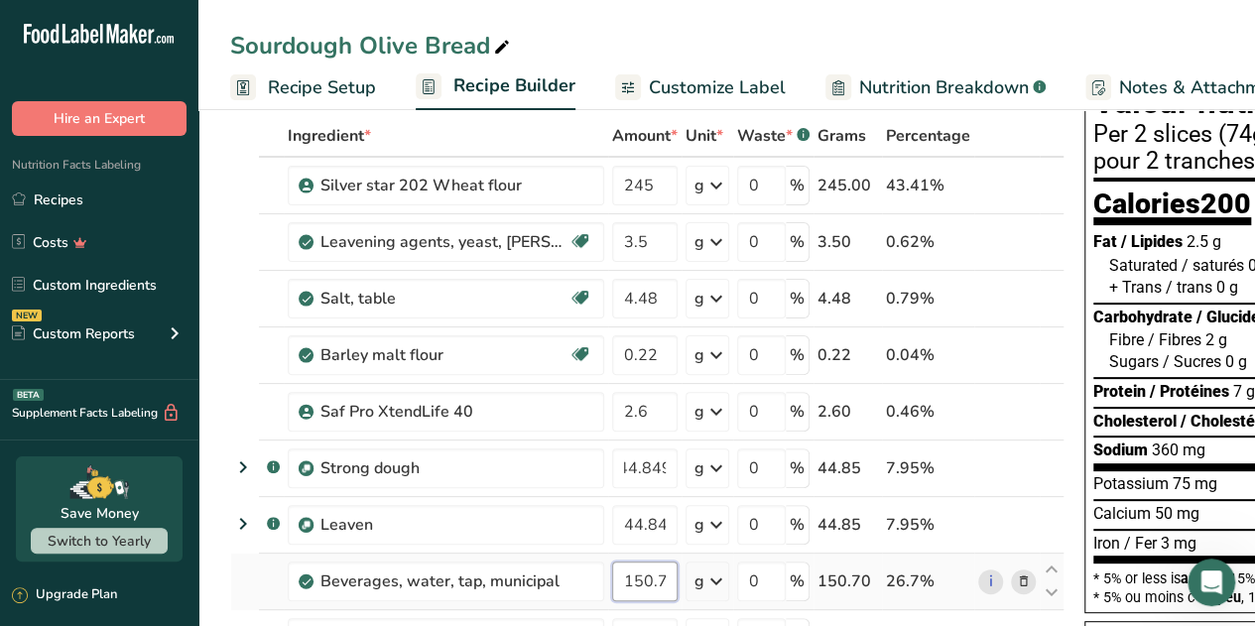
scroll to position [0, 0]
click at [645, 575] on div "Ingredient * Amount * Unit * Waste * .a-a{fill:#347362;}.b-a{fill:#fff;} Grams …" at bounding box center [647, 509] width 834 height 789
drag, startPoint x: 665, startPoint y: 577, endPoint x: 635, endPoint y: 580, distance: 29.9
click at [635, 580] on input "150.7" at bounding box center [644, 581] width 65 height 40
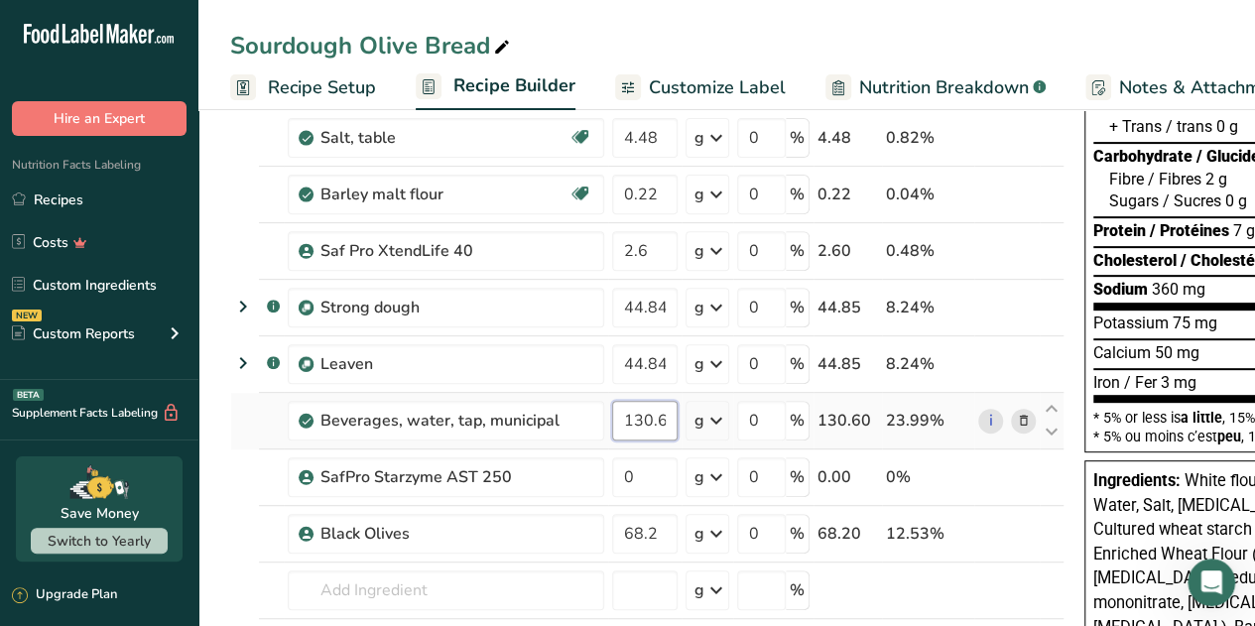
scroll to position [298, 0]
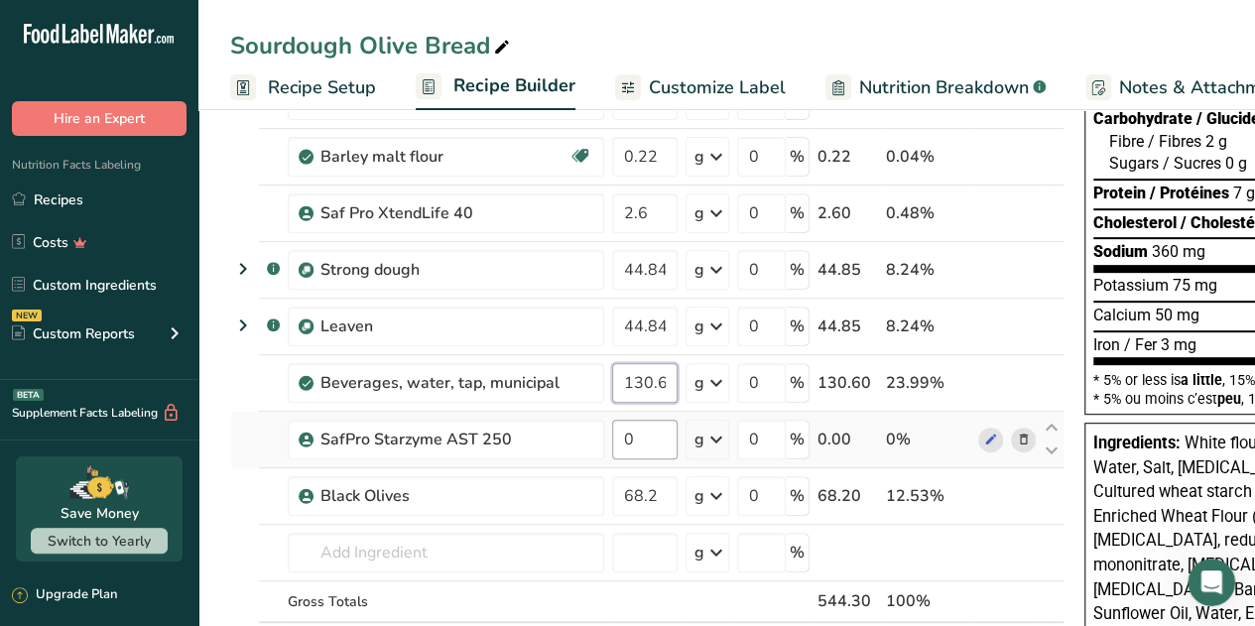
type input "130.6"
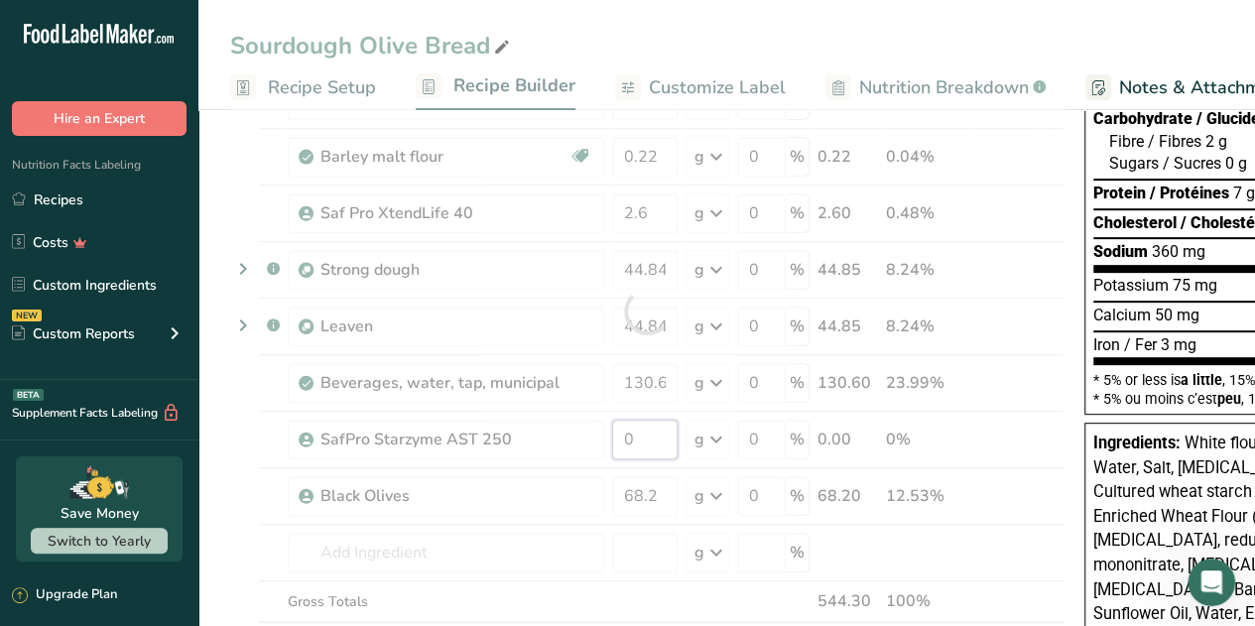
drag, startPoint x: 641, startPoint y: 441, endPoint x: 627, endPoint y: 421, distance: 25.0
click at [607, 429] on div "Ingredient * Amount * Unit * Waste * .a-a{fill:#347362;}.b-a{fill:#fff;} Grams …" at bounding box center [647, 311] width 834 height 789
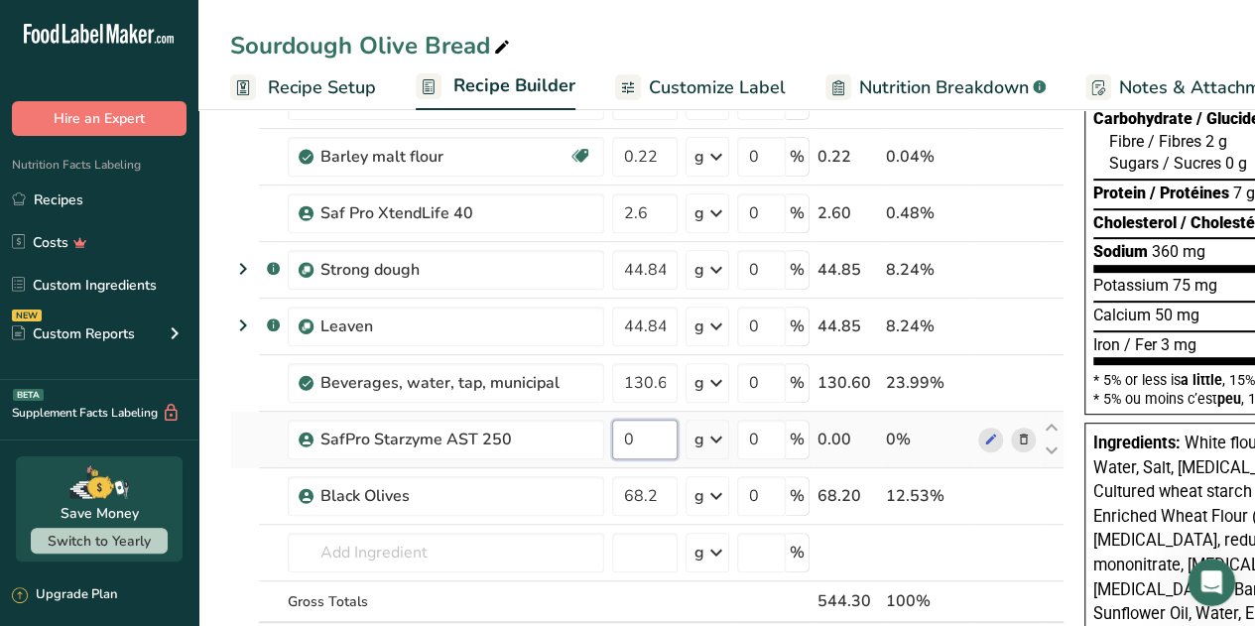
click at [652, 431] on input "0" at bounding box center [644, 440] width 65 height 40
type input "0.3185"
click at [662, 495] on div "Ingredient * Amount * Unit * Waste * .a-a{fill:#347362;}.b-a{fill:#fff;} Grams …" at bounding box center [647, 311] width 834 height 789
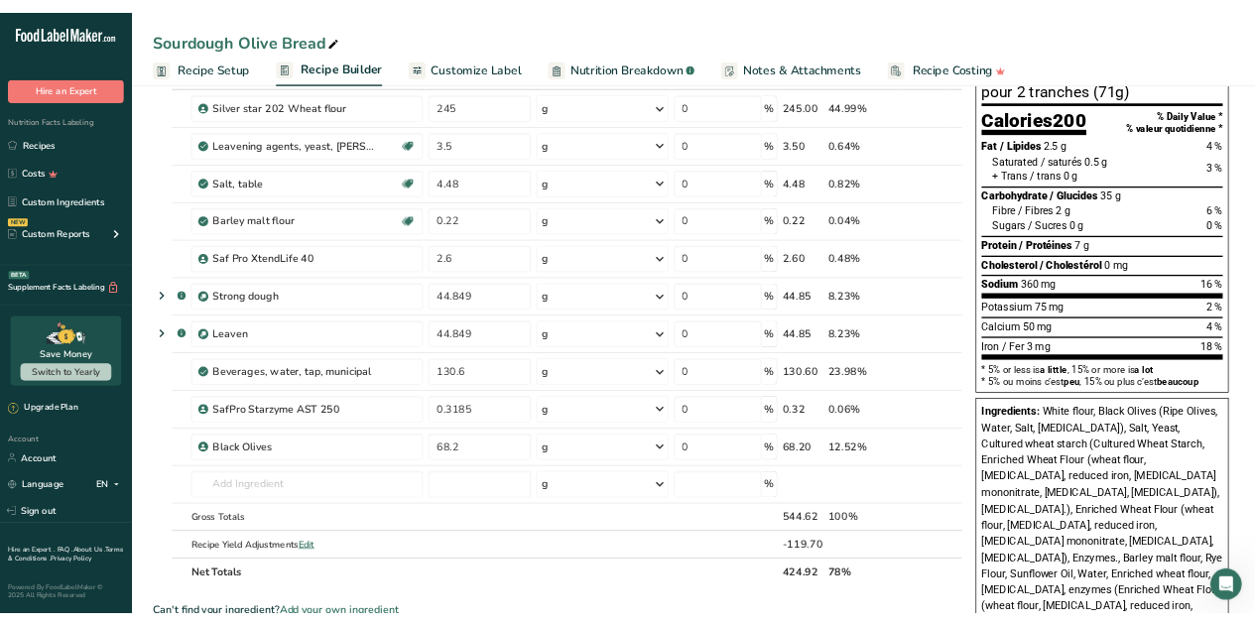
scroll to position [99, 0]
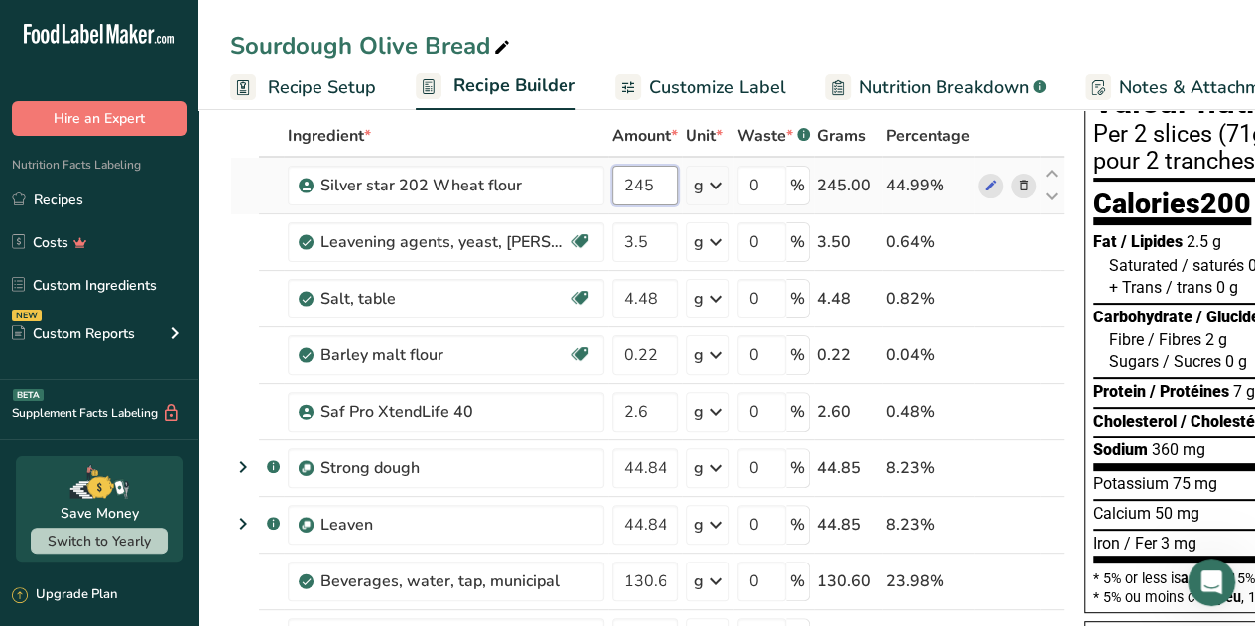
drag, startPoint x: 653, startPoint y: 187, endPoint x: 628, endPoint y: 191, distance: 25.1
click at [628, 191] on input "245" at bounding box center [644, 186] width 65 height 40
type input "224.25"
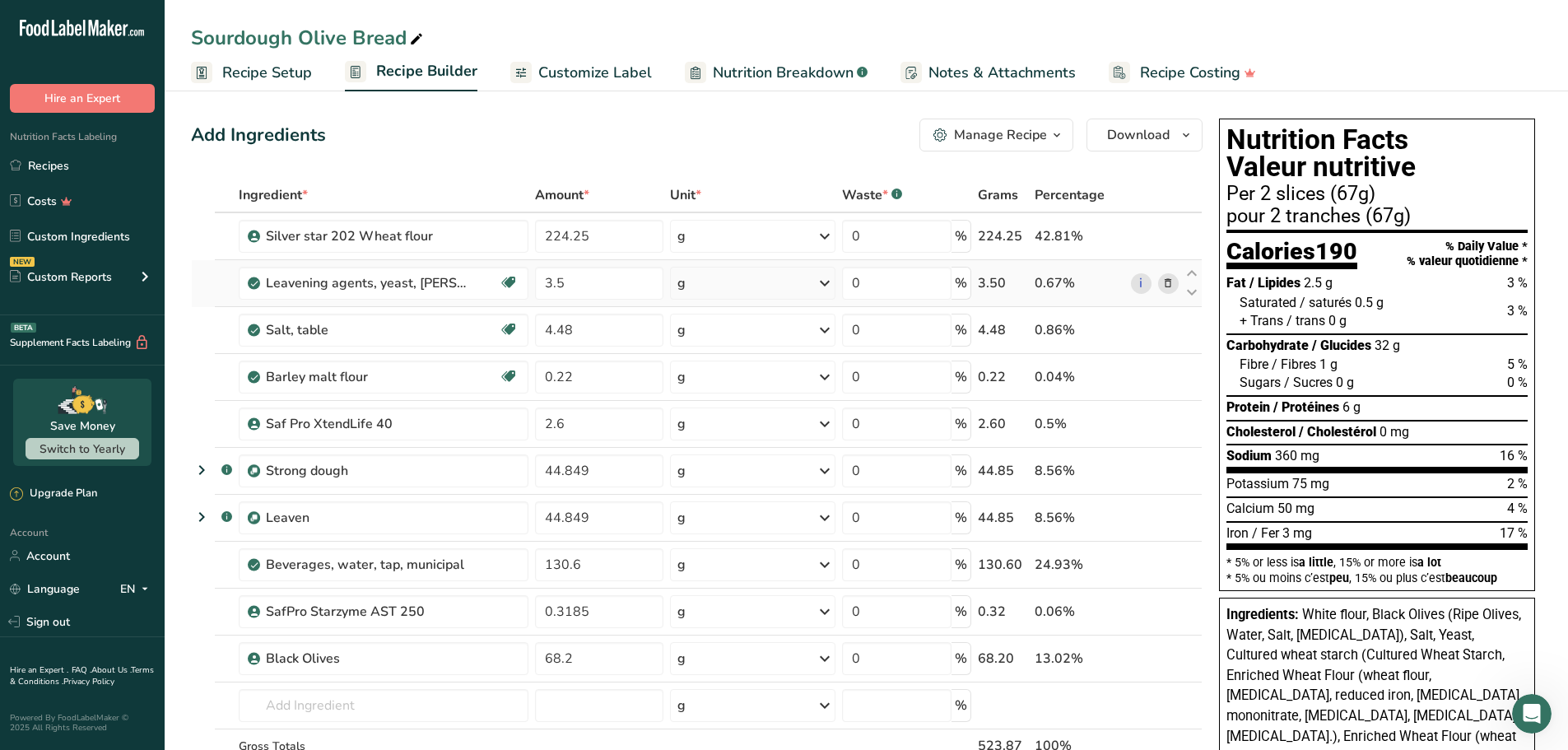
drag, startPoint x: 607, startPoint y: 68, endPoint x: 822, endPoint y: 261, distance: 288.9
click at [607, 68] on span "Customize Label" at bounding box center [595, 72] width 114 height 22
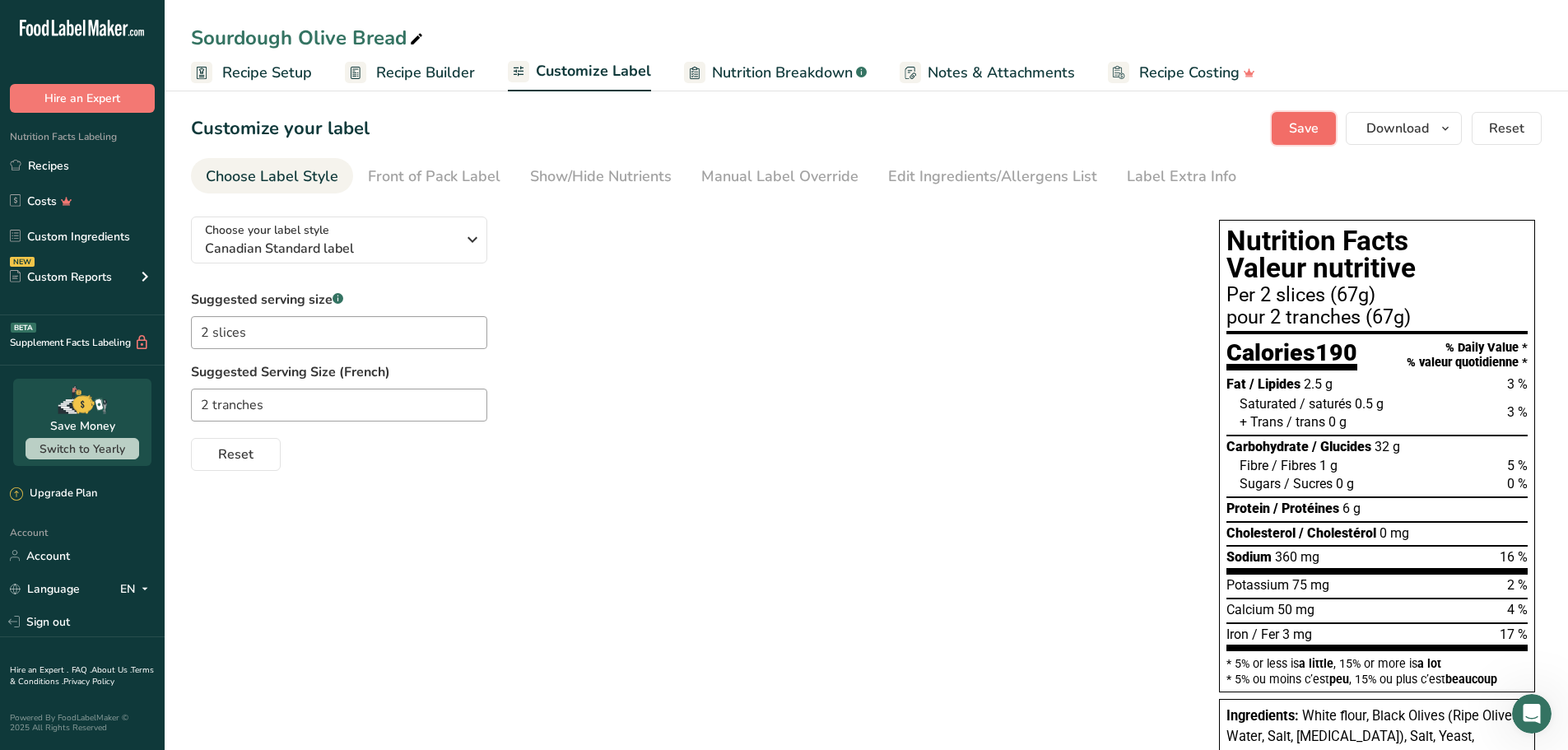
click at [1310, 119] on span "Save" at bounding box center [1304, 129] width 30 height 20
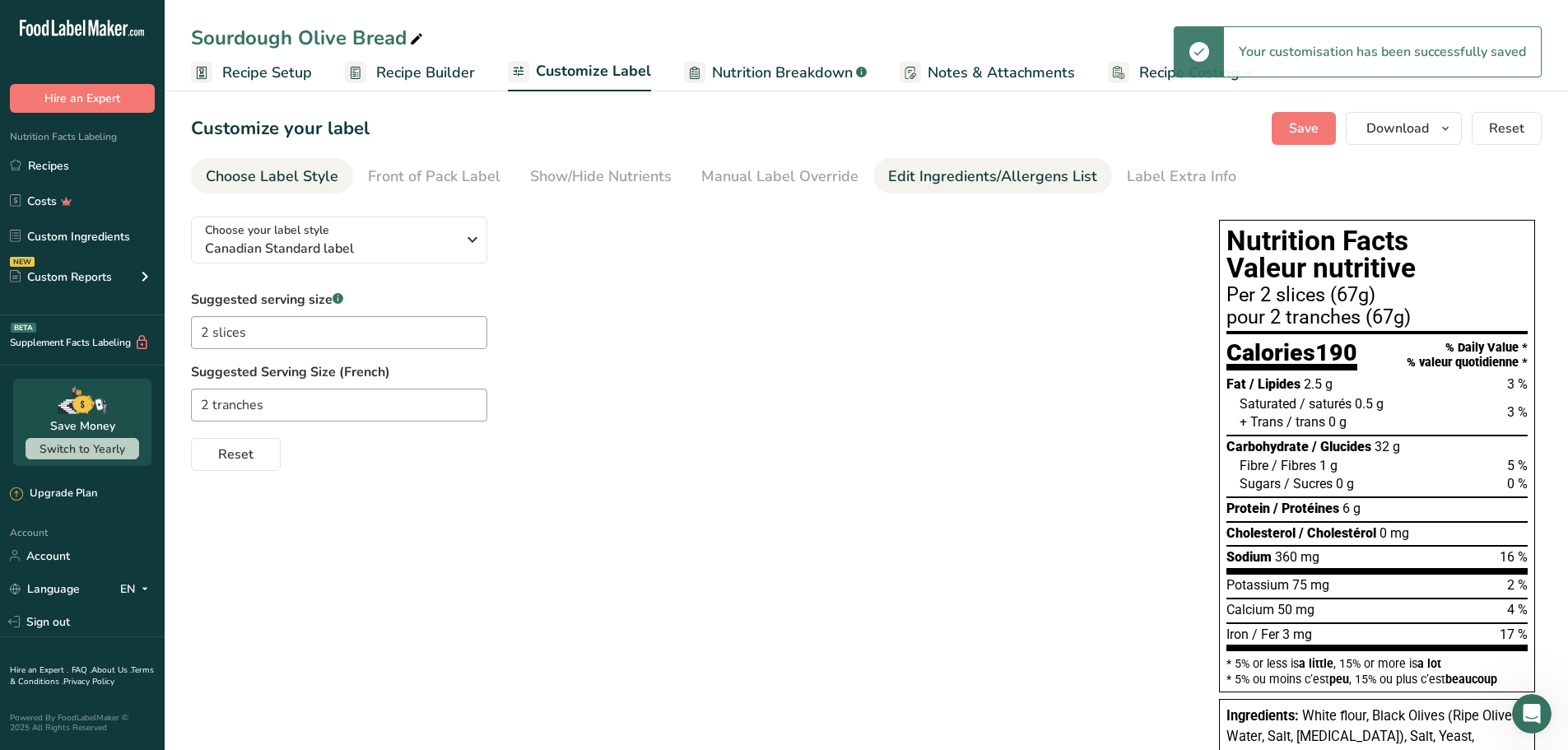
click at [917, 173] on div "Edit Ingredients/Allergens List" at bounding box center [993, 176] width 209 height 22
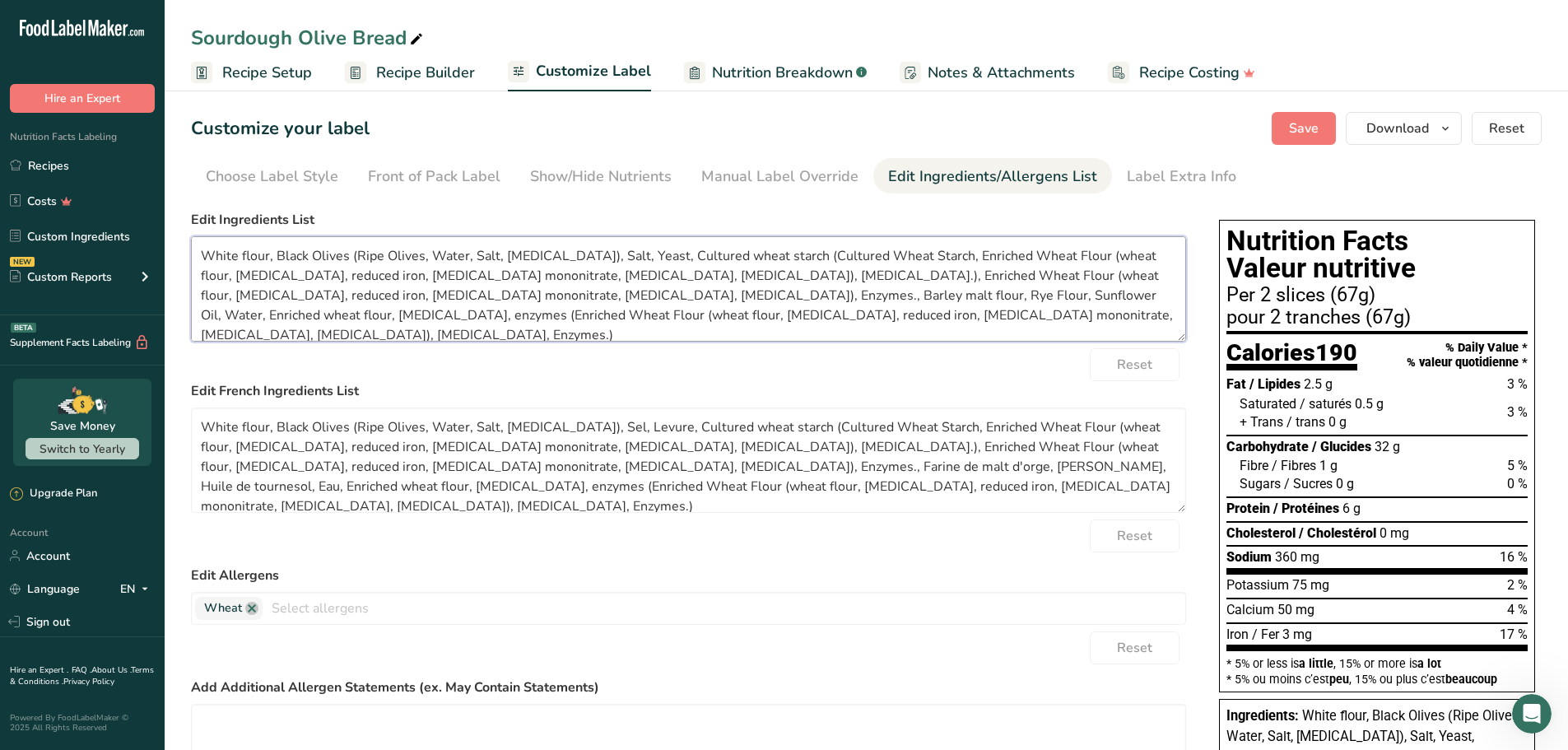
drag, startPoint x: 824, startPoint y: 255, endPoint x: 612, endPoint y: 280, distance: 213.5
click at [612, 280] on textarea "White flour, Black Olives (Ripe Olives, Water, Salt, [MEDICAL_DATA]), Salt, Yea…" at bounding box center [688, 289] width 995 height 105
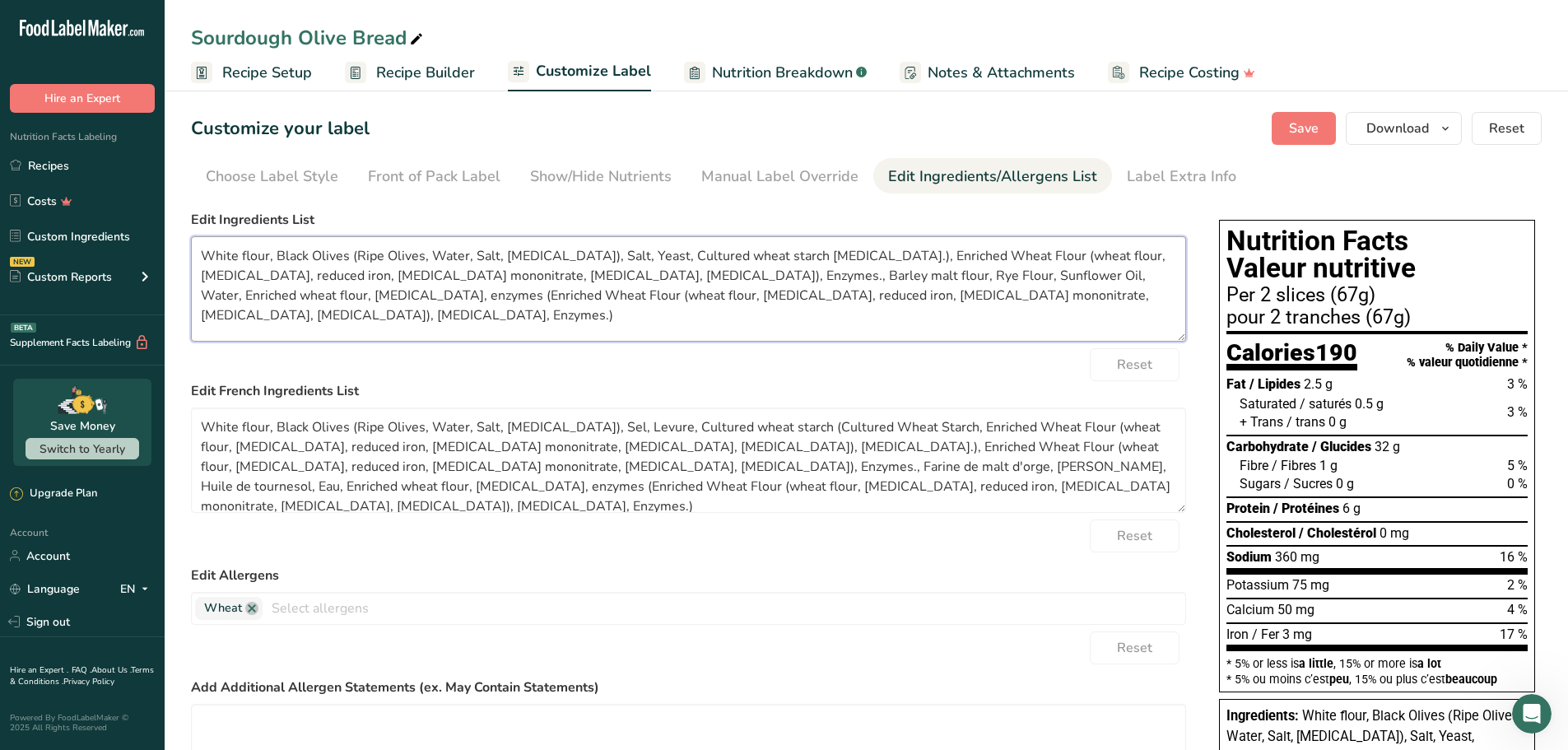
click at [889, 259] on textarea "White flour, Black Olives (Ripe Olives, Water, Salt, [MEDICAL_DATA]), Salt, Yea…" at bounding box center [688, 289] width 995 height 105
drag, startPoint x: 891, startPoint y: 256, endPoint x: 540, endPoint y: 284, distance: 352.1
click at [540, 284] on textarea "White flour, Black Olives (Ripe Olives, Water, Salt, [MEDICAL_DATA]), Salt, Yea…" at bounding box center [688, 289] width 995 height 105
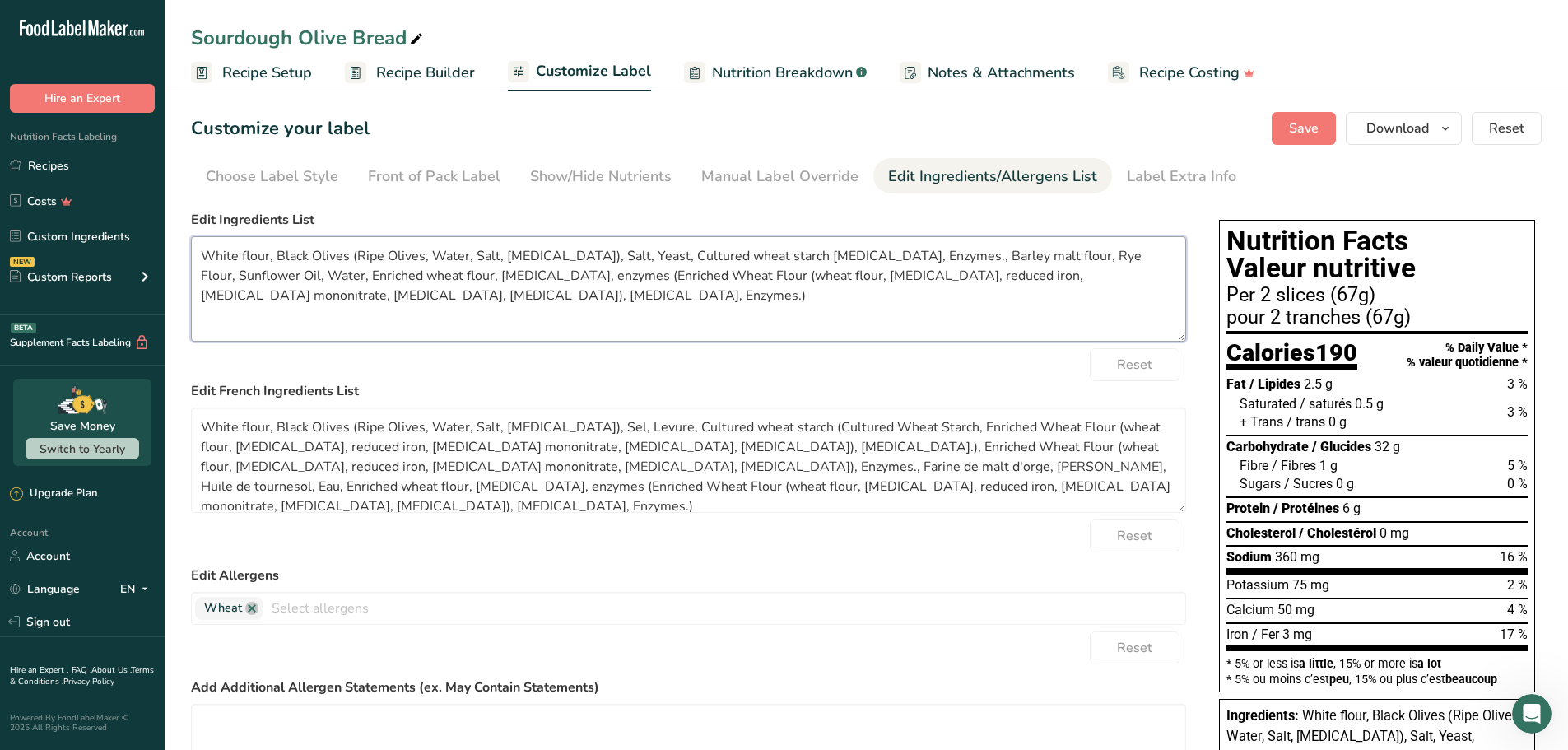
drag, startPoint x: 954, startPoint y: 255, endPoint x: 890, endPoint y: 256, distance: 64.0
click at [890, 256] on textarea "White flour, Black Olives (Ripe Olives, Water, Salt, [MEDICAL_DATA]), Salt, Yea…" at bounding box center [688, 289] width 995 height 105
drag, startPoint x: 244, startPoint y: 275, endPoint x: 1102, endPoint y: 277, distance: 858.0
click at [1102, 277] on textarea "White flour, Black Olives (Ripe Olives, Water, Salt, [MEDICAL_DATA]), Salt, Yea…" at bounding box center [688, 289] width 995 height 105
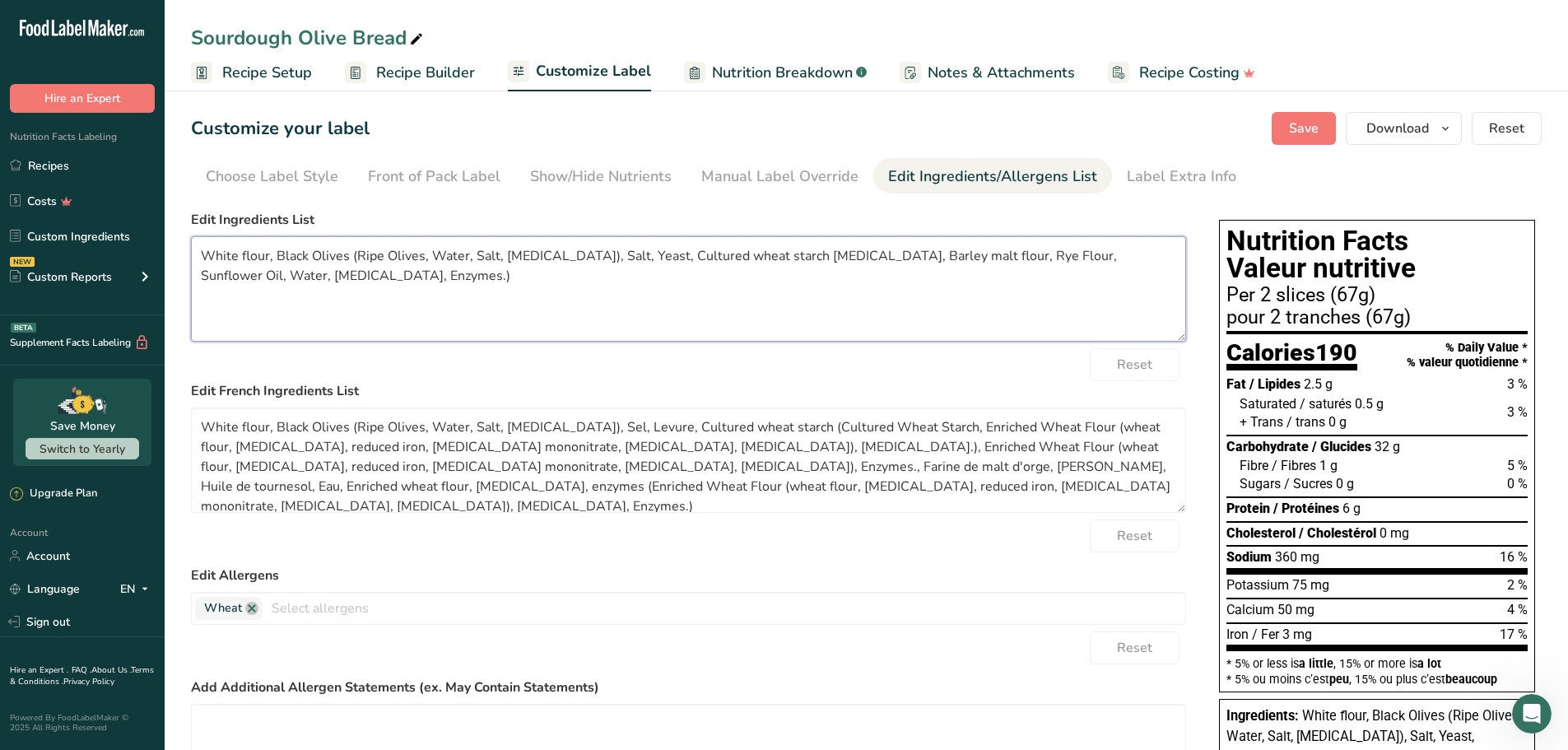
click at [390, 281] on textarea "White flour, Black Olives (Ripe Olives, Water, Salt, [MEDICAL_DATA]), Salt, Yea…" at bounding box center [688, 289] width 995 height 105
click at [275, 255] on textarea "White flour, Black Olives (Ripe Olives, Water, Salt, [MEDICAL_DATA]), Salt, Yea…" at bounding box center [688, 289] width 995 height 105
click at [266, 274] on textarea "White flour, Water, Black Olives (Ripe Olives, Water, Salt, [MEDICAL_DATA]), Sa…" at bounding box center [688, 289] width 995 height 105
click at [864, 255] on textarea "White flour, Water, Black Olives (Ripe Olives, Water, Salt, [MEDICAL_DATA]), Sa…" at bounding box center [688, 289] width 995 height 105
drag, startPoint x: 871, startPoint y: 254, endPoint x: 935, endPoint y: 262, distance: 64.5
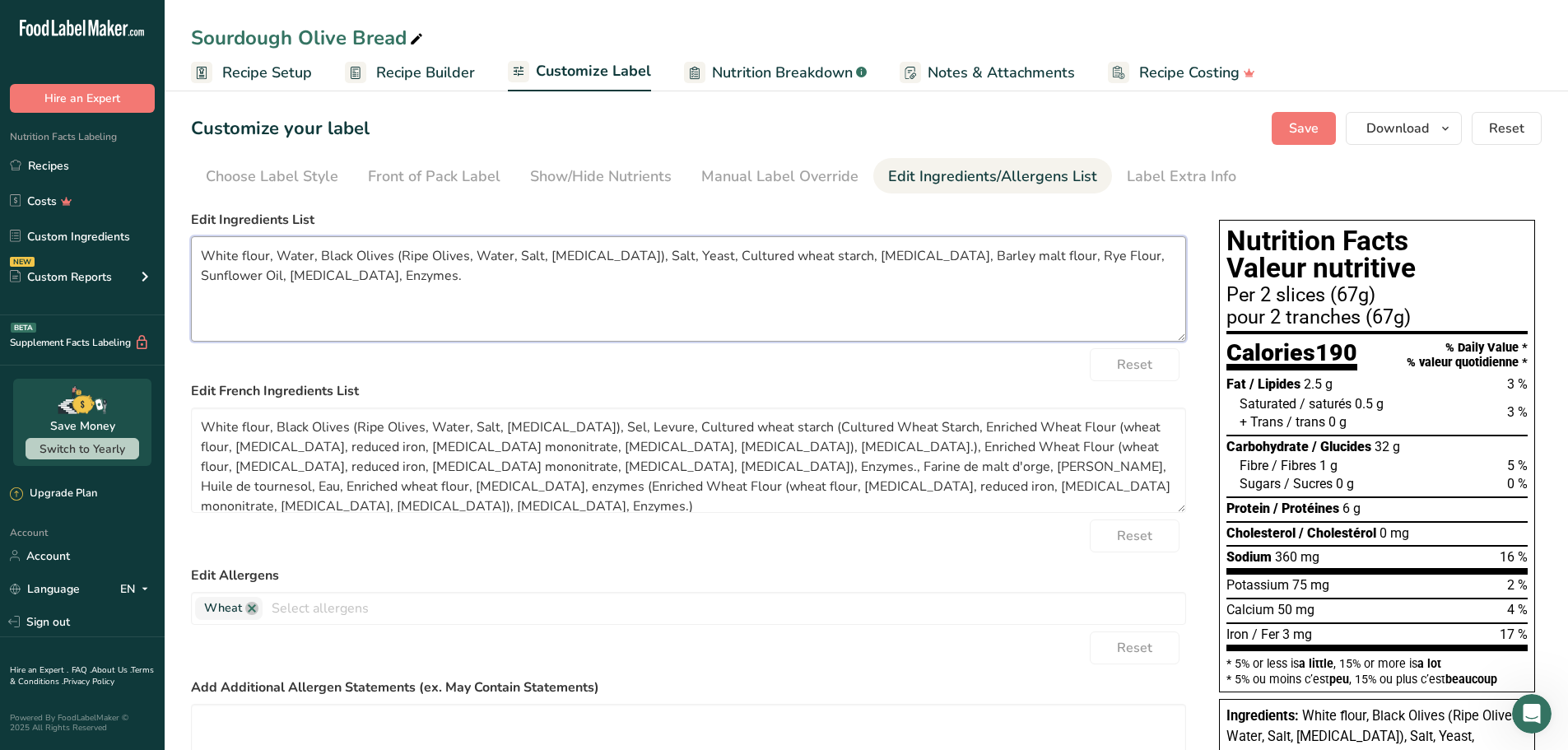
click at [935, 262] on textarea "White flour, Water, Black Olives (Ripe Olives, Water, Salt, [MEDICAL_DATA]), Sa…" at bounding box center [688, 289] width 995 height 105
click at [234, 274] on textarea "White flour, Water, Black Olives (Ripe Olives, Water, Salt, [MEDICAL_DATA]), Sa…" at bounding box center [688, 289] width 995 height 105
paste textarea "[MEDICAL_DATA],"
type textarea "White flour, Water, Black Olives (Ripe Olives, Water, Salt, [MEDICAL_DATA]), Sa…"
click at [1301, 119] on span "Save" at bounding box center [1304, 129] width 30 height 20
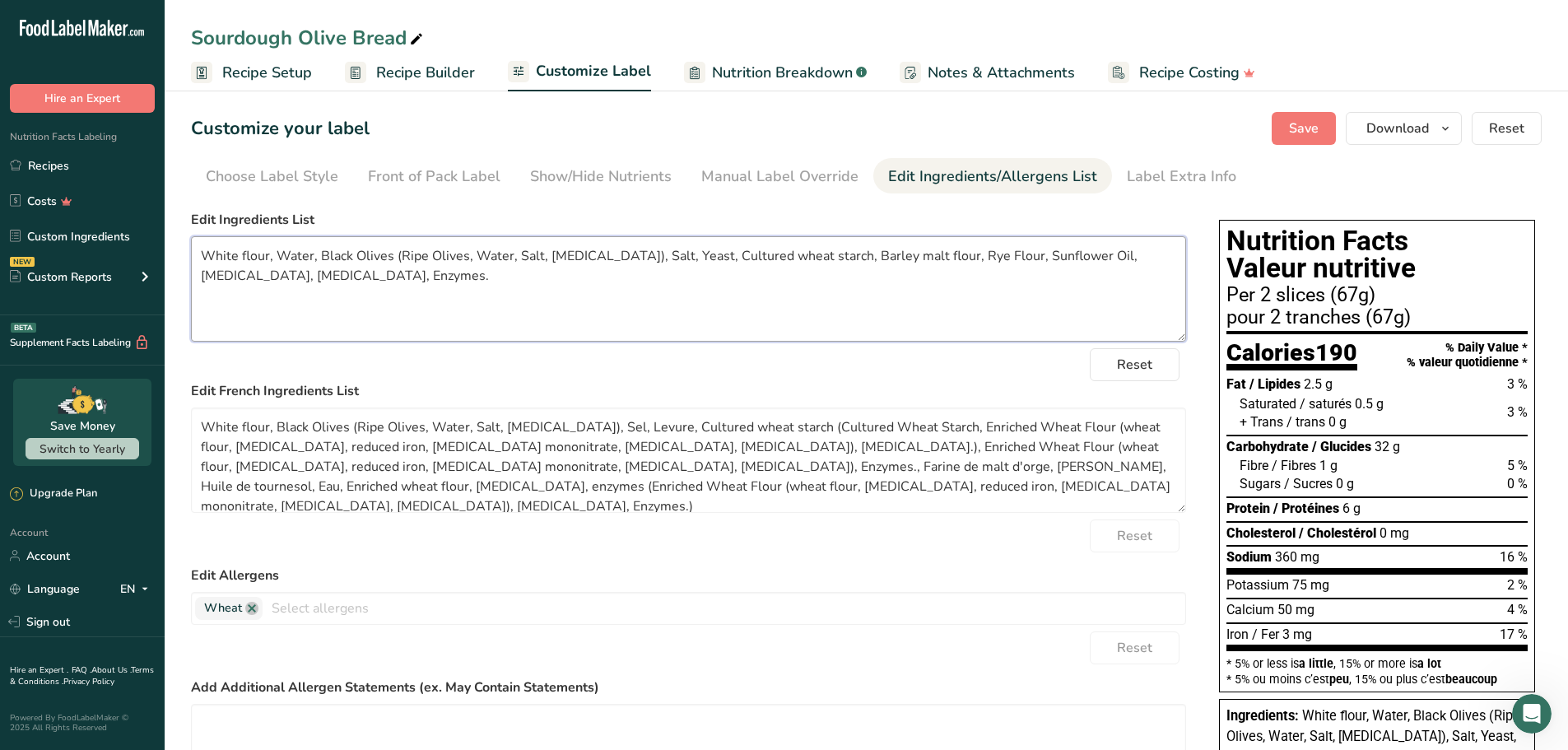
drag, startPoint x: 361, startPoint y: 279, endPoint x: 202, endPoint y: 251, distance: 161.4
click at [202, 251] on textarea "White flour, Water, Black Olives (Ripe Olives, Water, Salt, [MEDICAL_DATA]), Sa…" at bounding box center [688, 289] width 995 height 105
drag, startPoint x: 833, startPoint y: 499, endPoint x: 187, endPoint y: 429, distance: 649.8
click at [187, 429] on section "Customize your label Save Download Choose what to show on your downloaded label…" at bounding box center [866, 690] width 1404 height 1210
paste textarea "[PERSON_NAME], eau, olives noires (olives mûres, eau, sel, gluconate ferreux), …"
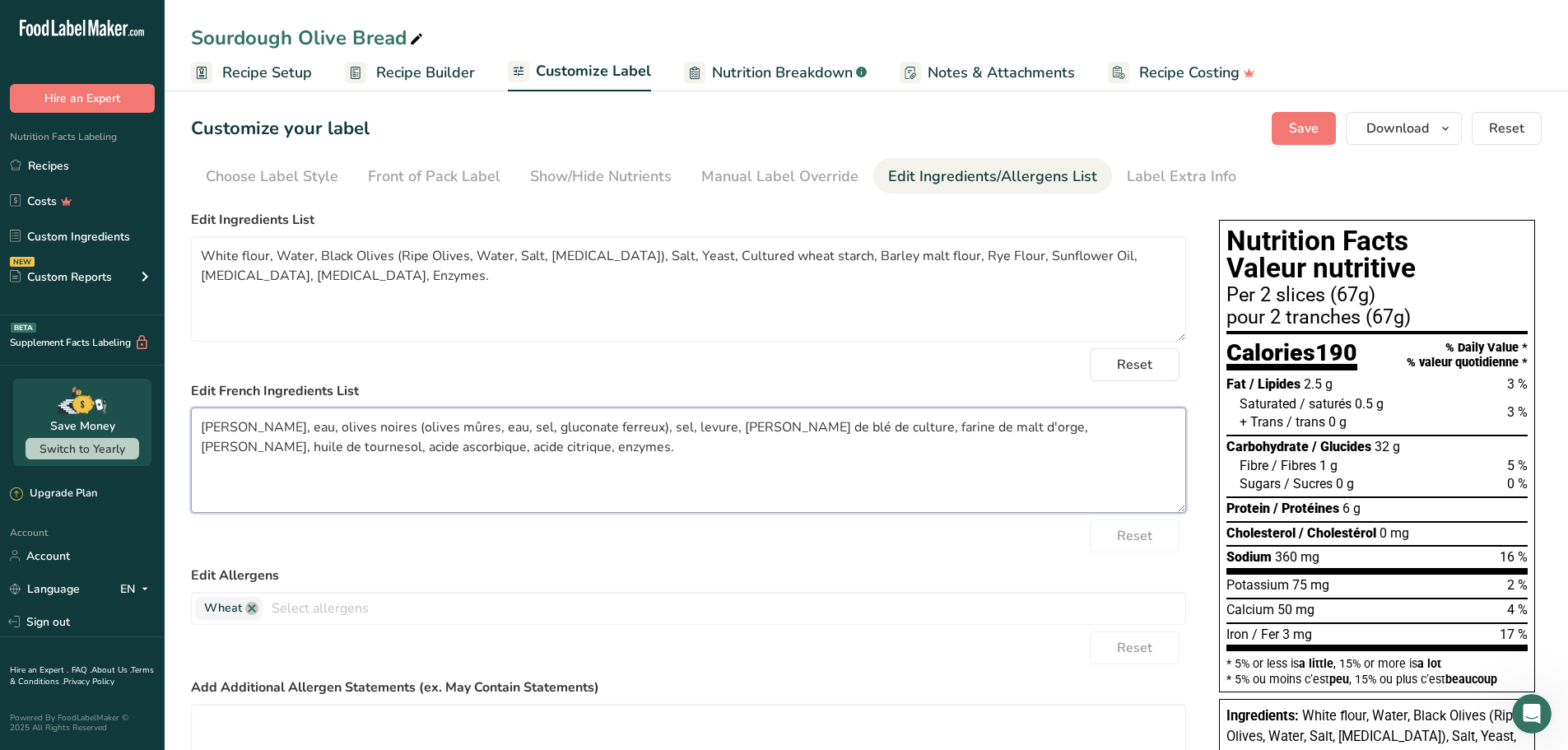
drag, startPoint x: 861, startPoint y: 428, endPoint x: 804, endPoint y: 429, distance: 57.0
click at [804, 429] on textarea "[PERSON_NAME], eau, olives noires (olives mûres, eau, sel, gluconate ferreux), …" at bounding box center [688, 460] width 995 height 105
click at [526, 450] on textarea "[PERSON_NAME], eau, olives noires (olives mûres, eau, sel, gluconate ferreux), …" at bounding box center [688, 460] width 995 height 105
type textarea "[PERSON_NAME], eau, olives noires (olives mûres, eau, sel, gluconate ferreux), …"
click at [1297, 119] on span "Save" at bounding box center [1304, 129] width 30 height 20
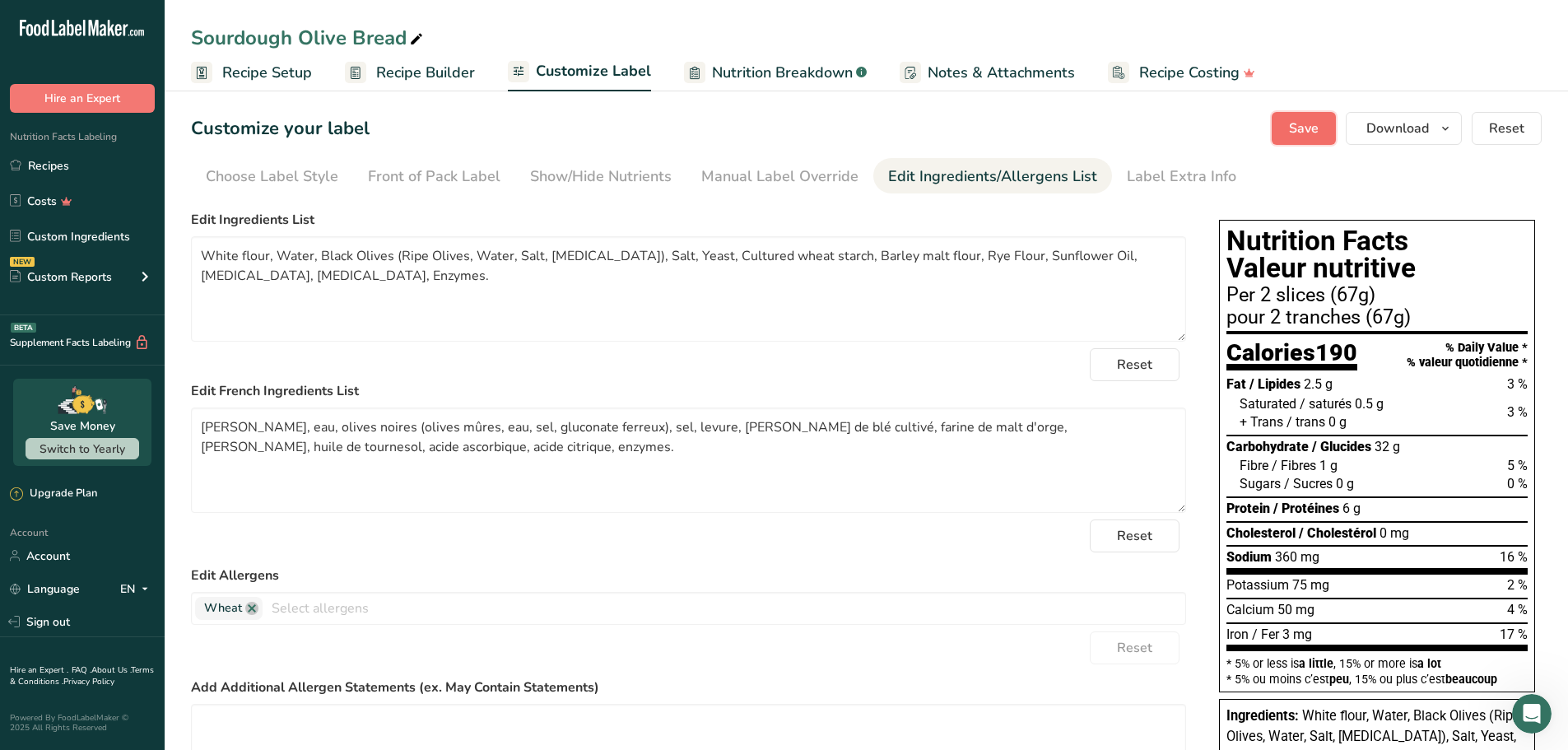
click at [1311, 126] on span "Save" at bounding box center [1304, 129] width 30 height 20
click at [1446, 125] on icon "button" at bounding box center [1446, 129] width 13 height 21
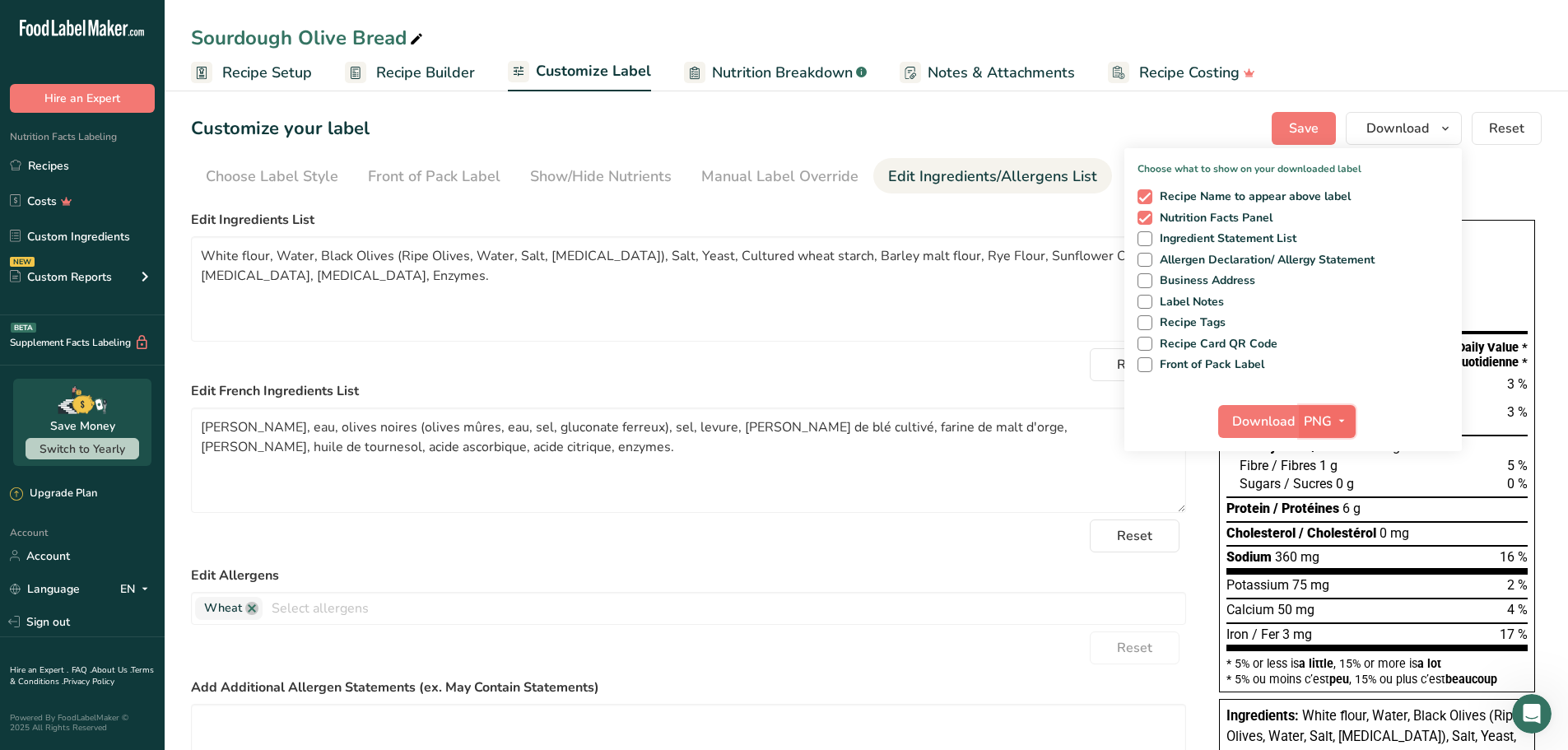
click at [1343, 416] on icon "button" at bounding box center [1342, 421] width 13 height 21
click at [1332, 530] on link "PDF" at bounding box center [1329, 536] width 52 height 27
click at [1267, 413] on span "Download" at bounding box center [1264, 421] width 62 height 20
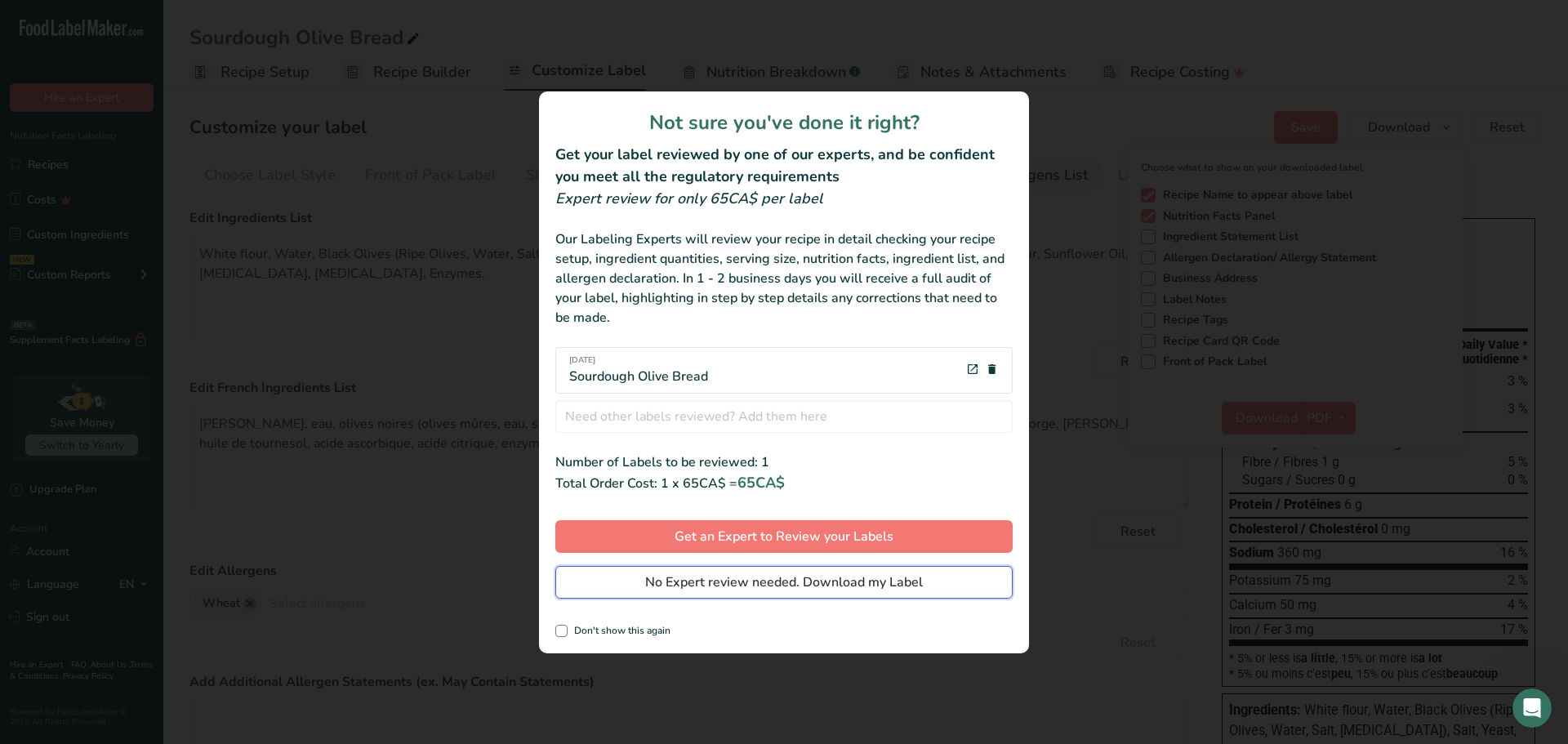
click at [717, 575] on span "No Expert review needed. Download my Label" at bounding box center [784, 582] width 278 height 20
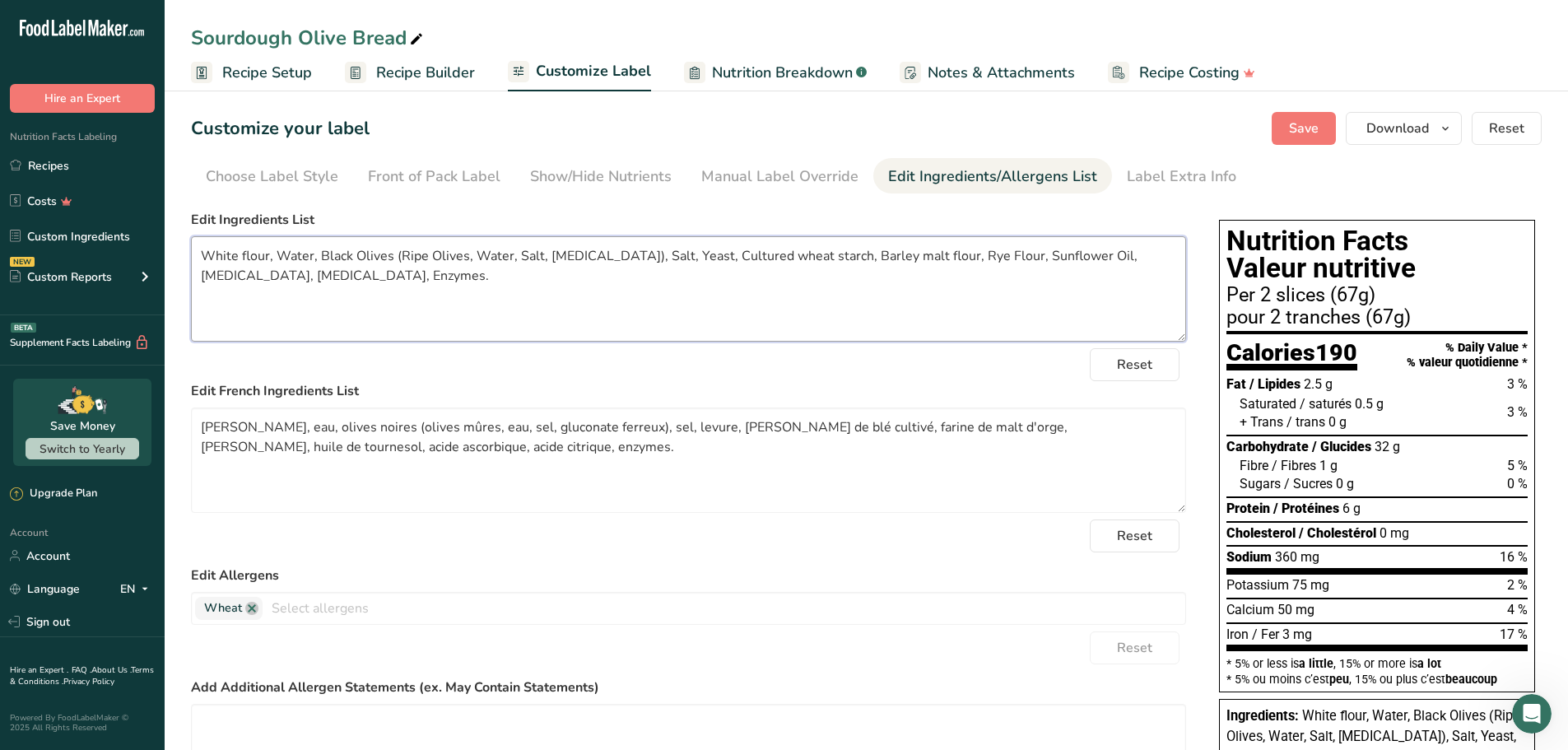
drag, startPoint x: 367, startPoint y: 279, endPoint x: 198, endPoint y: 252, distance: 171.1
click at [198, 252] on textarea "White flour, Water, Black Olives (Ripe Olives, Water, Salt, [MEDICAL_DATA]), Sa…" at bounding box center [688, 289] width 995 height 105
